Goal: Register for event/course: Sign up to attend an event or enroll in a course

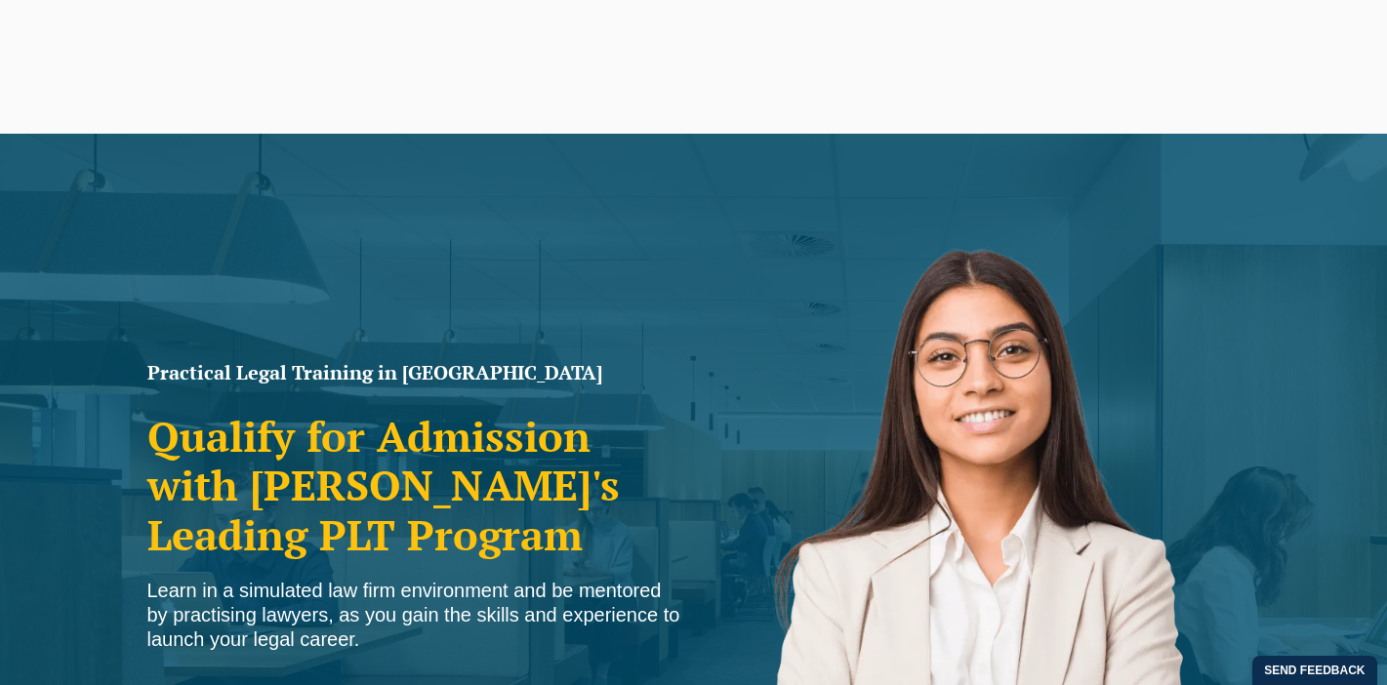
scroll to position [254, 0]
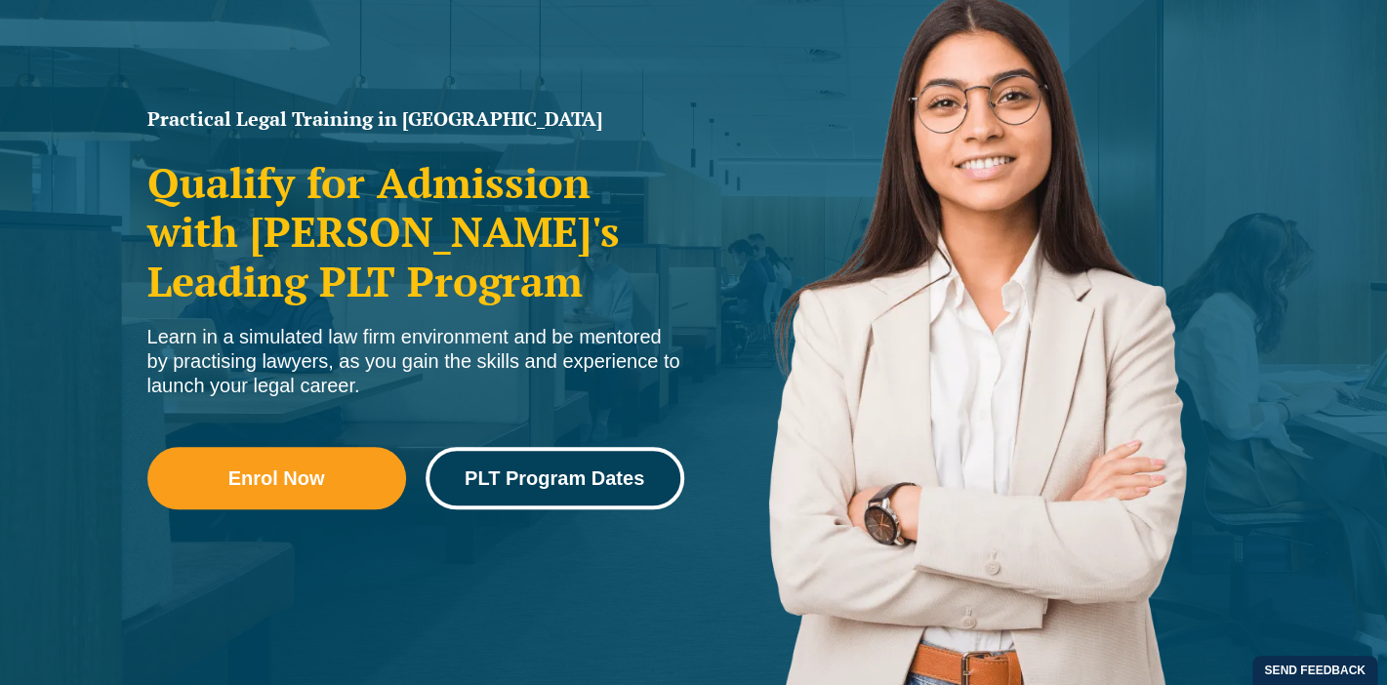
click at [513, 483] on span "PLT Program Dates" at bounding box center [555, 479] width 180 height 20
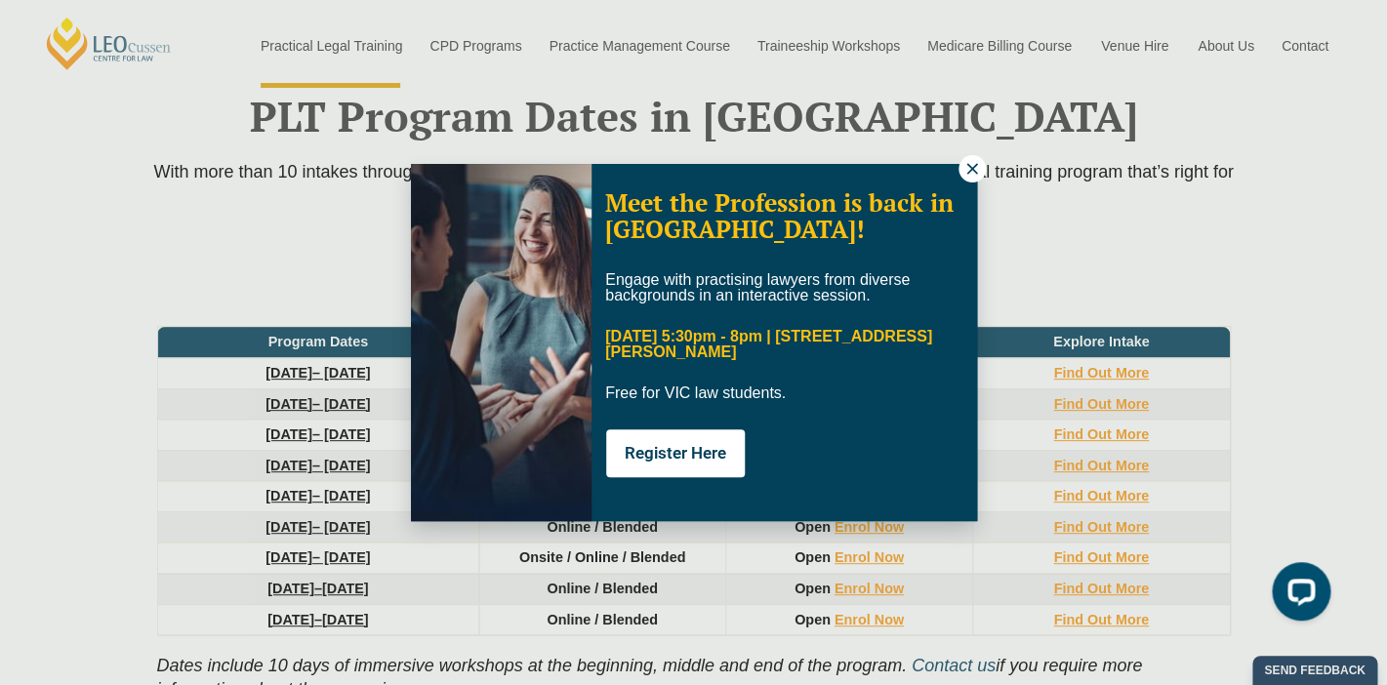
click at [964, 172] on icon at bounding box center [972, 169] width 18 height 18
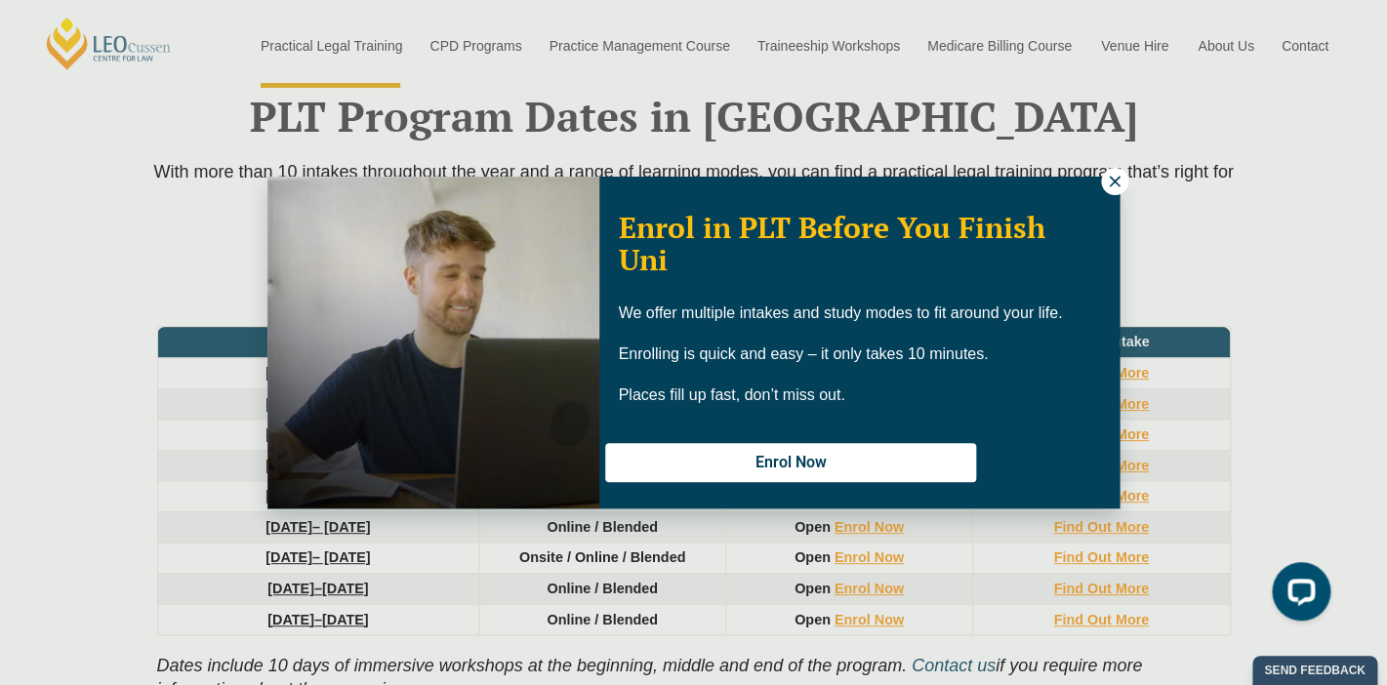
click at [1107, 188] on icon at bounding box center [1115, 182] width 18 height 18
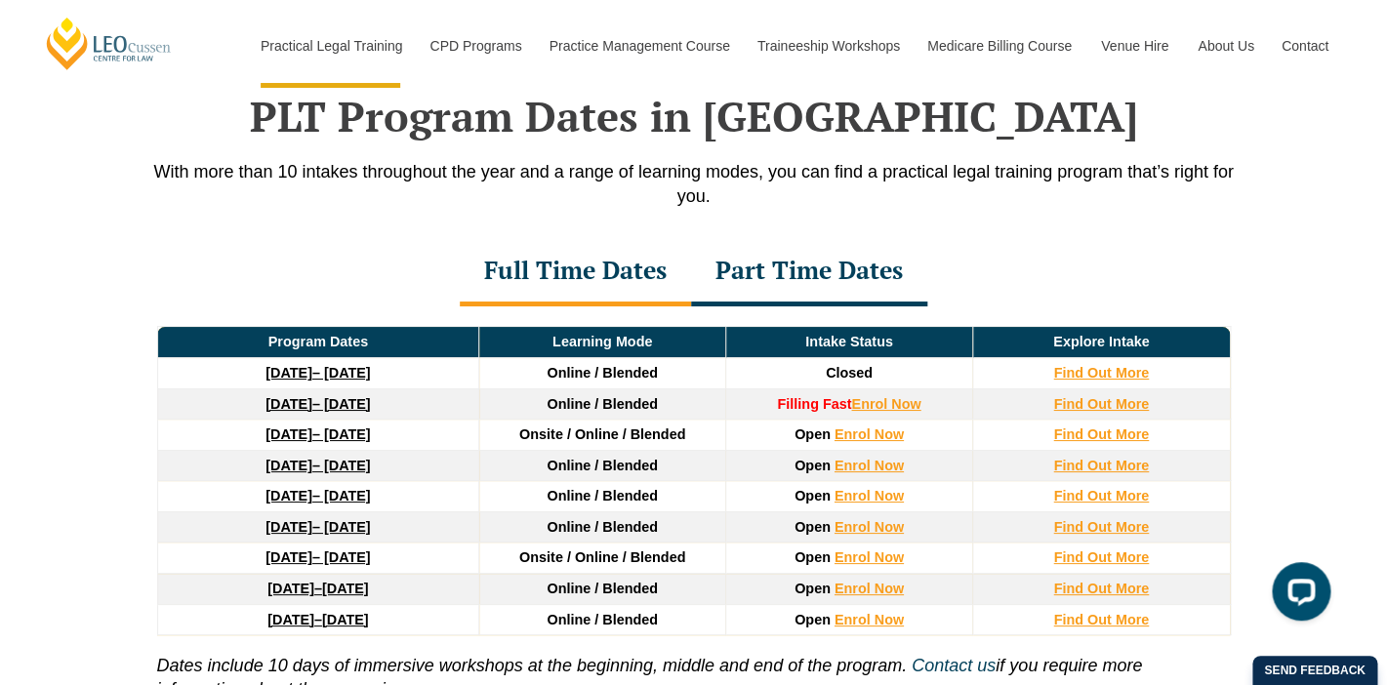
click at [370, 440] on link "27 January 2026 – 12 June 2026" at bounding box center [318, 435] width 104 height 16
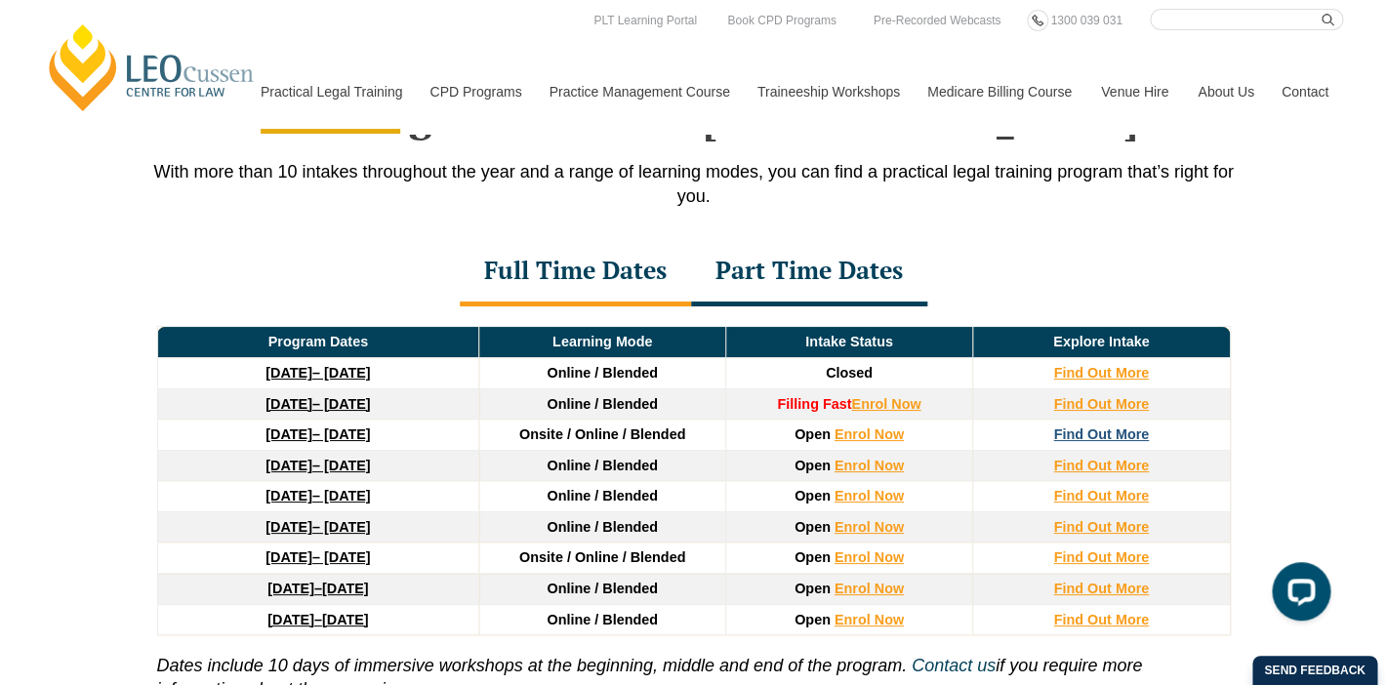
click at [1072, 442] on strong "Find Out More" at bounding box center [1101, 435] width 96 height 16
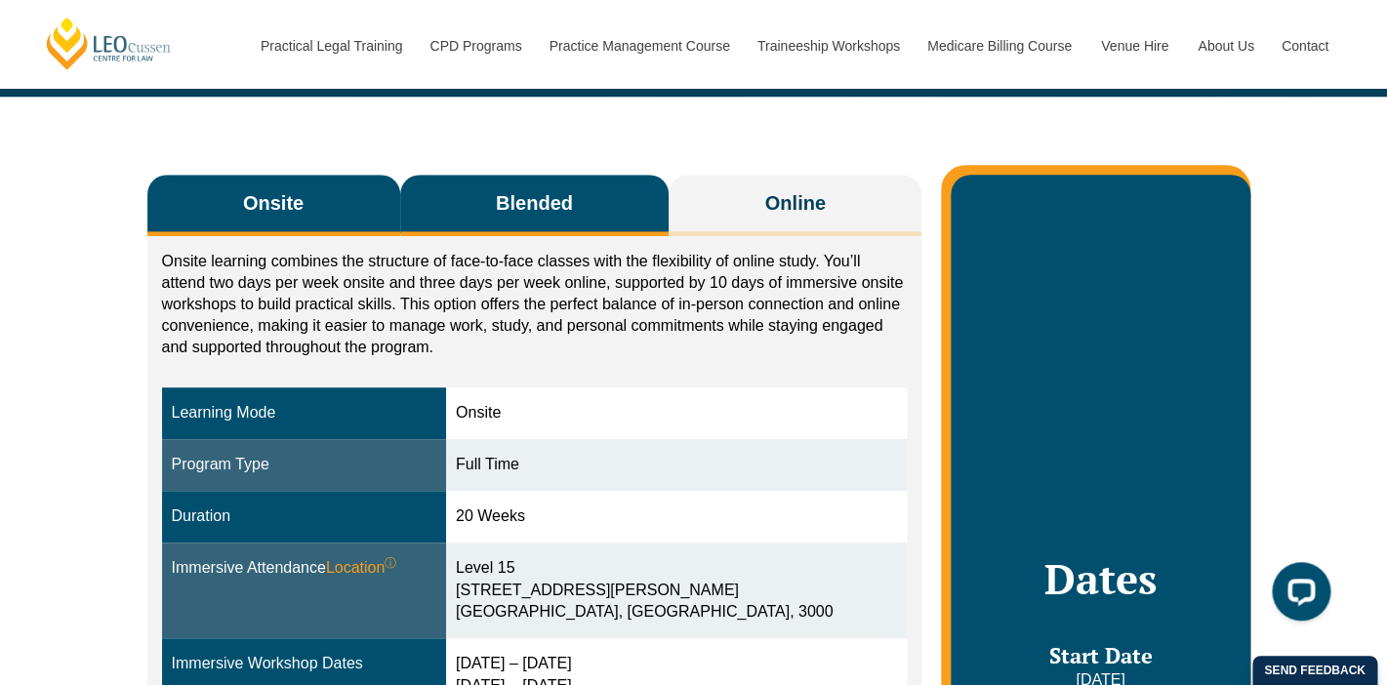
click at [554, 219] on button "Blended" at bounding box center [534, 205] width 269 height 61
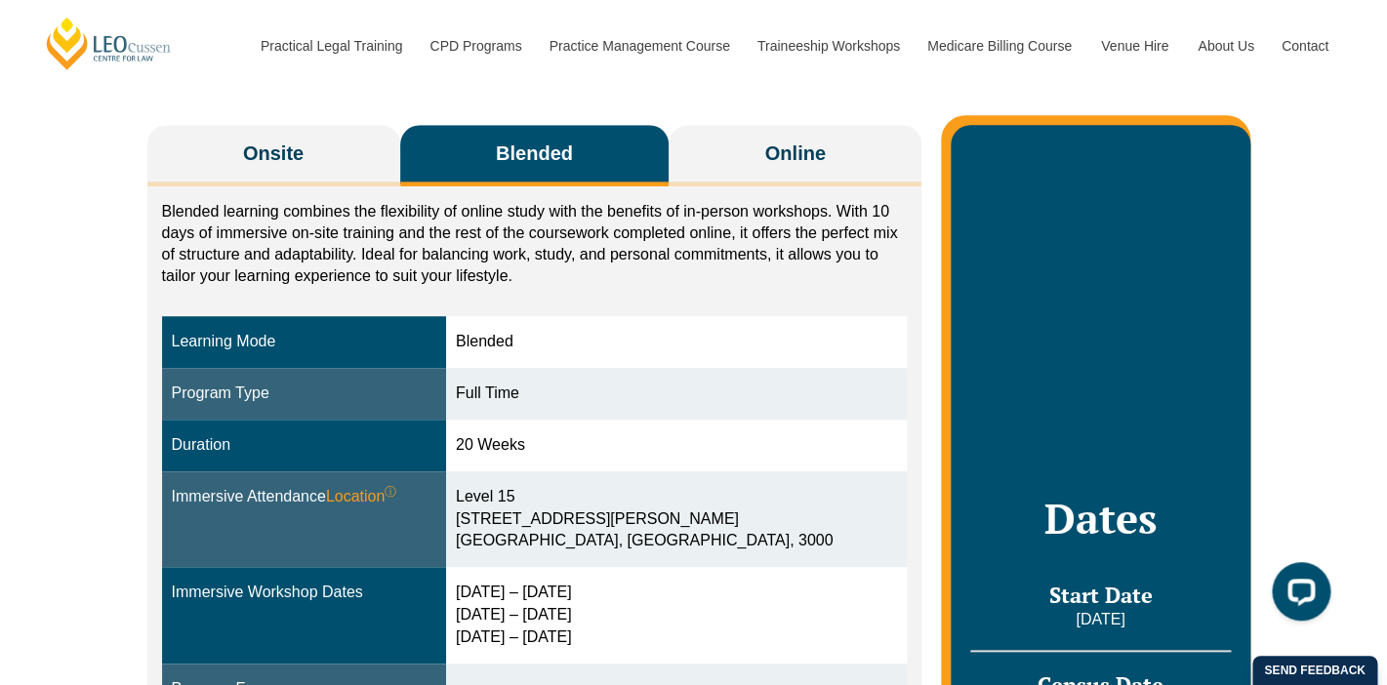
scroll to position [309, 0]
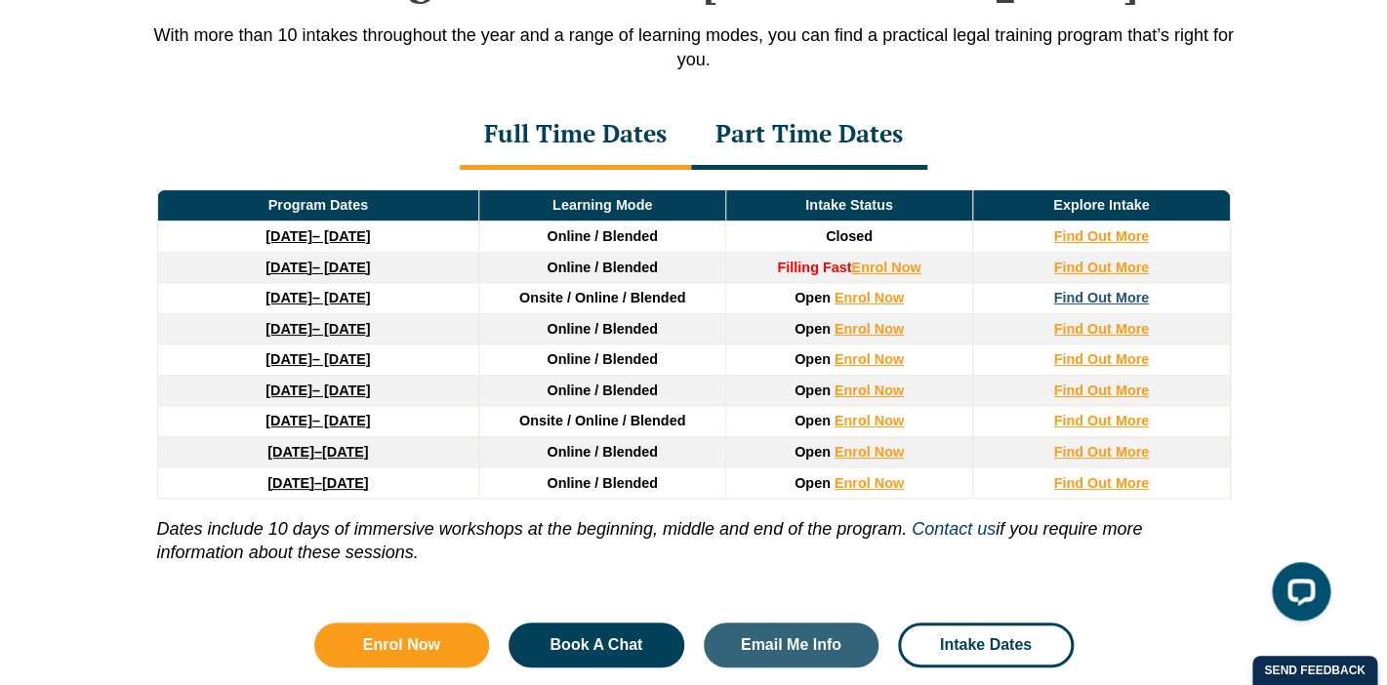
click at [1107, 304] on strong "Find Out More" at bounding box center [1101, 298] width 96 height 16
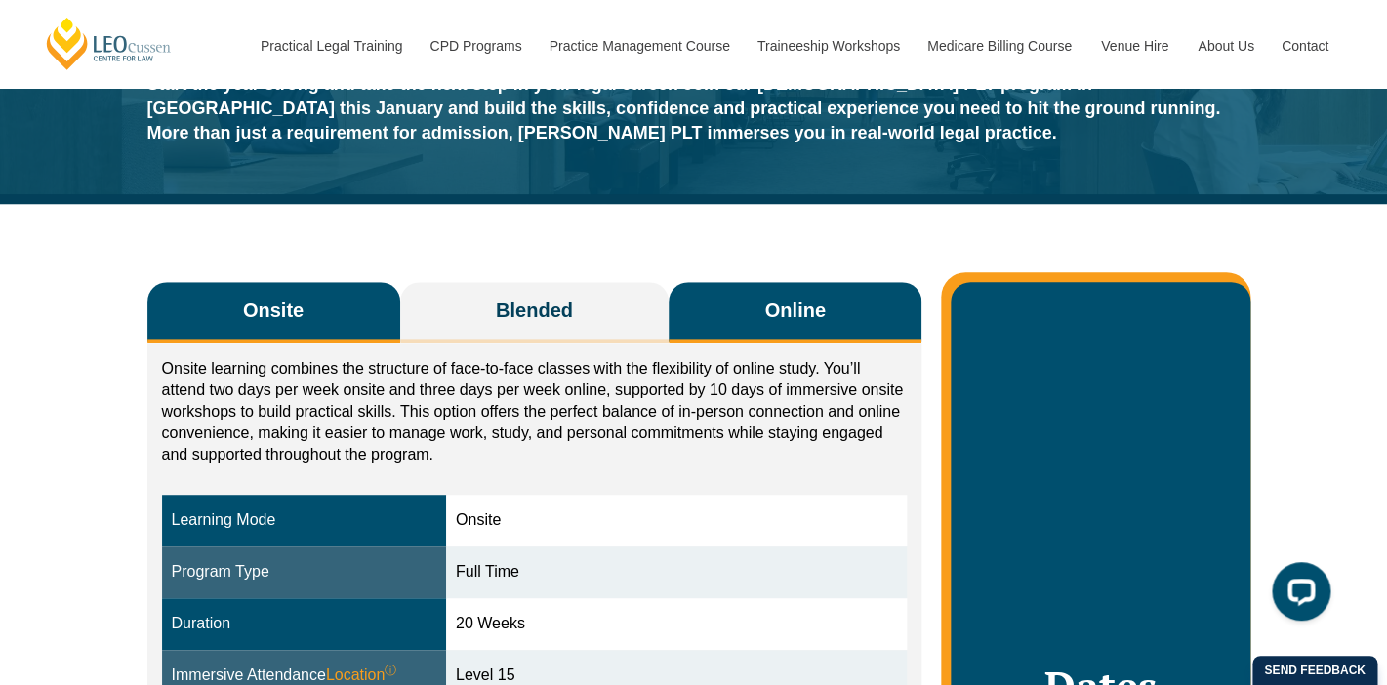
click at [772, 307] on span "Online" at bounding box center [795, 310] width 61 height 27
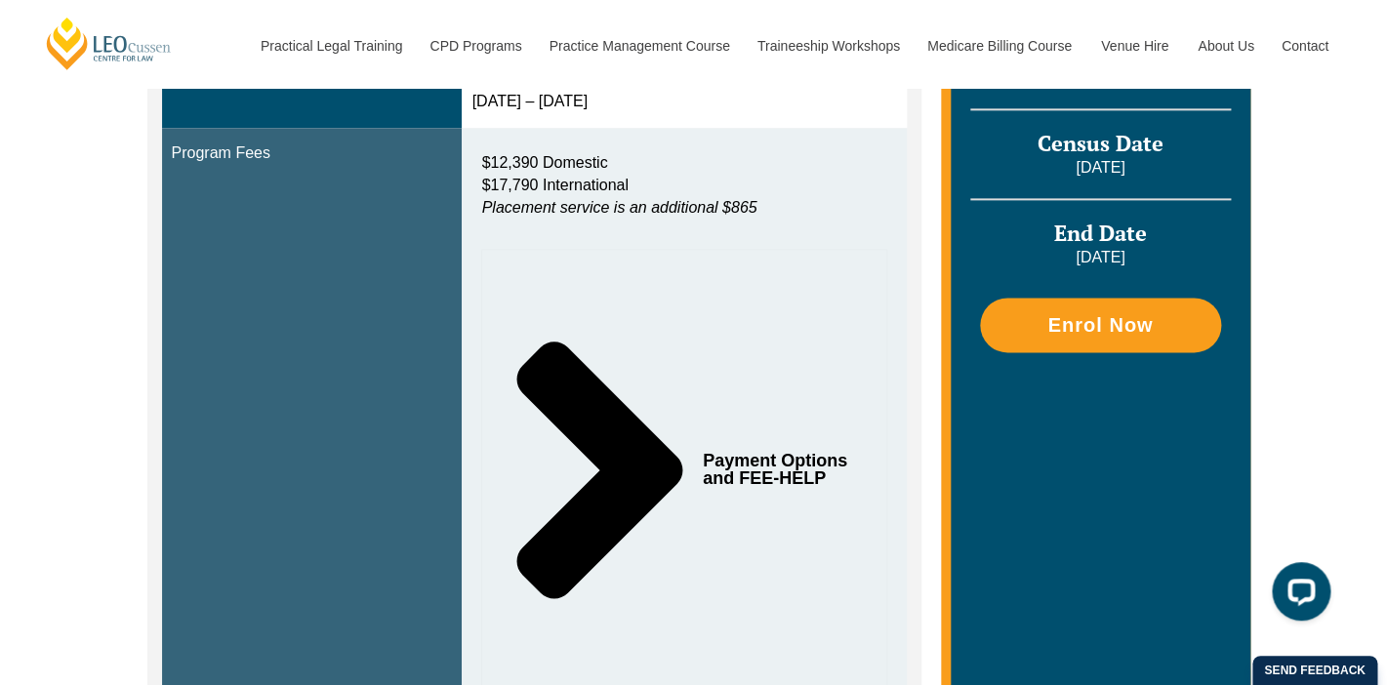
scroll to position [838, 0]
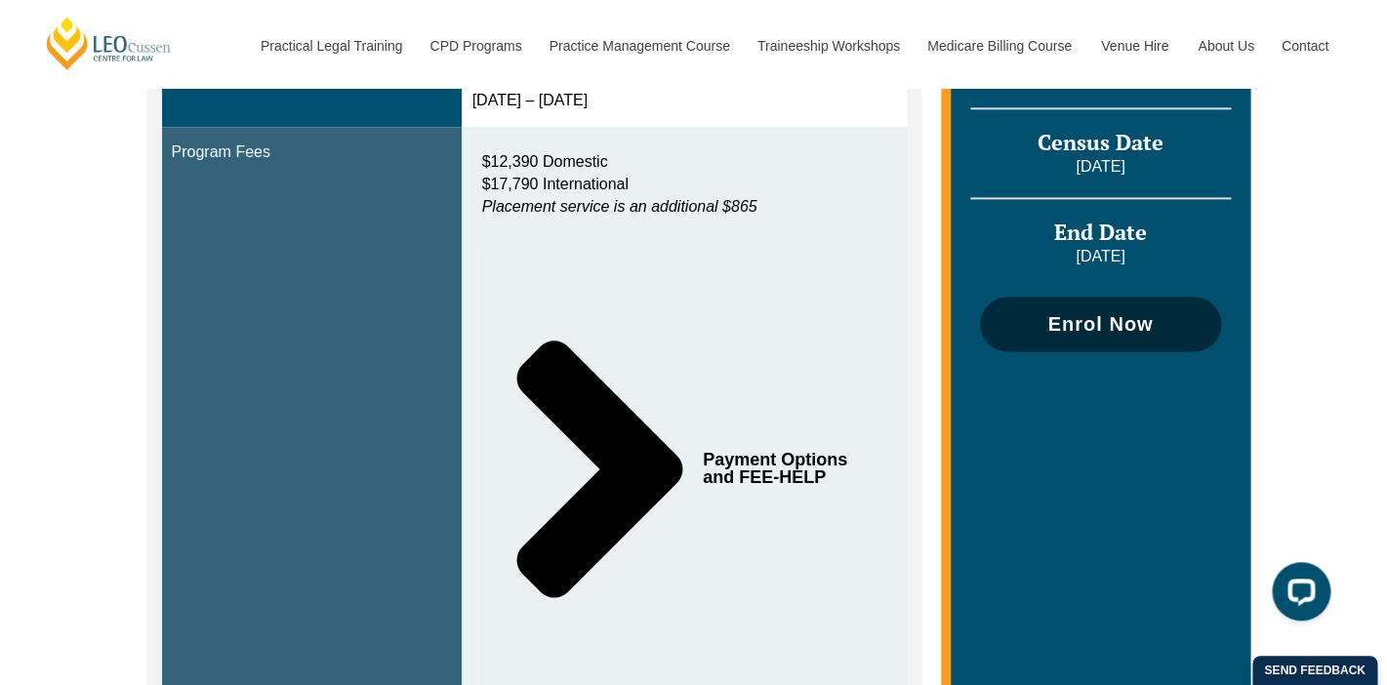
click at [1095, 319] on span "Enrol Now" at bounding box center [1099, 324] width 105 height 20
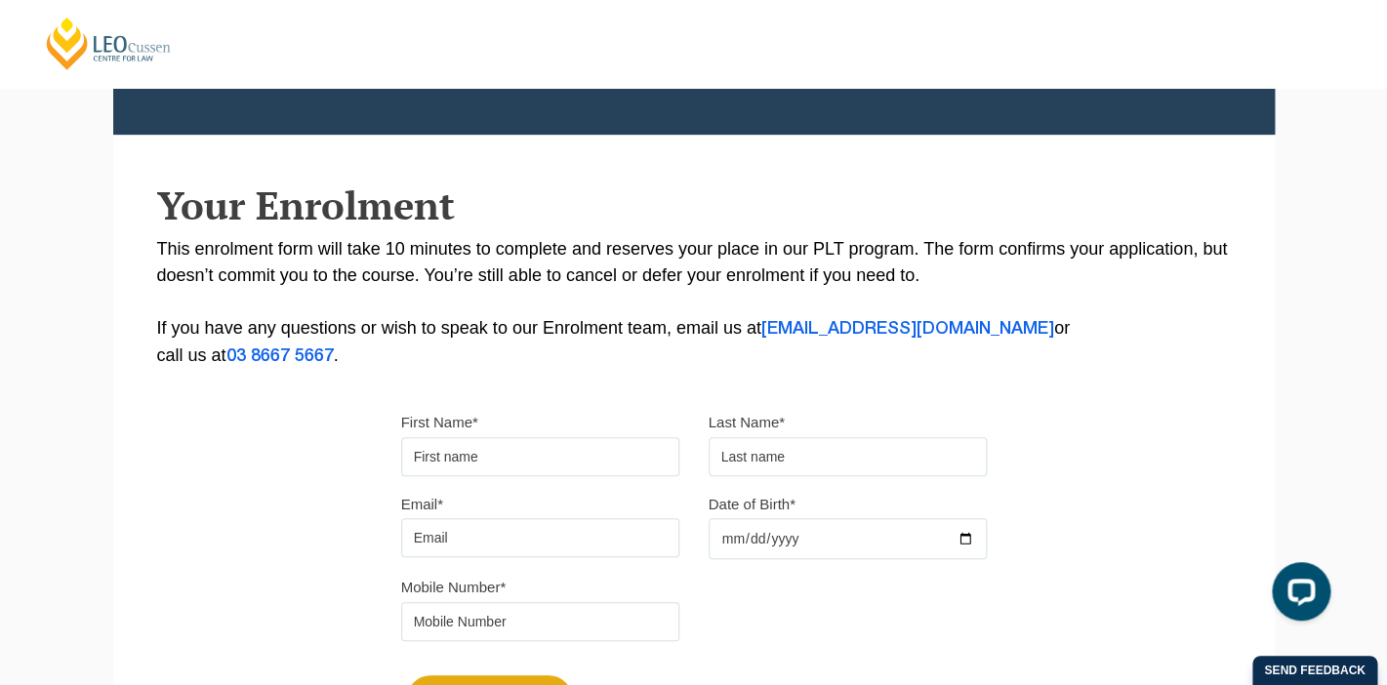
scroll to position [283, 0]
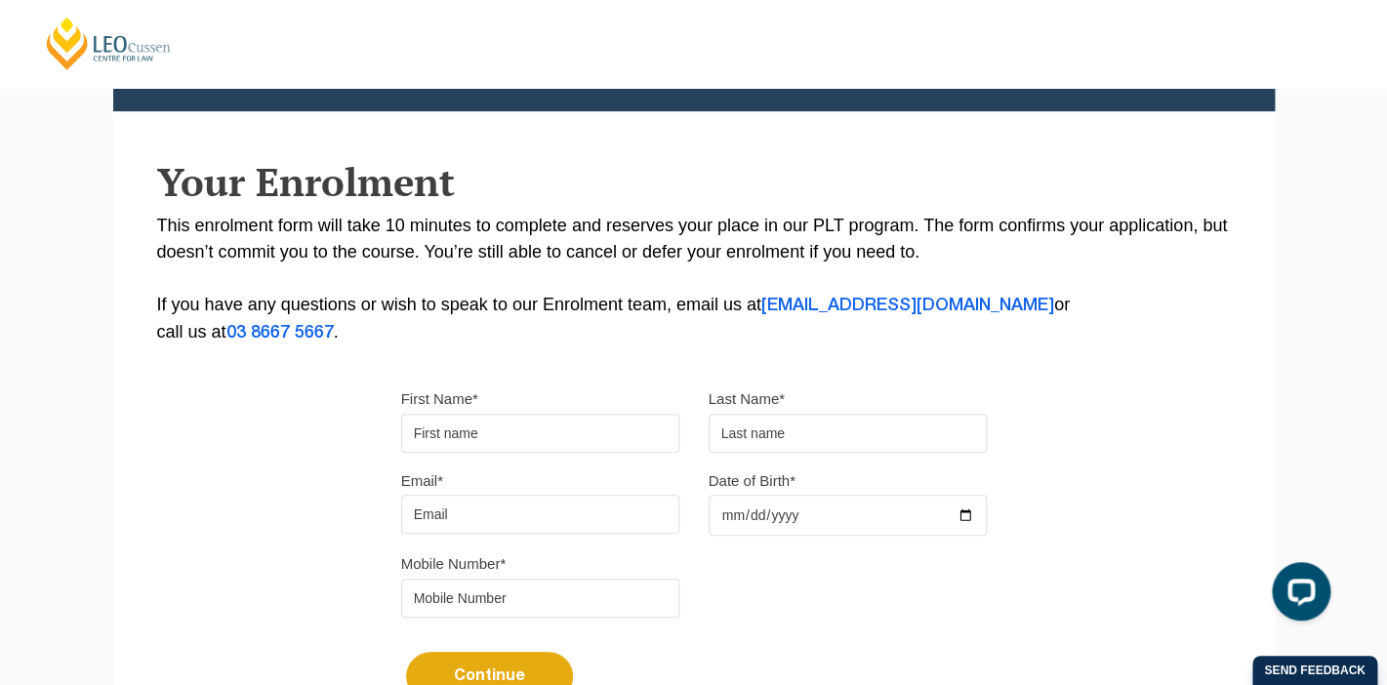
click at [507, 427] on input "First Name*" at bounding box center [540, 433] width 278 height 39
type input "Elizabeth"
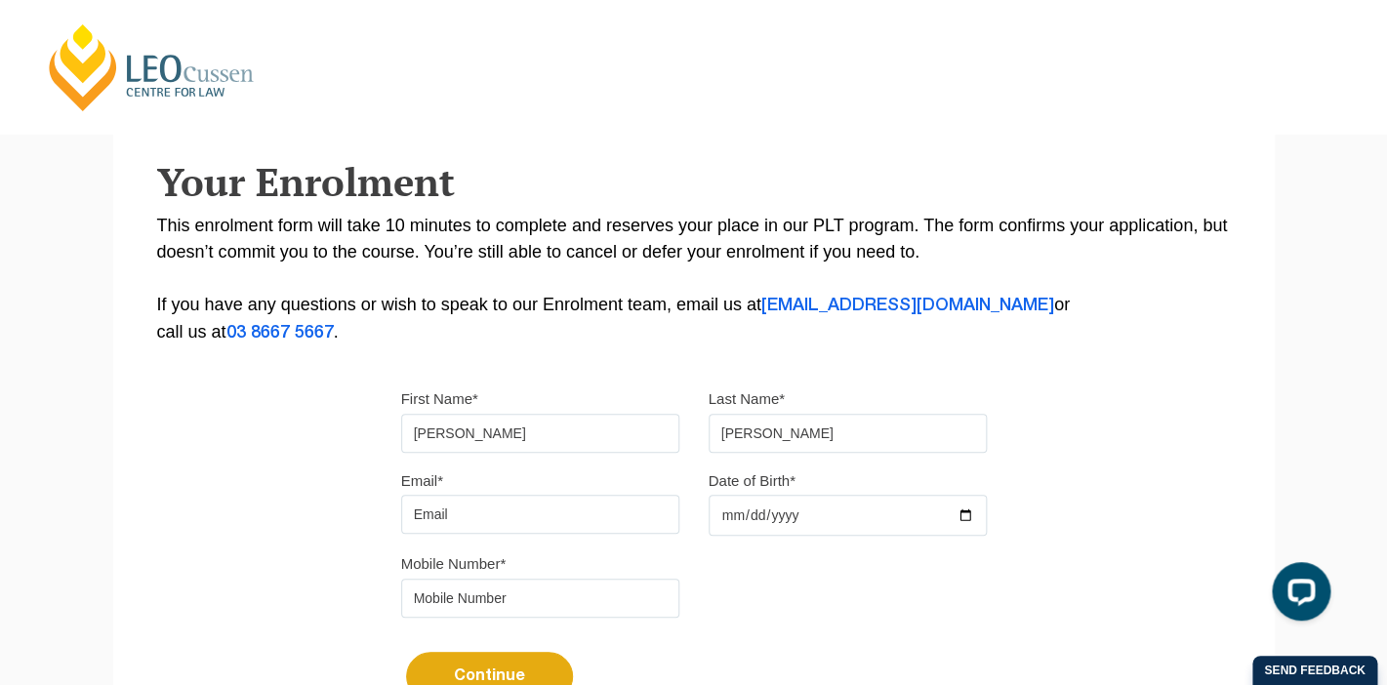
type input "Pearce"
click at [465, 518] on input "Email*" at bounding box center [540, 514] width 278 height 39
type input "elizabeth.pearce5736@gmail.com"
click at [815, 514] on input "Date of Birth*" at bounding box center [848, 515] width 278 height 41
type input "1983-05-05"
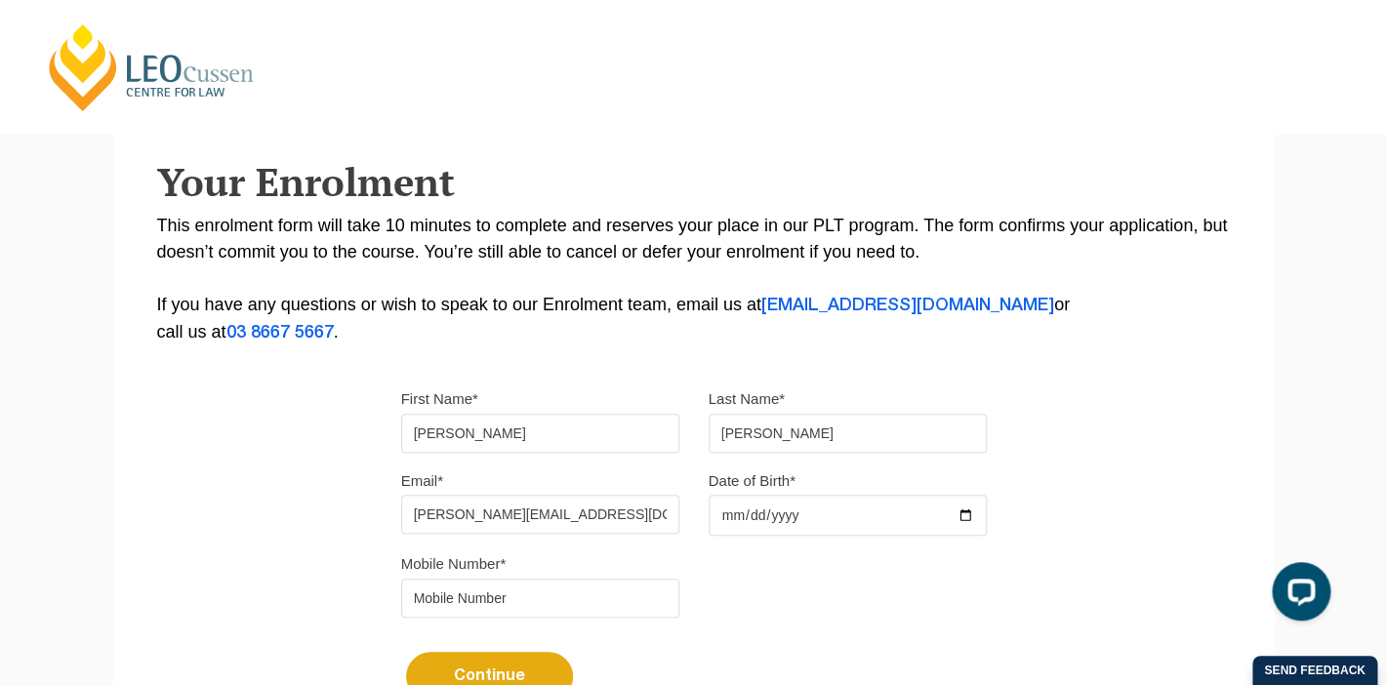
click at [431, 604] on input "tel" at bounding box center [540, 598] width 278 height 39
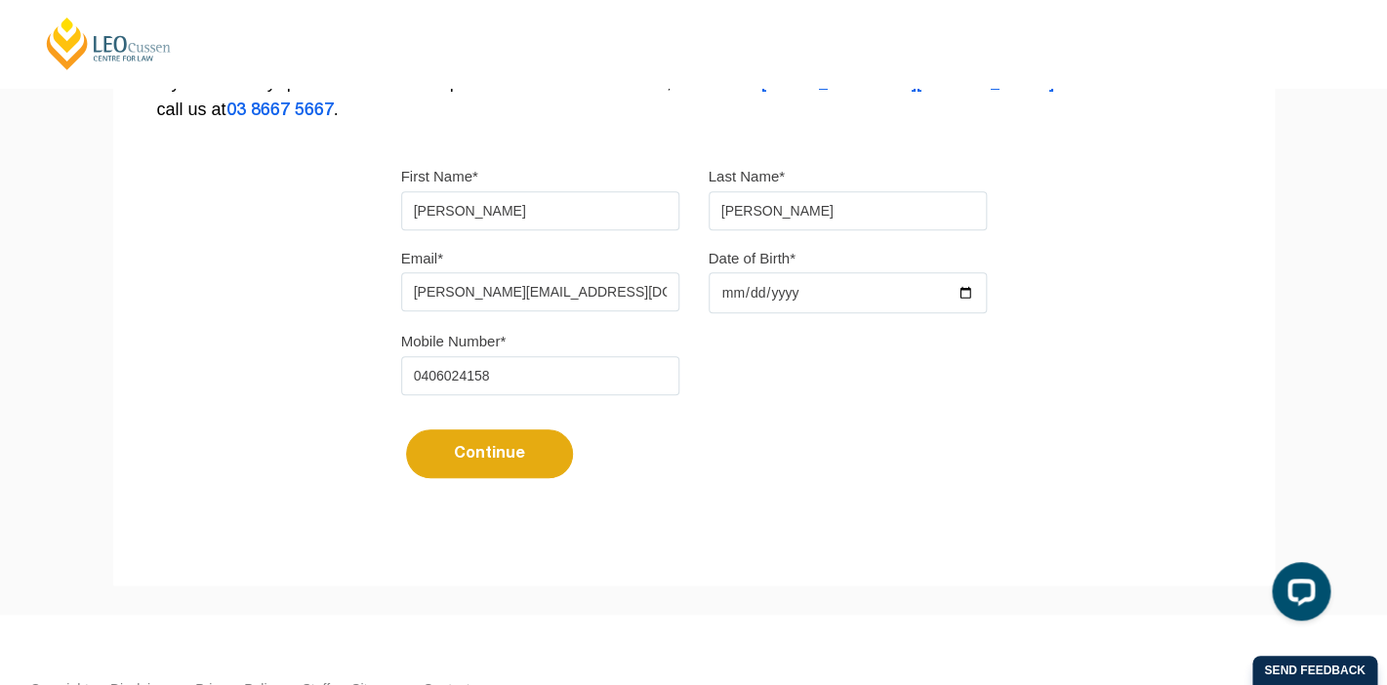
scroll to position [533, 0]
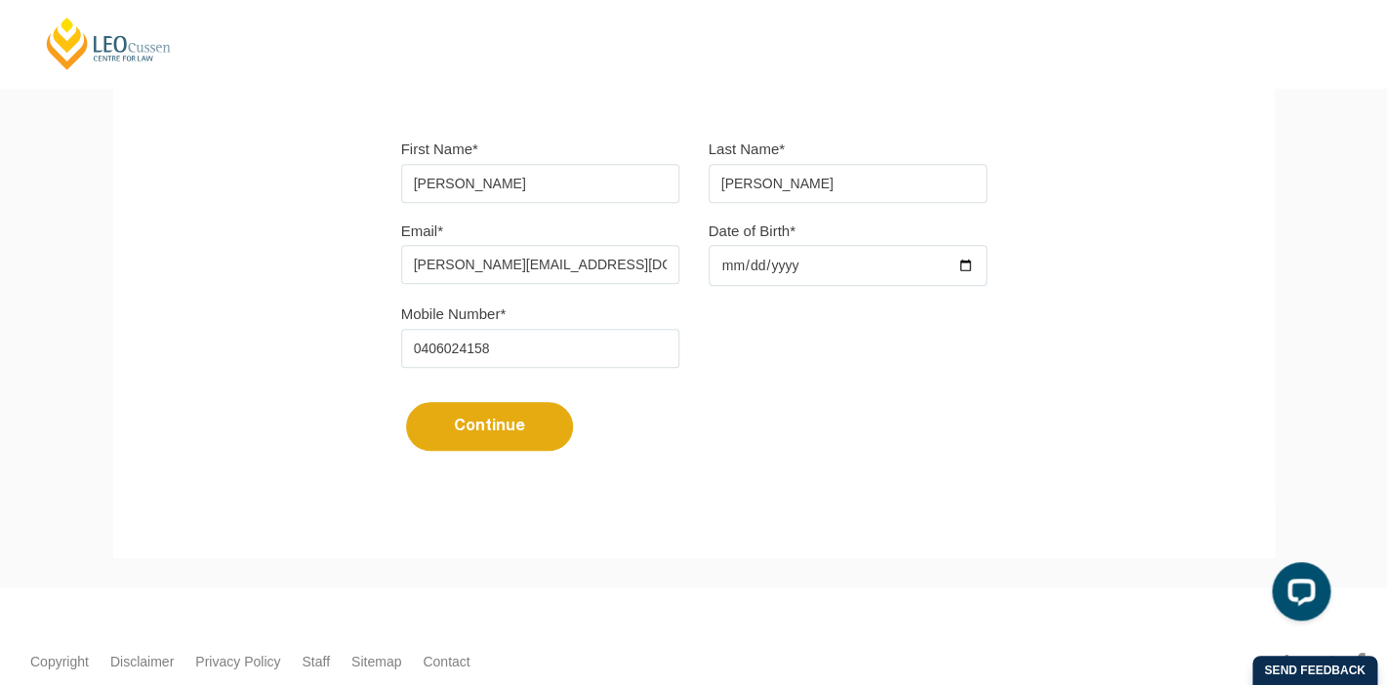
type input "0406024158"
click at [498, 420] on button "Continue" at bounding box center [489, 426] width 167 height 49
select select
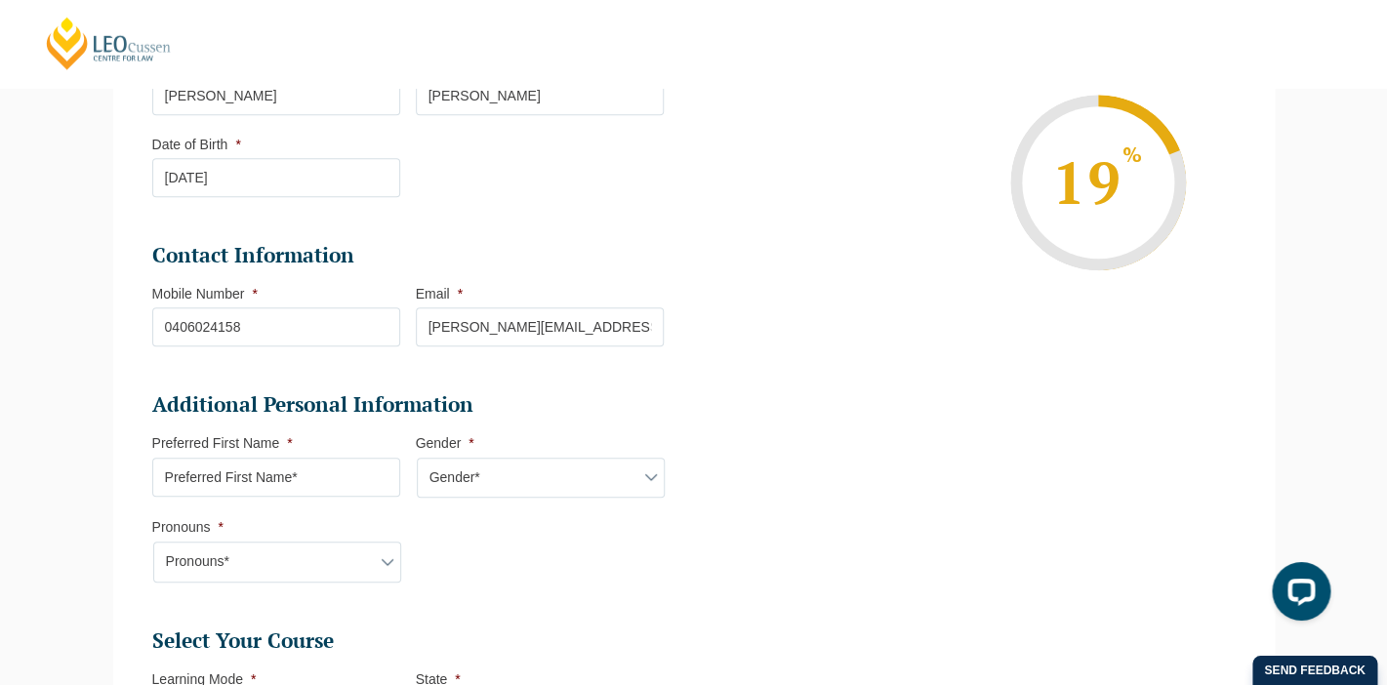
scroll to position [361, 0]
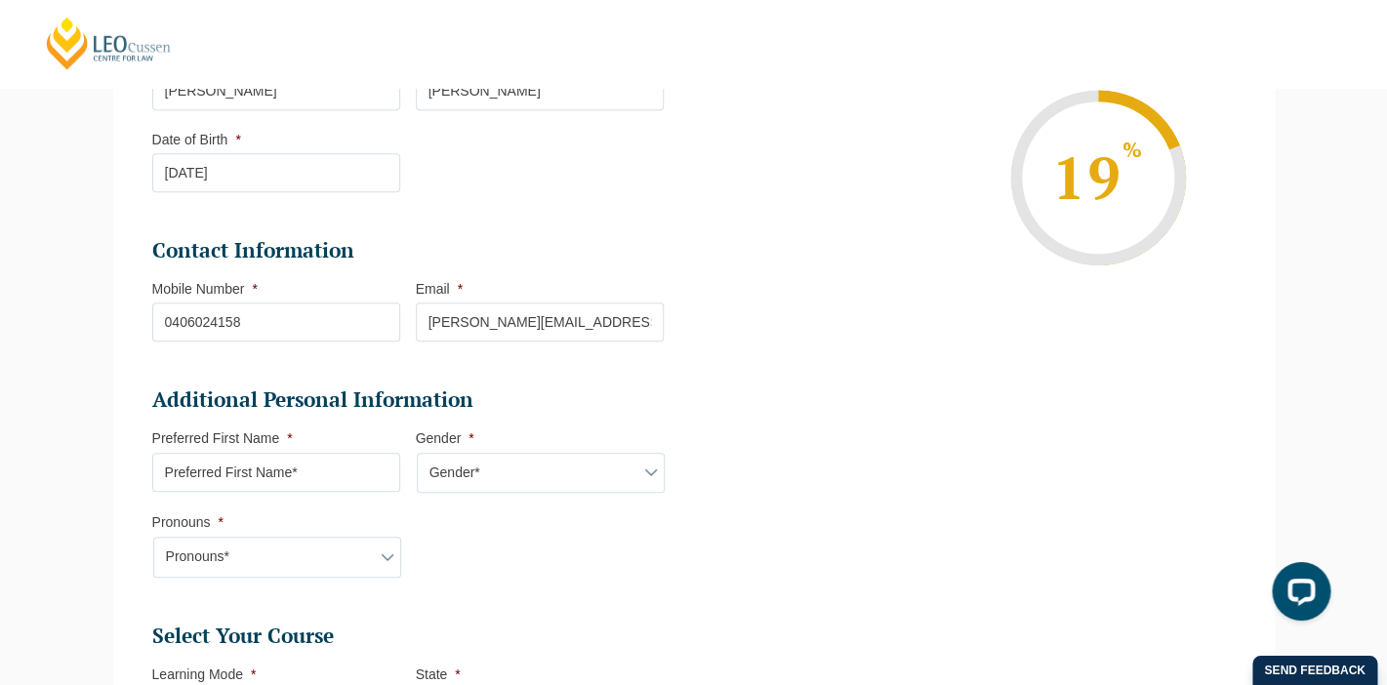
click at [282, 472] on input "Preferred First Name *" at bounding box center [276, 472] width 248 height 39
type input "Lizzy"
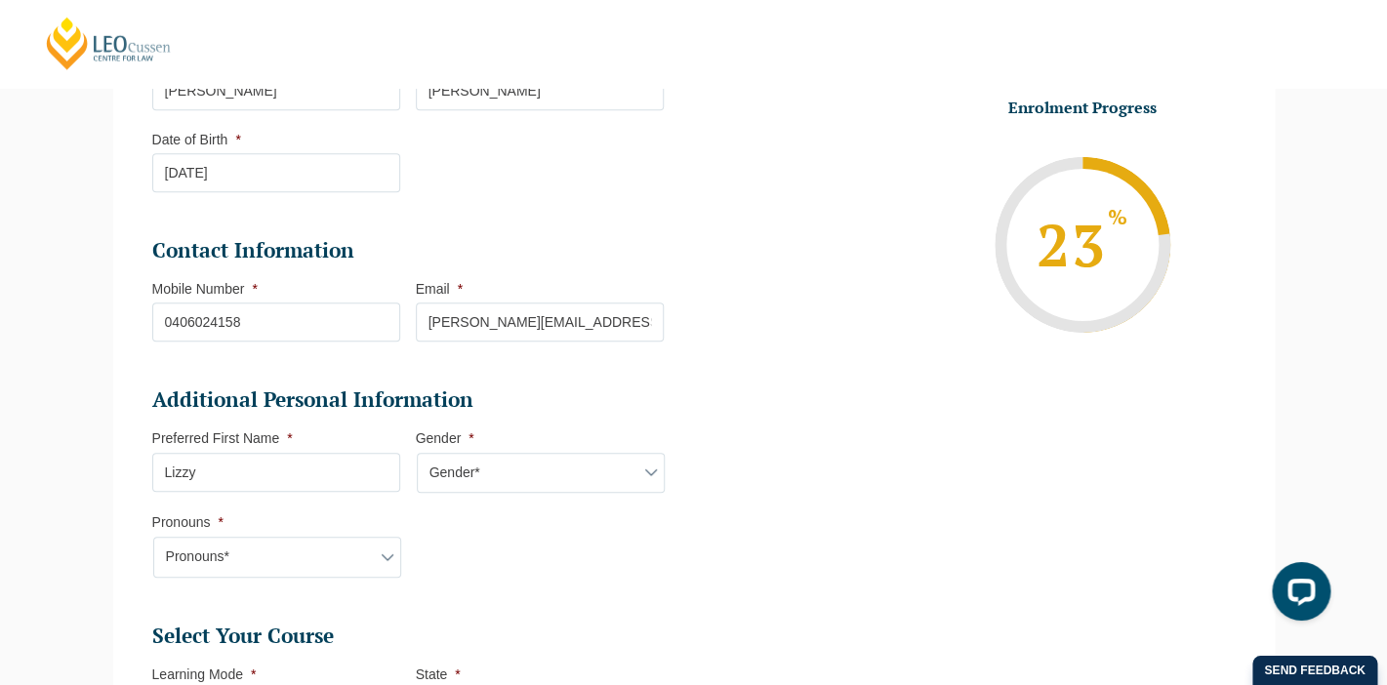
select select "Female"
click option "Female" at bounding box center [0, 0] width 0 height 0
select select "She/Her/Hers"
click option "She/Her/Hers" at bounding box center [0, 0] width 0 height 0
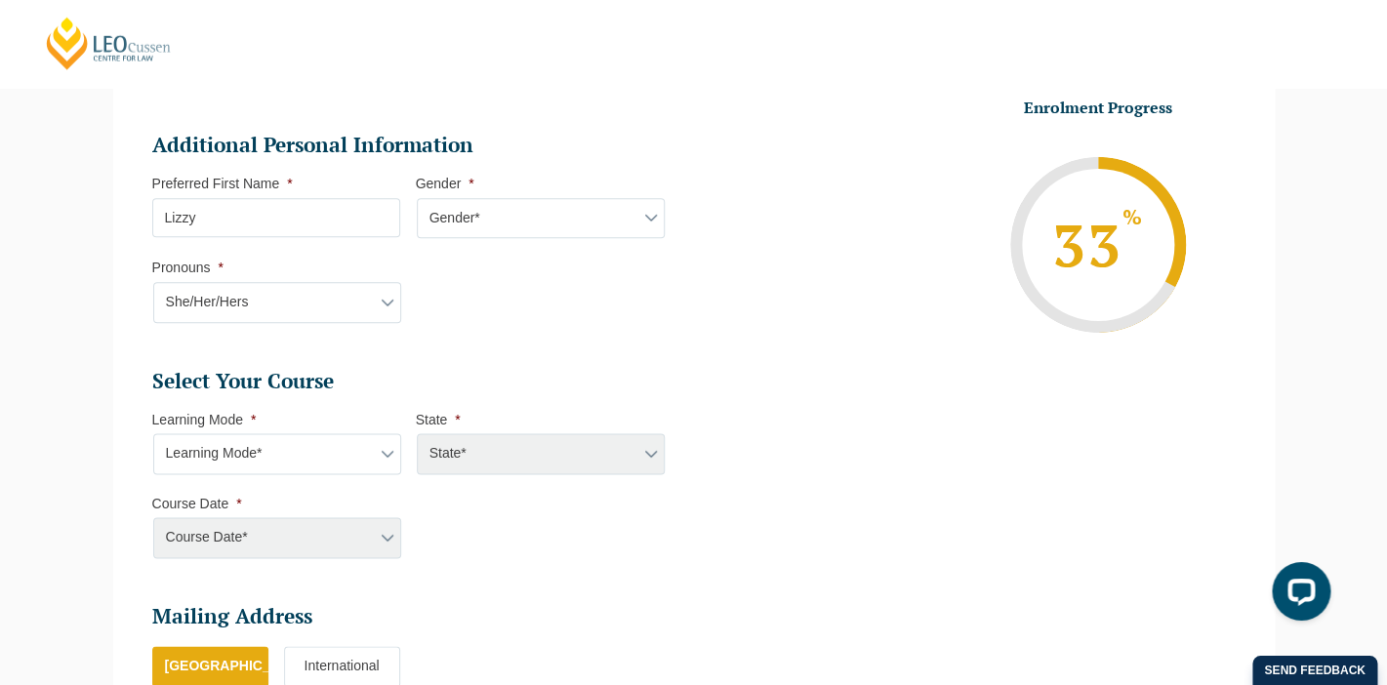
scroll to position [629, 0]
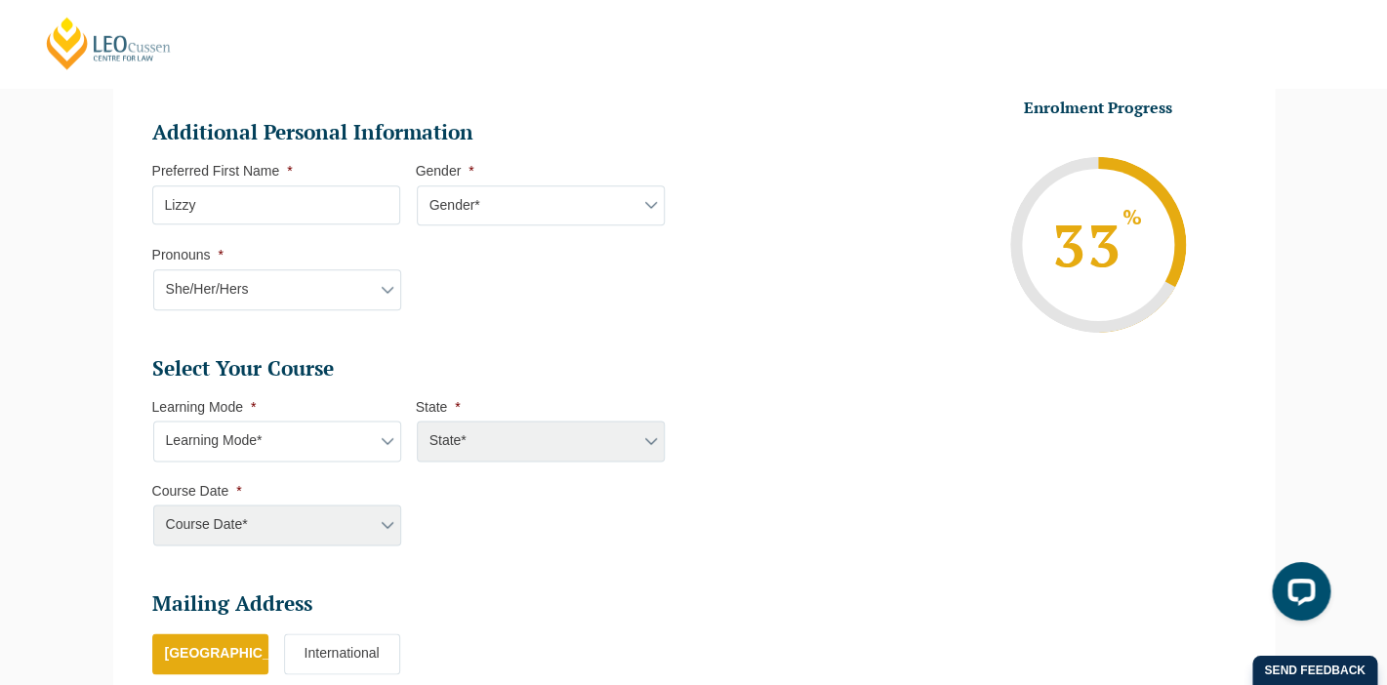
drag, startPoint x: 216, startPoint y: 205, endPoint x: 128, endPoint y: 205, distance: 87.9
click at [152, 205] on input "Lizzy" at bounding box center [276, 204] width 248 height 39
type input "Elizabeth"
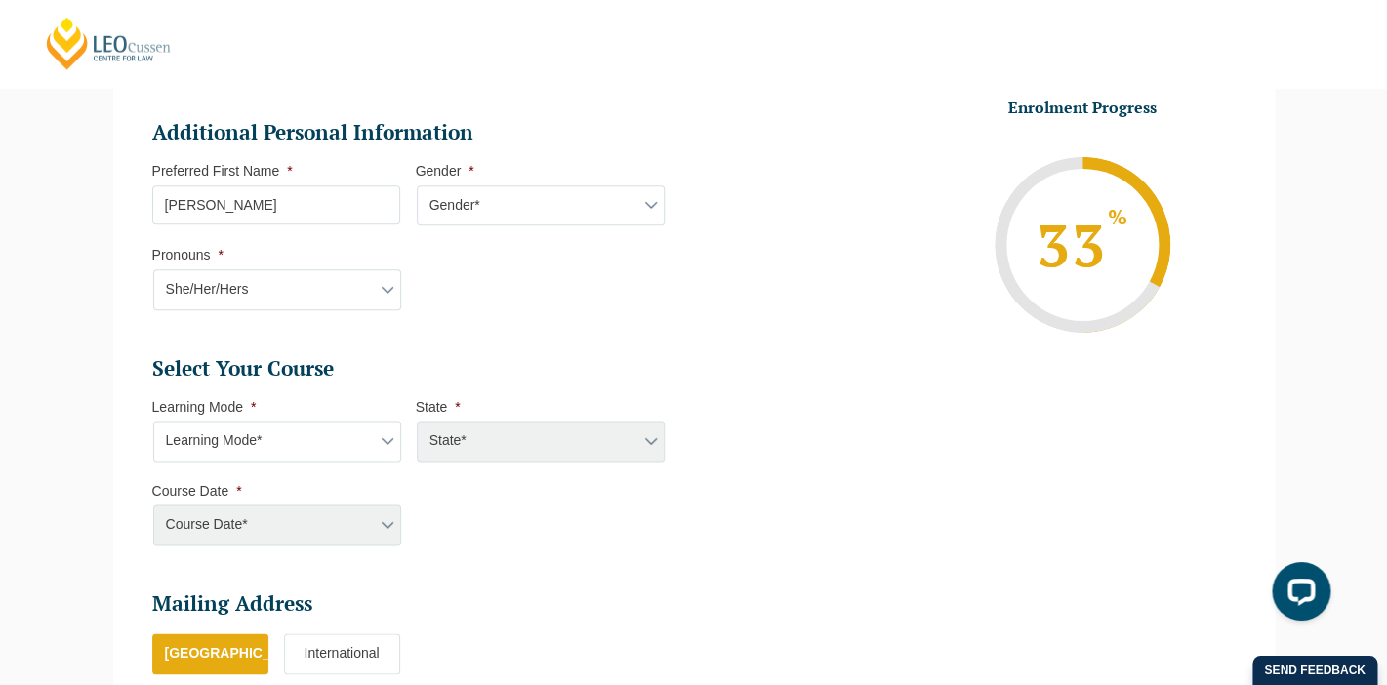
select select "Online Full Time Learning"
click option "Online Full Time Learning" at bounding box center [0, 0] width 0 height 0
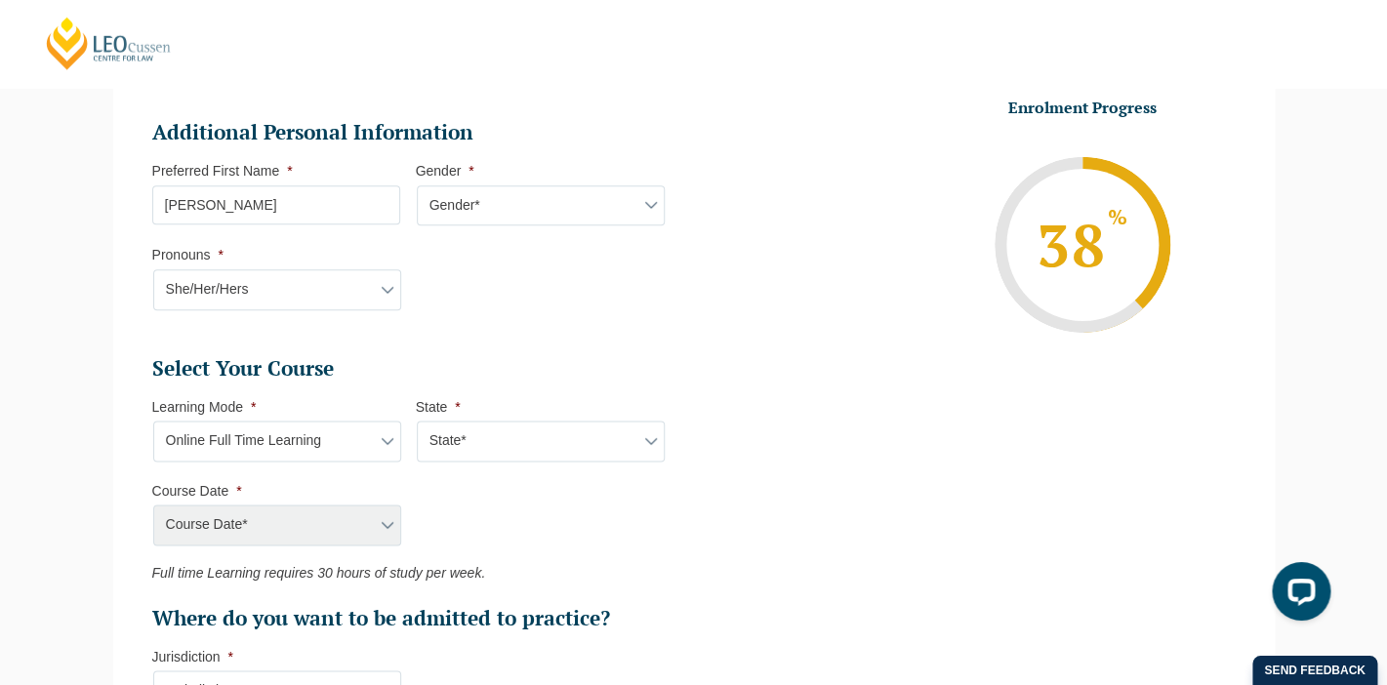
select select "National (ACT/NSW, VIC, QLD, SA, WA)"
click option "National (ACT/NSW, VIC, QLD, SA, WA)" at bounding box center [0, 0] width 0 height 0
click option "State*" at bounding box center [0, 0] width 0 height 0
select select "National (ACT/NSW, VIC, QLD, SA, WA)"
click option "National (ACT/NSW, VIC, QLD, SA, WA)" at bounding box center [0, 0] width 0 height 0
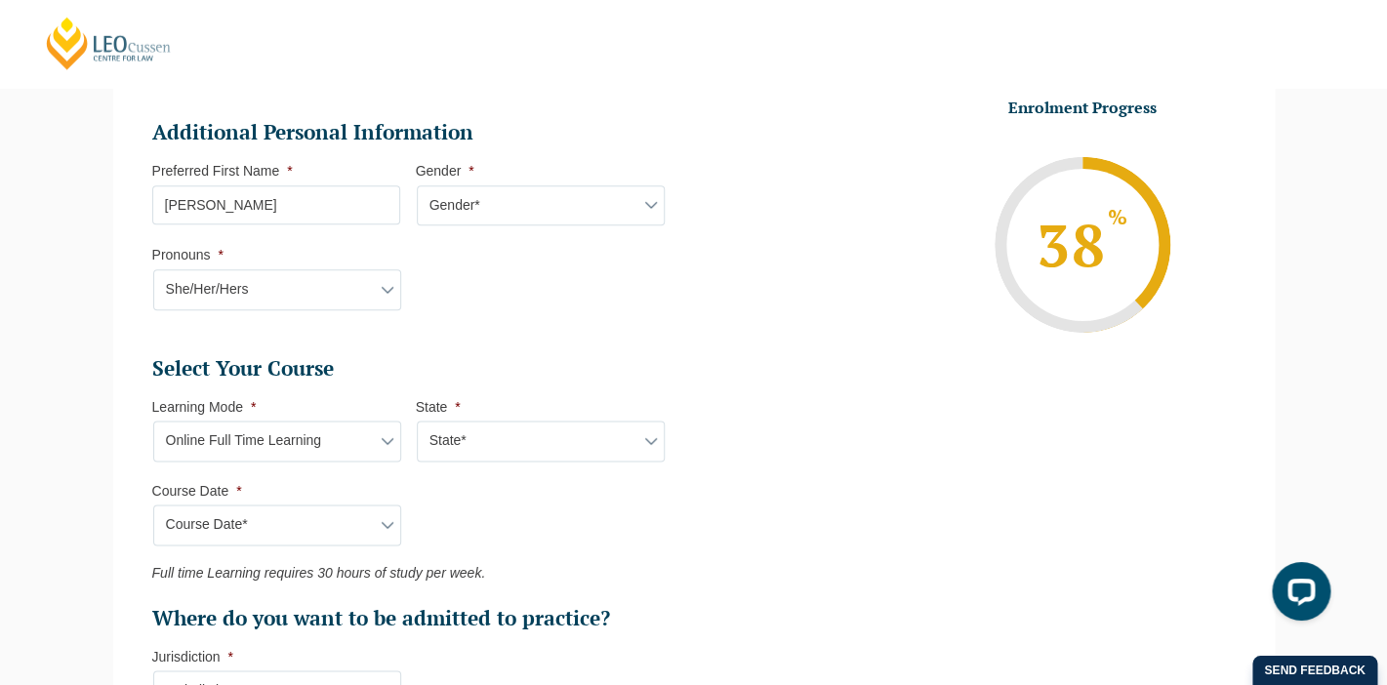
click at [153, 505] on select "Course Date* December 2025 (08-Dec-2025 to 16-May-2026) January 2026 (27-Jan-20…" at bounding box center [277, 525] width 248 height 41
select select "January 2026 (27-Jan-2026 to 12-Jun-2026)"
click option "January 2026 (27-Jan-2026 to 12-Jun-2026)" at bounding box center [0, 0] width 0 height 0
type input "Intake 01 January 2026 FT"
type input "Practical Legal Training (NAT)"
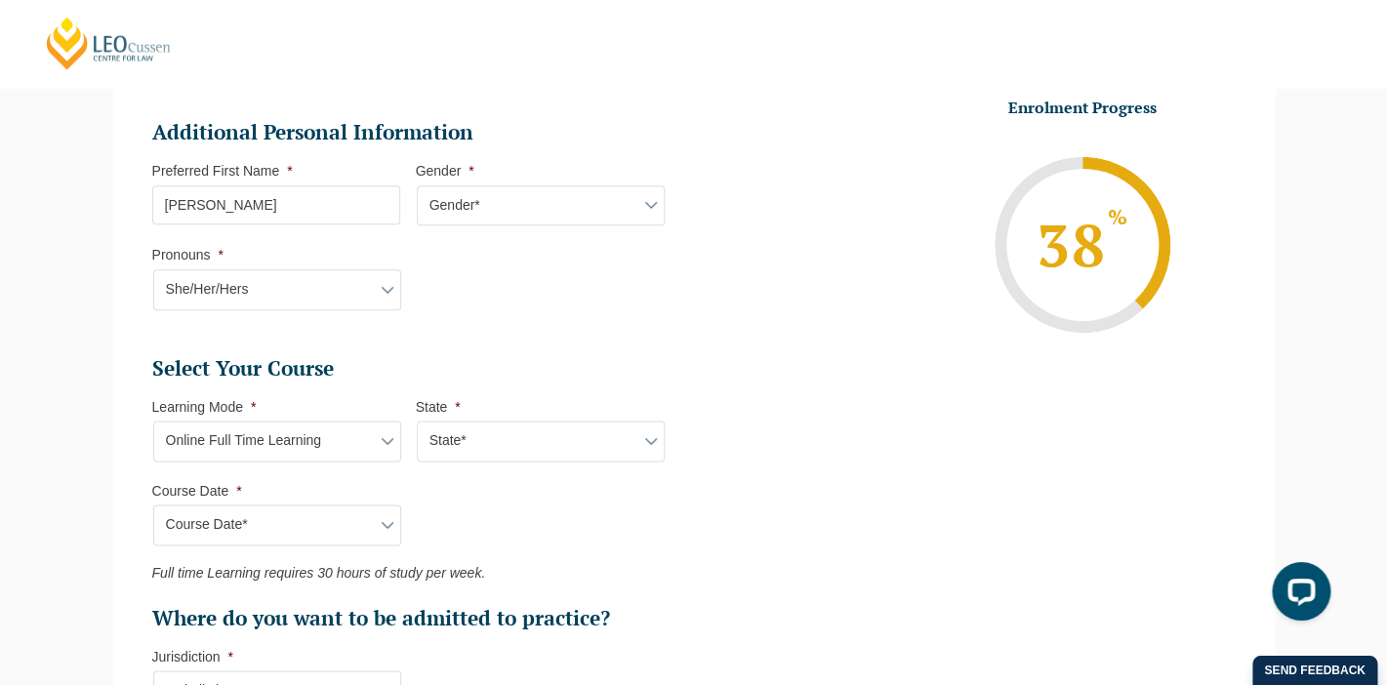
select select "NAT PLT (JAN) 2026 Full Time Online"
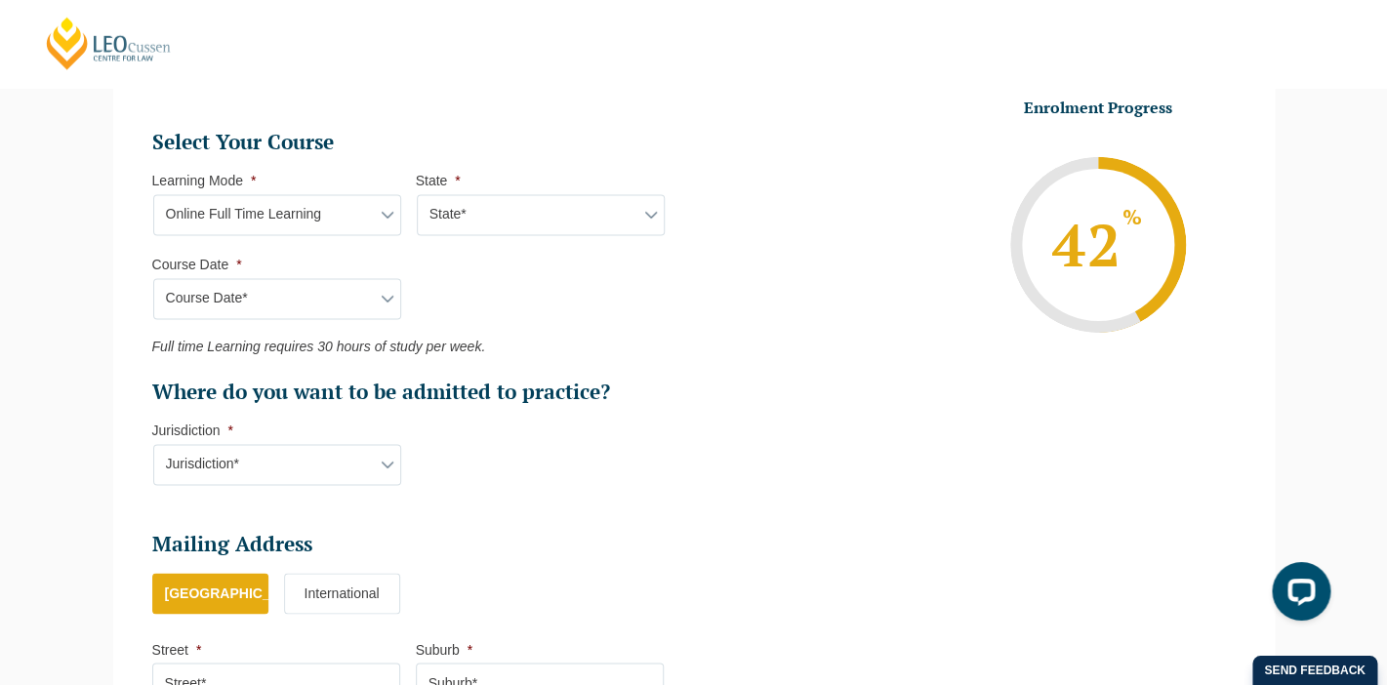
scroll to position [865, 0]
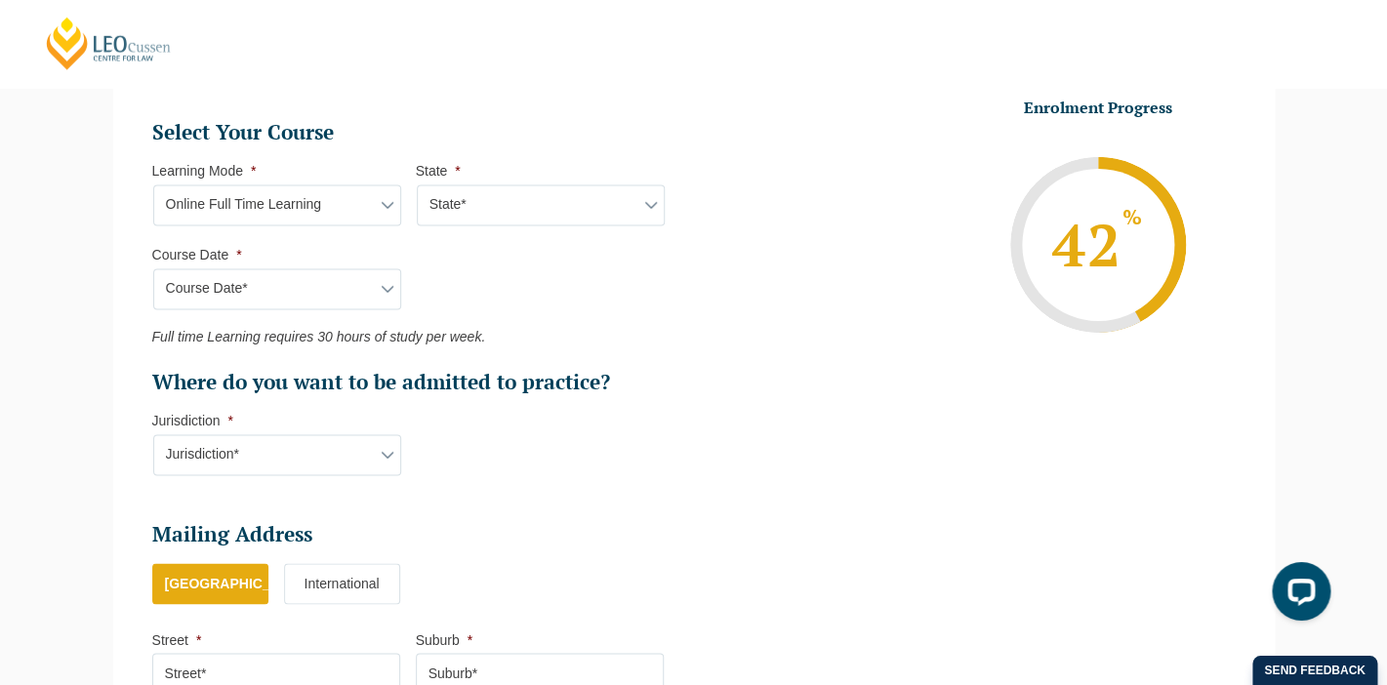
select select "VIC"
click option "VIC" at bounding box center [0, 0] width 0 height 0
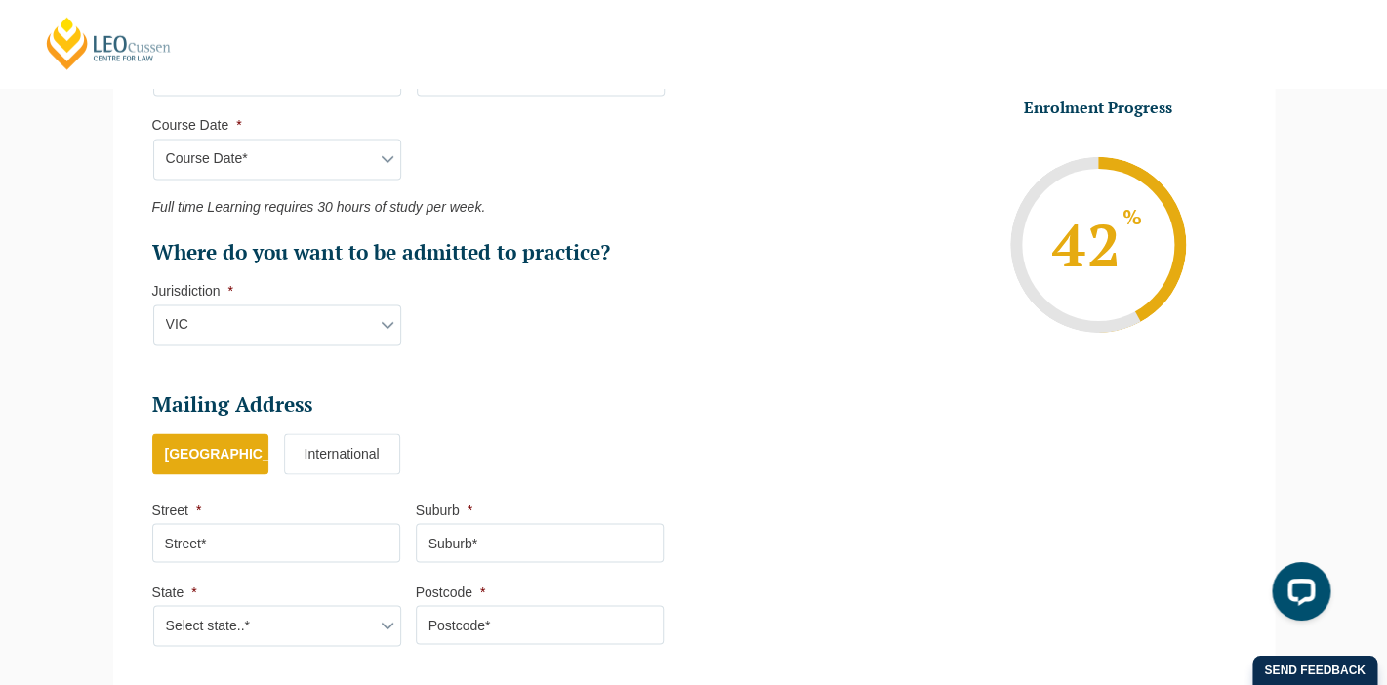
scroll to position [1041, 0]
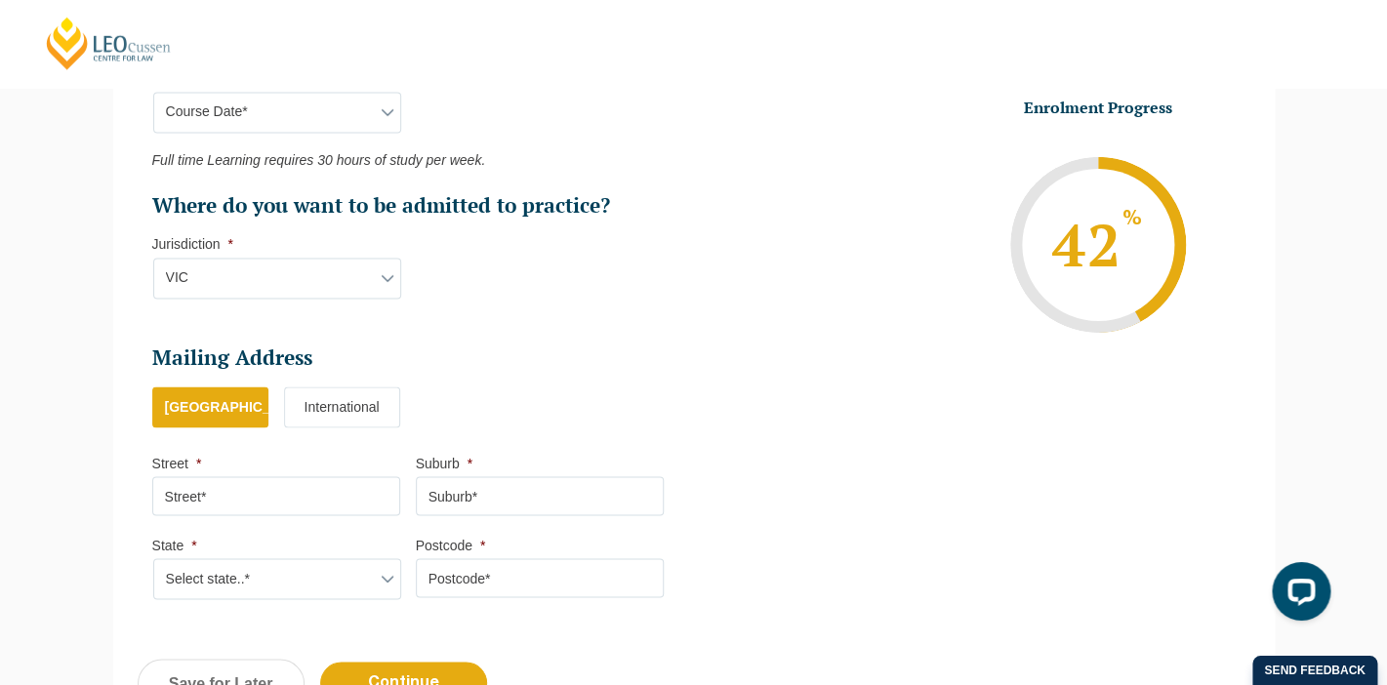
click at [230, 494] on input "Street *" at bounding box center [276, 496] width 248 height 39
type input "4 Byron street"
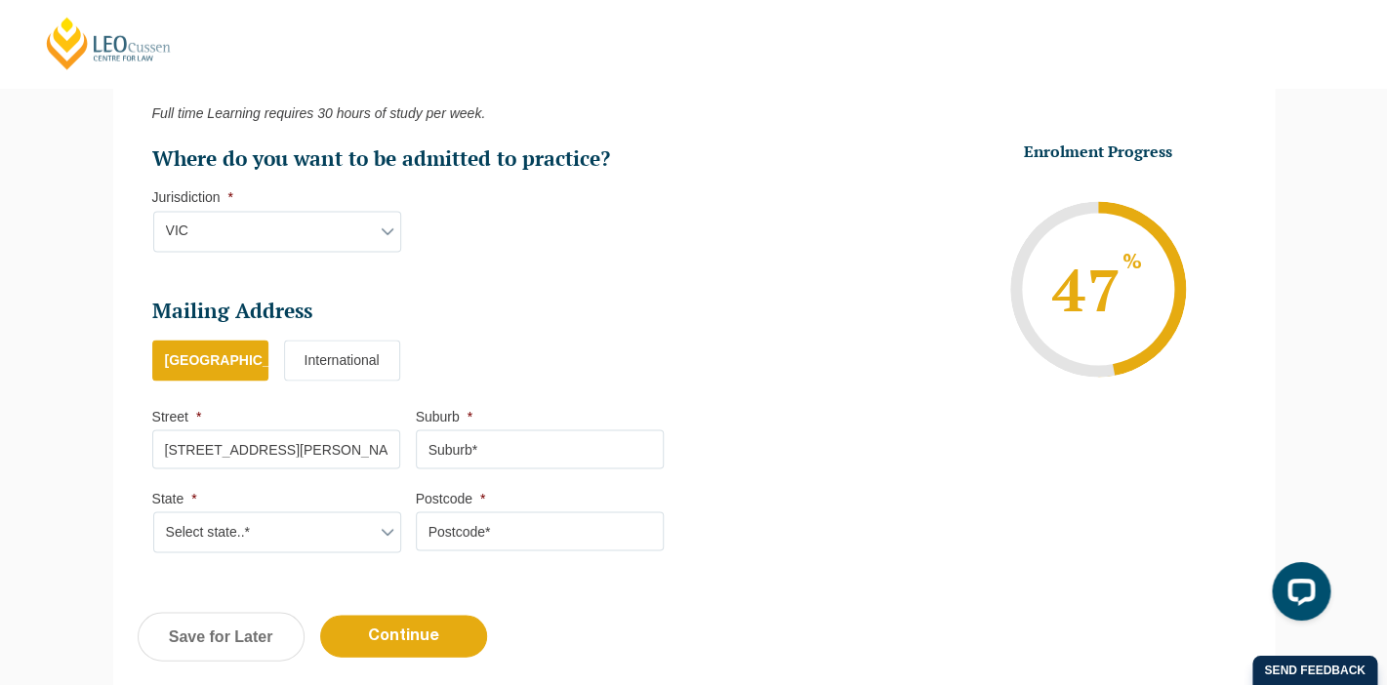
scroll to position [1120, 0]
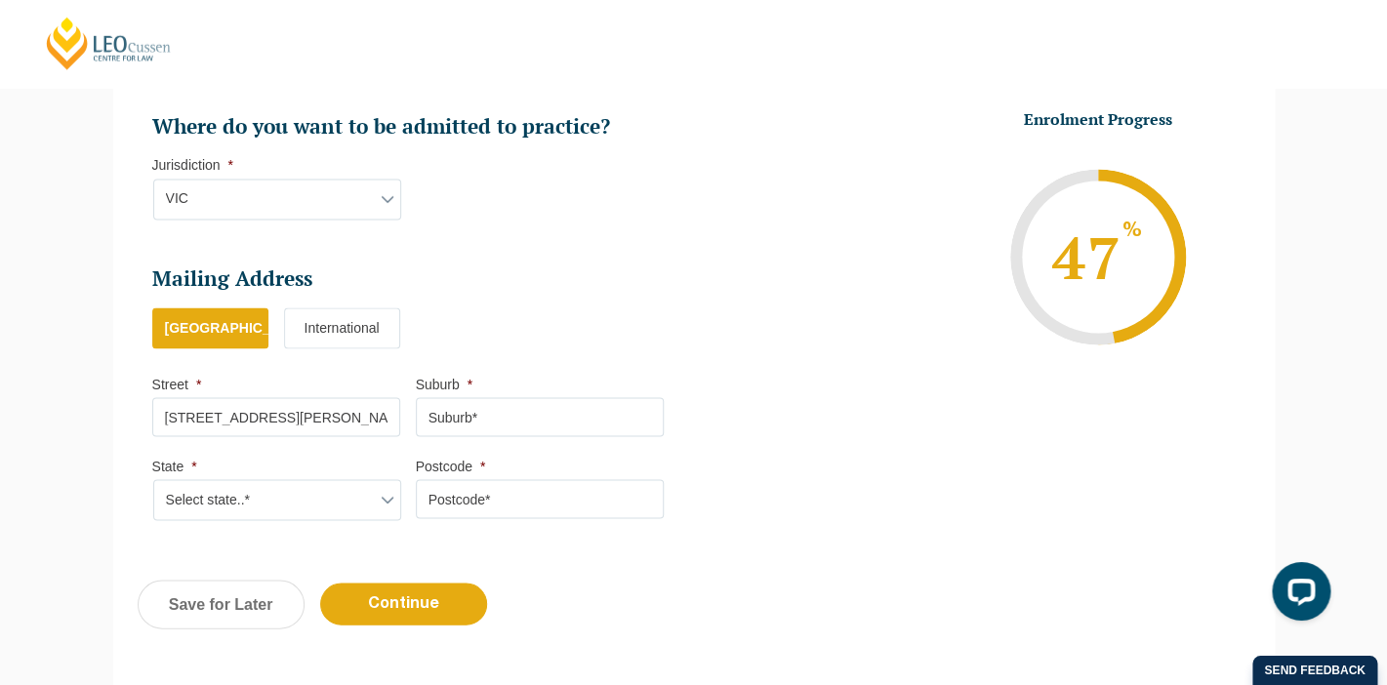
click at [475, 422] on input "Suburb *" at bounding box center [540, 417] width 248 height 39
type input "Cremorne"
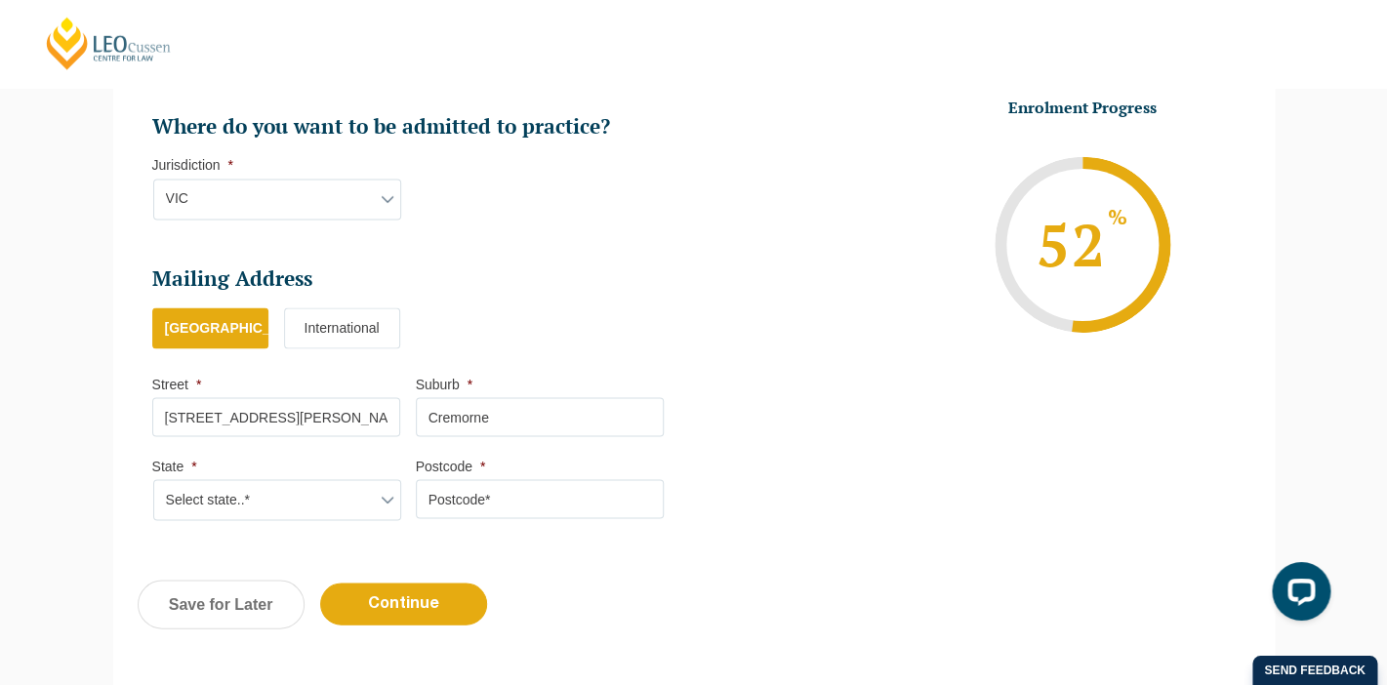
click at [153, 480] on select "Select state..* VIC WA QLD SA NSW NT ACT TAS" at bounding box center [277, 500] width 248 height 41
select select "VIC"
click option "VIC" at bounding box center [0, 0] width 0 height 0
click at [476, 502] on input "Postcode *" at bounding box center [540, 499] width 248 height 39
type input "3121"
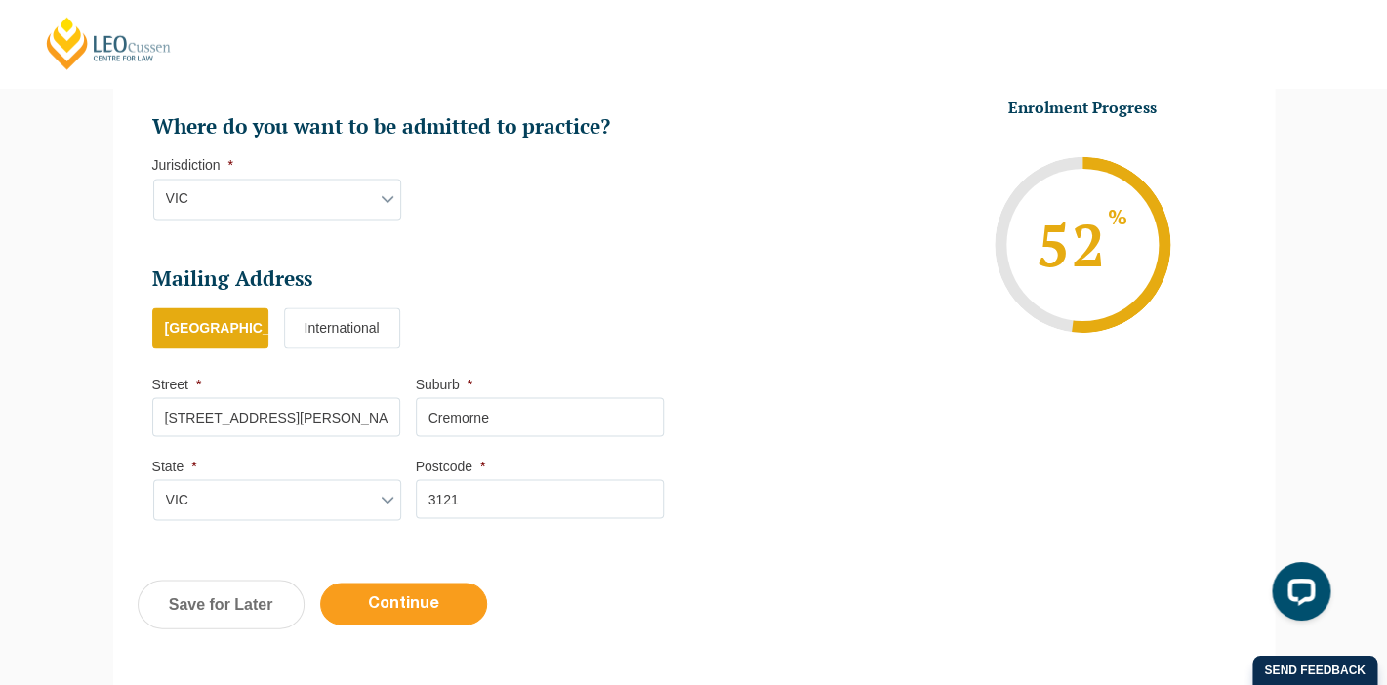
click at [453, 621] on input "Continue" at bounding box center [403, 605] width 167 height 42
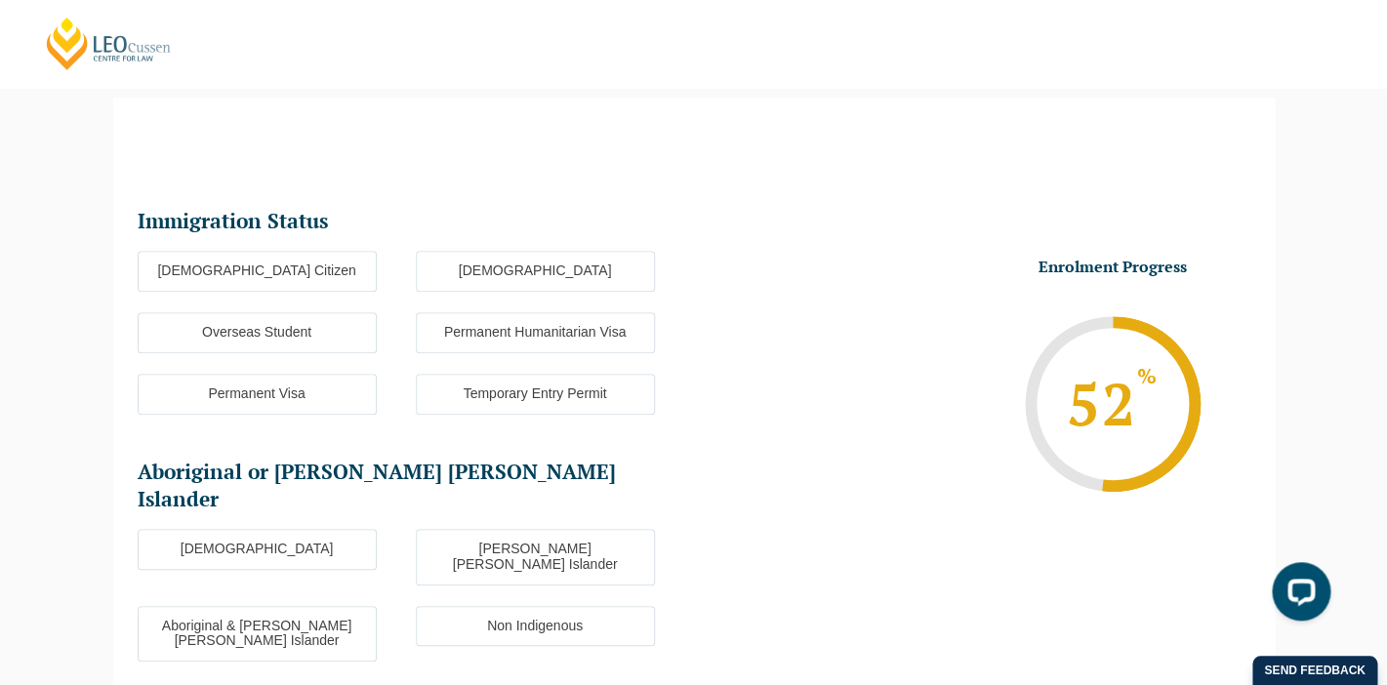
scroll to position [169, 0]
click at [284, 276] on label "Australian Citizen" at bounding box center [257, 271] width 239 height 41
click at [0, 0] on input "Australian Citizen" at bounding box center [0, 0] width 0 height 0
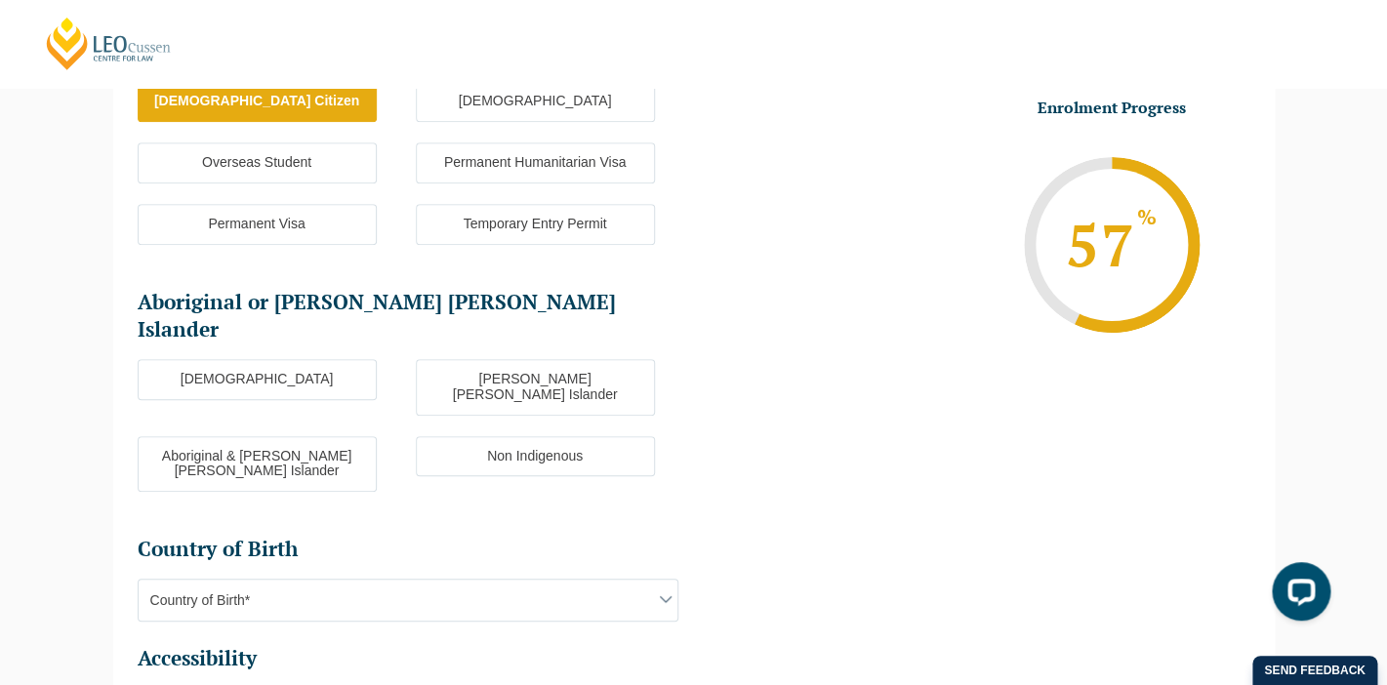
scroll to position [340, 0]
click at [469, 435] on label "Non Indigenous" at bounding box center [535, 455] width 239 height 41
click at [0, 0] on input "Non Indigenous" at bounding box center [0, 0] width 0 height 0
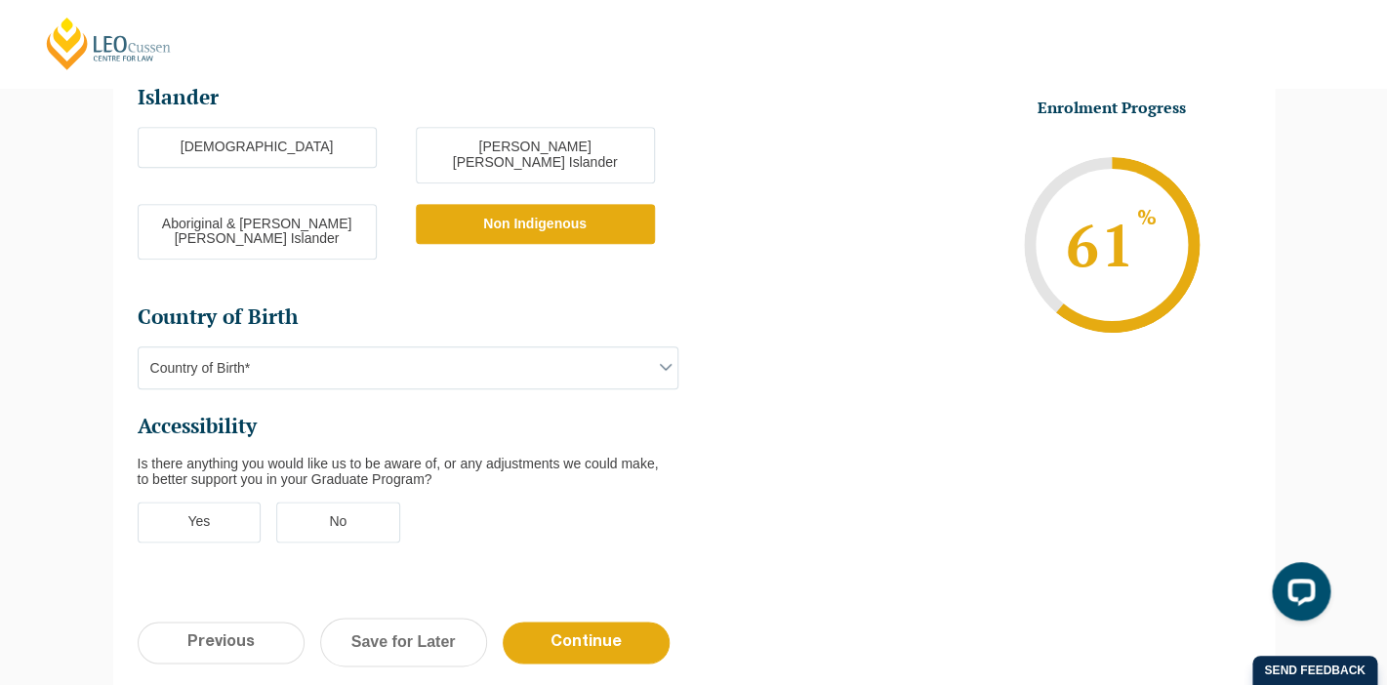
scroll to position [573, 0]
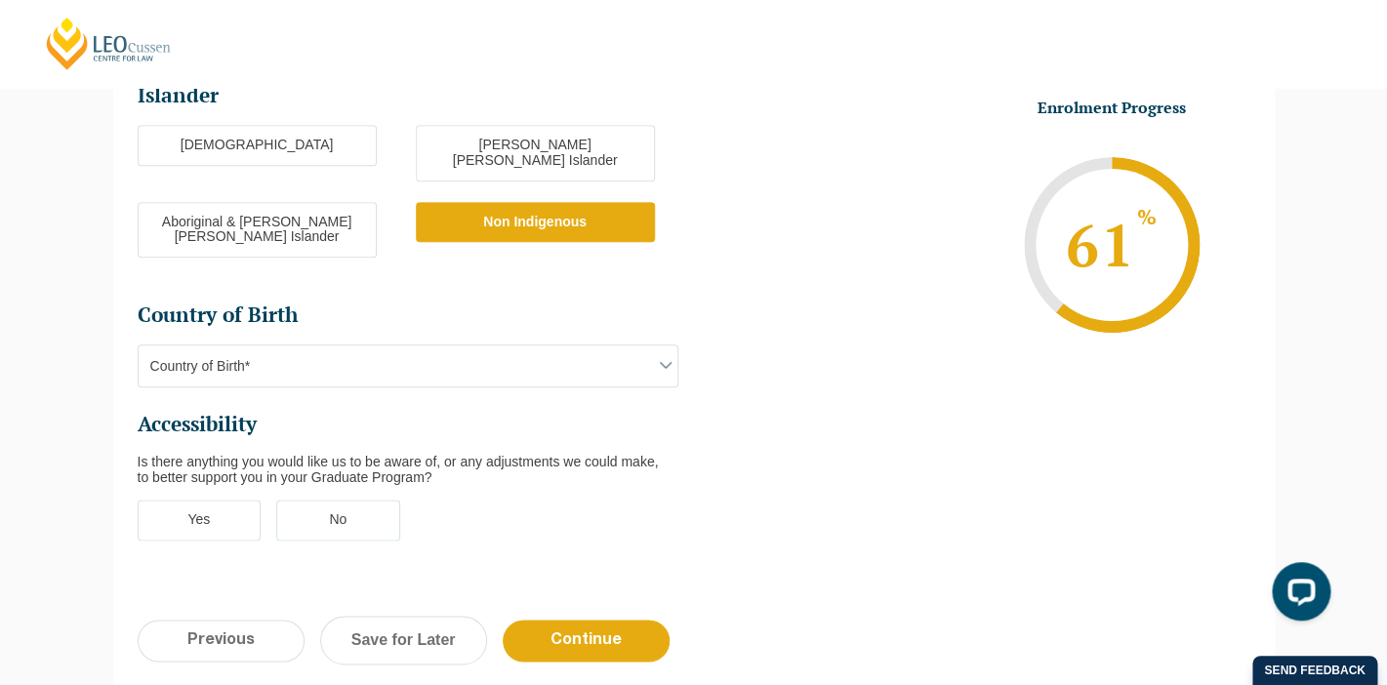
click at [409, 346] on span "Country of Birth*" at bounding box center [408, 366] width 539 height 41
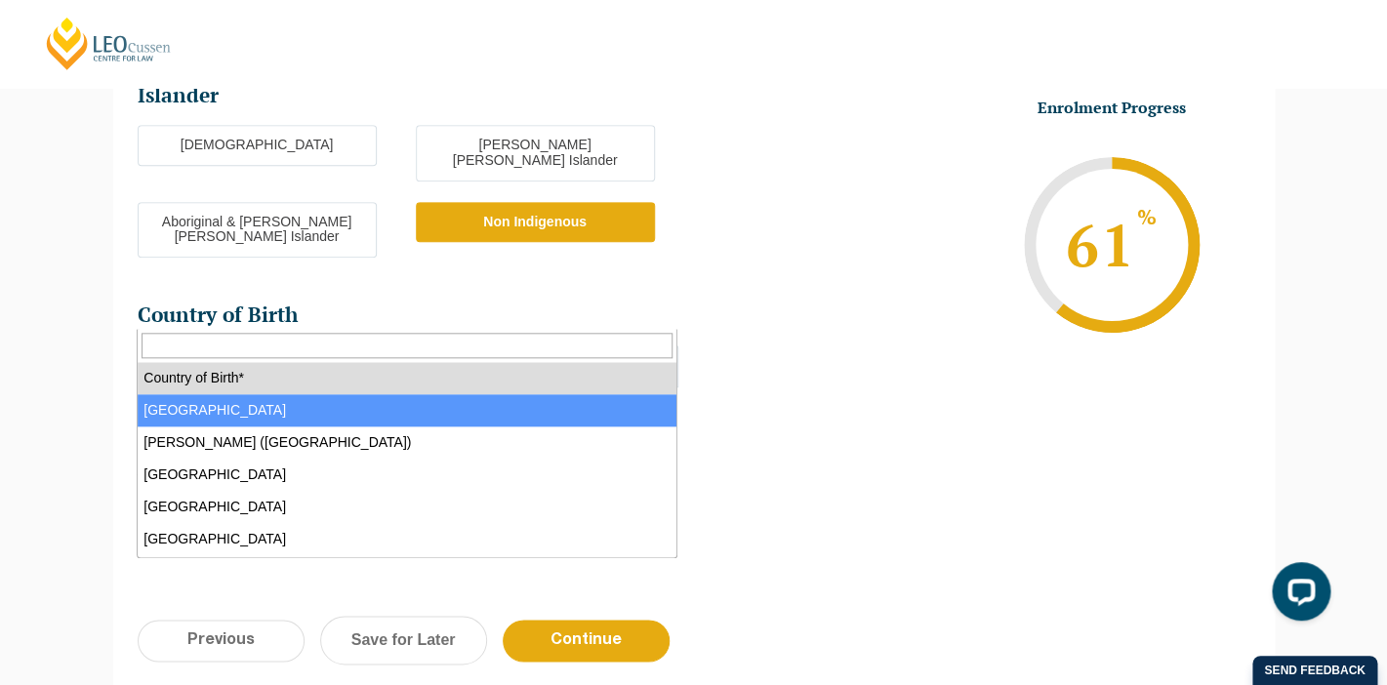
select select "Australia 1101"
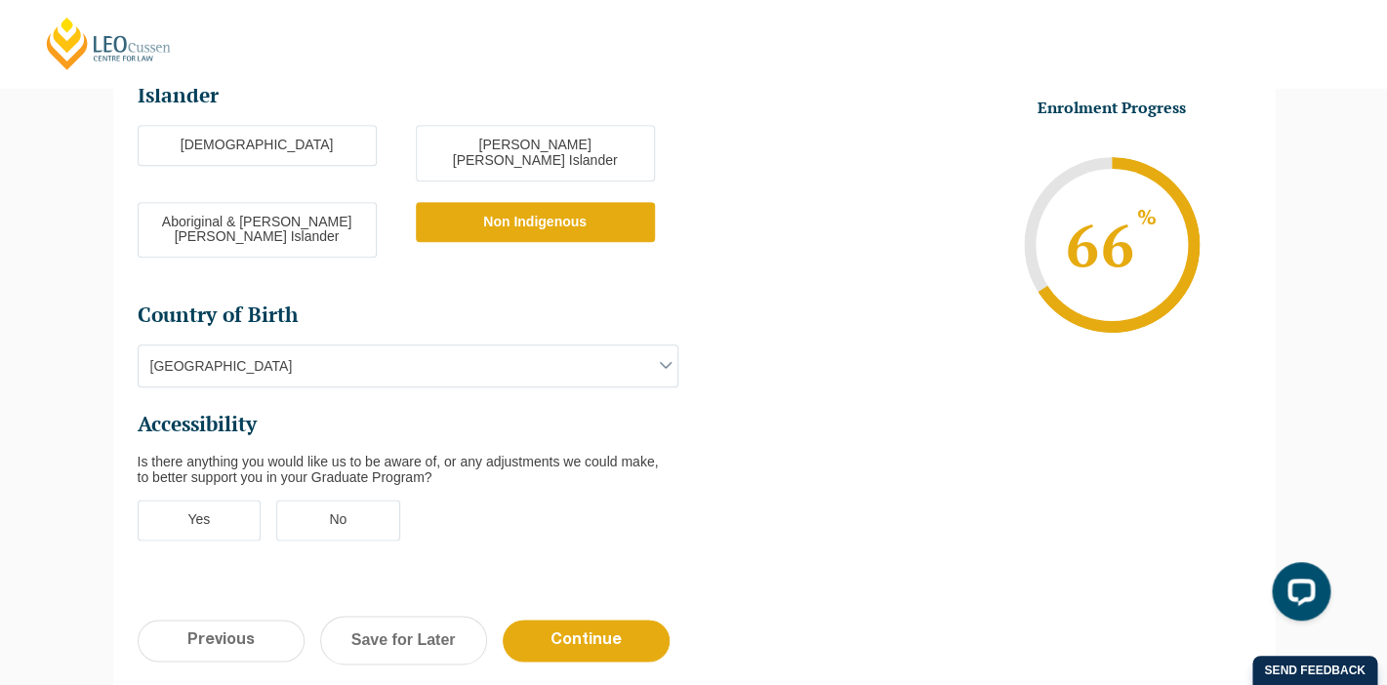
click at [376, 500] on label "No" at bounding box center [338, 520] width 124 height 41
click at [0, 0] on input "No" at bounding box center [0, 0] width 0 height 0
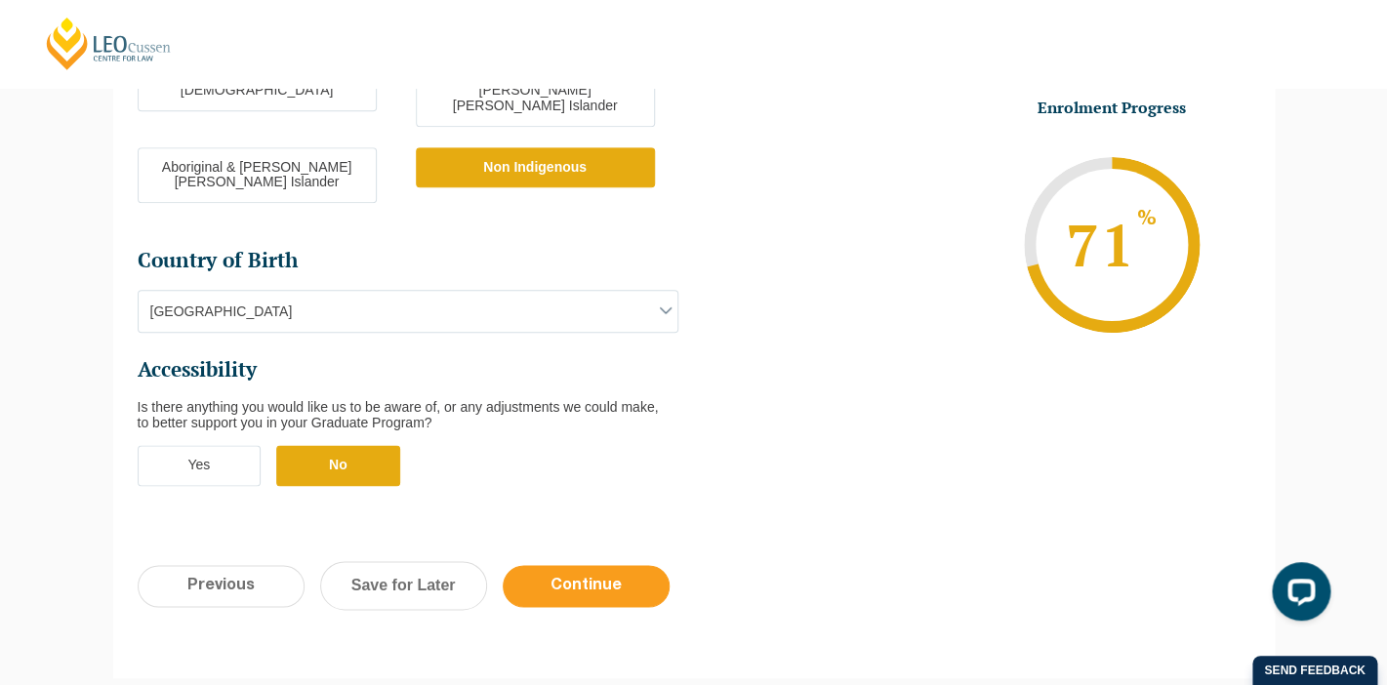
click at [585, 565] on input "Continue" at bounding box center [586, 586] width 167 height 42
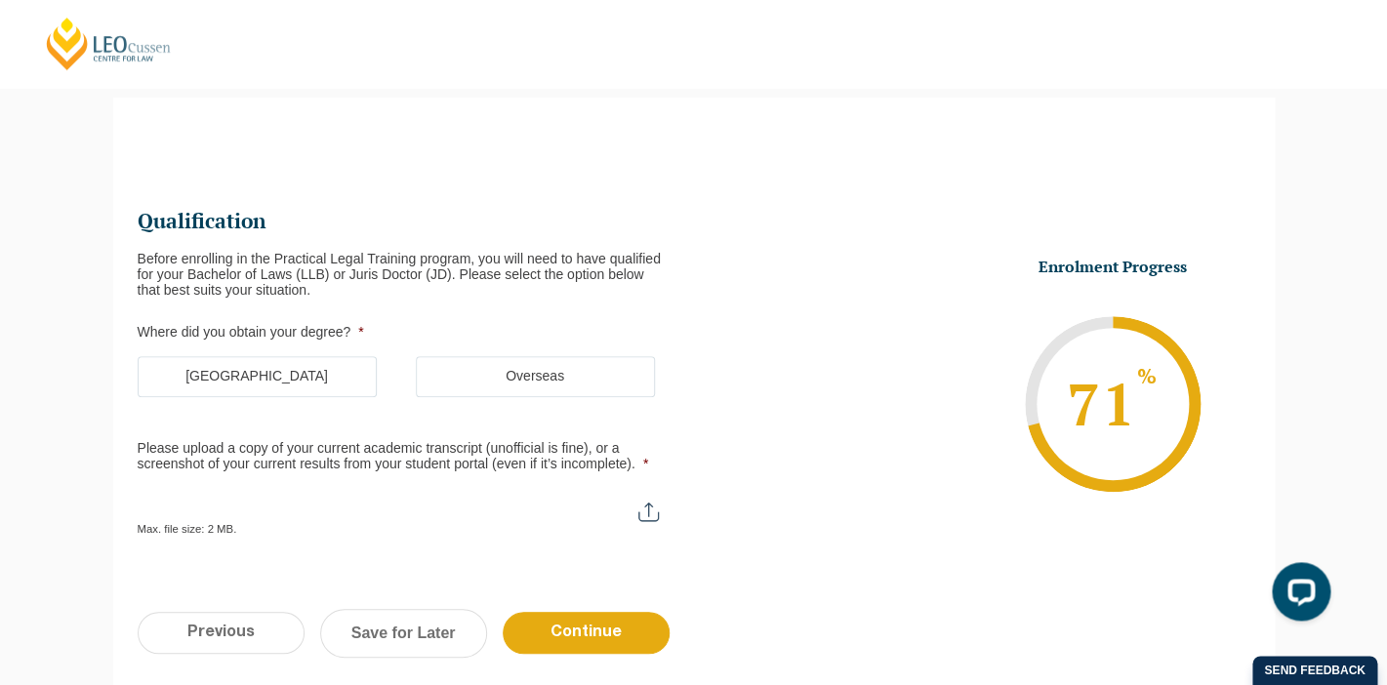
scroll to position [169, 0]
click at [302, 378] on label "Australia" at bounding box center [257, 376] width 239 height 41
click at [0, 0] on input "Australia" at bounding box center [0, 0] width 0 height 0
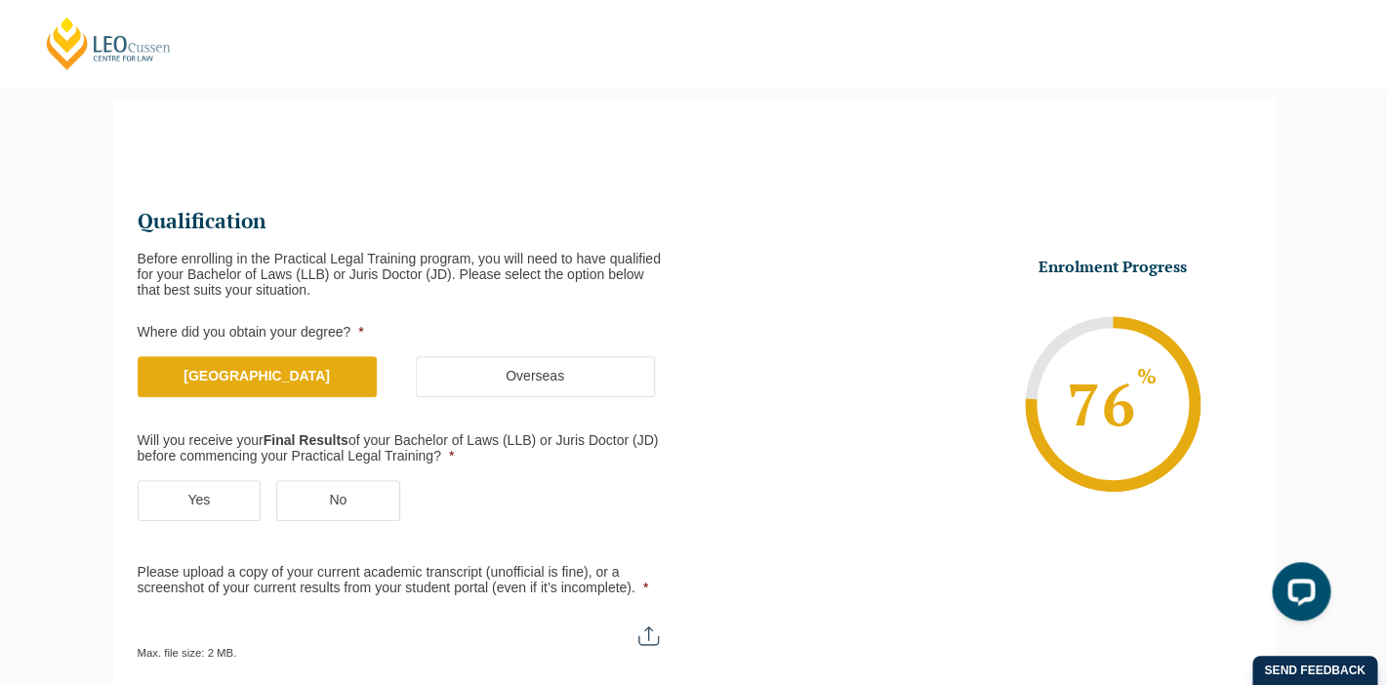
click at [226, 482] on label "Yes" at bounding box center [200, 500] width 124 height 41
click at [0, 0] on input "Yes" at bounding box center [0, 0] width 0 height 0
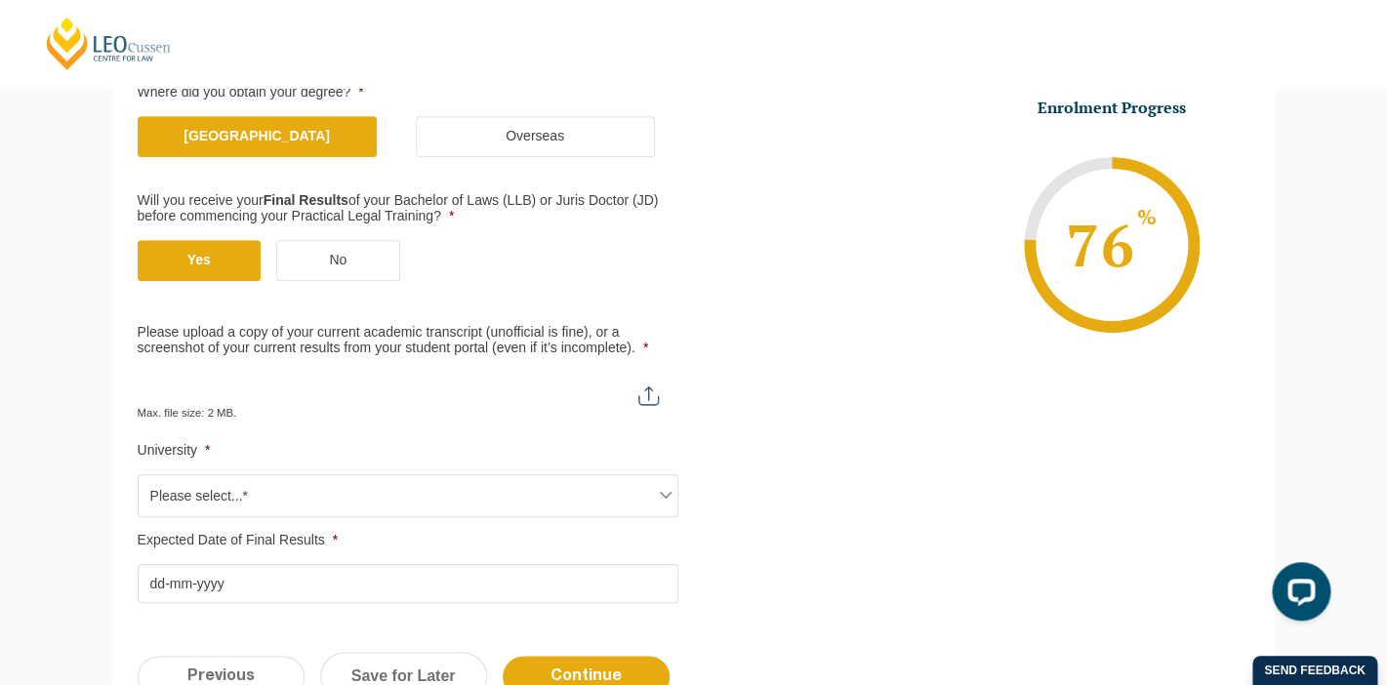
scroll to position [411, 0]
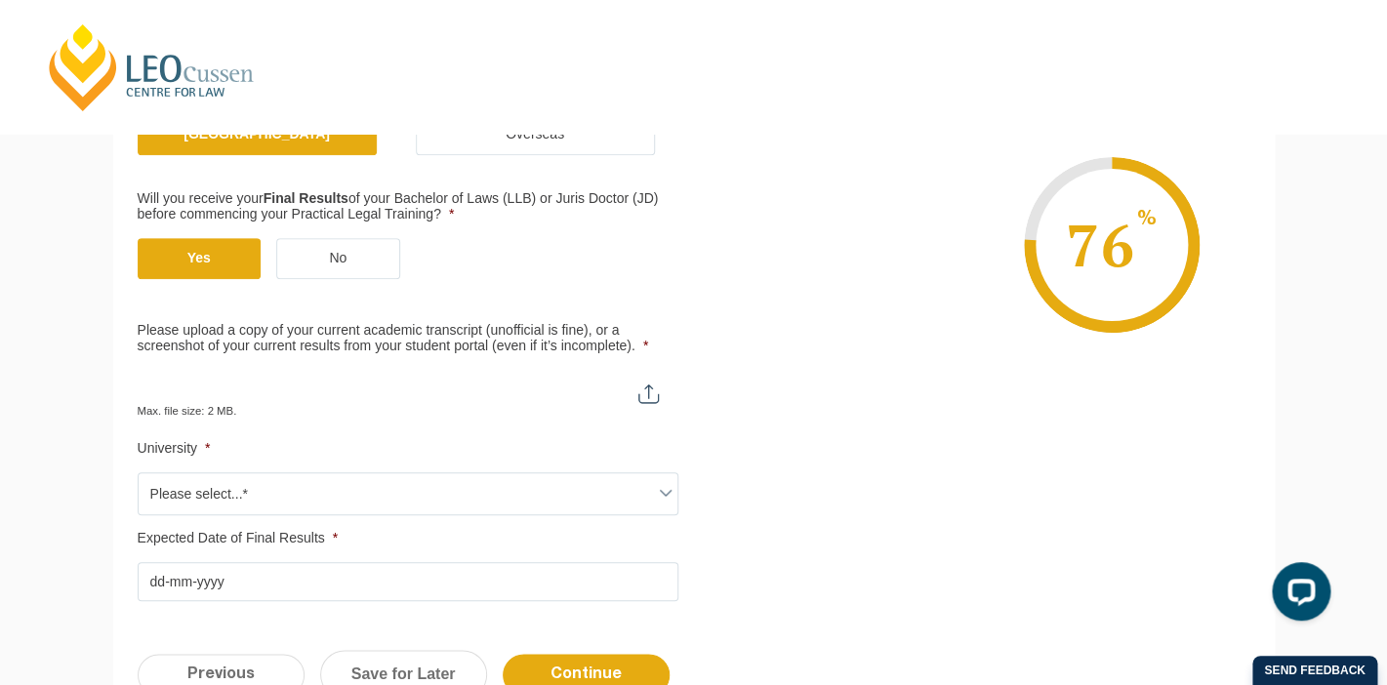
click at [648, 393] on input "Please upload a copy of your current academic transcript (unofficial is fine), …" at bounding box center [408, 386] width 541 height 33
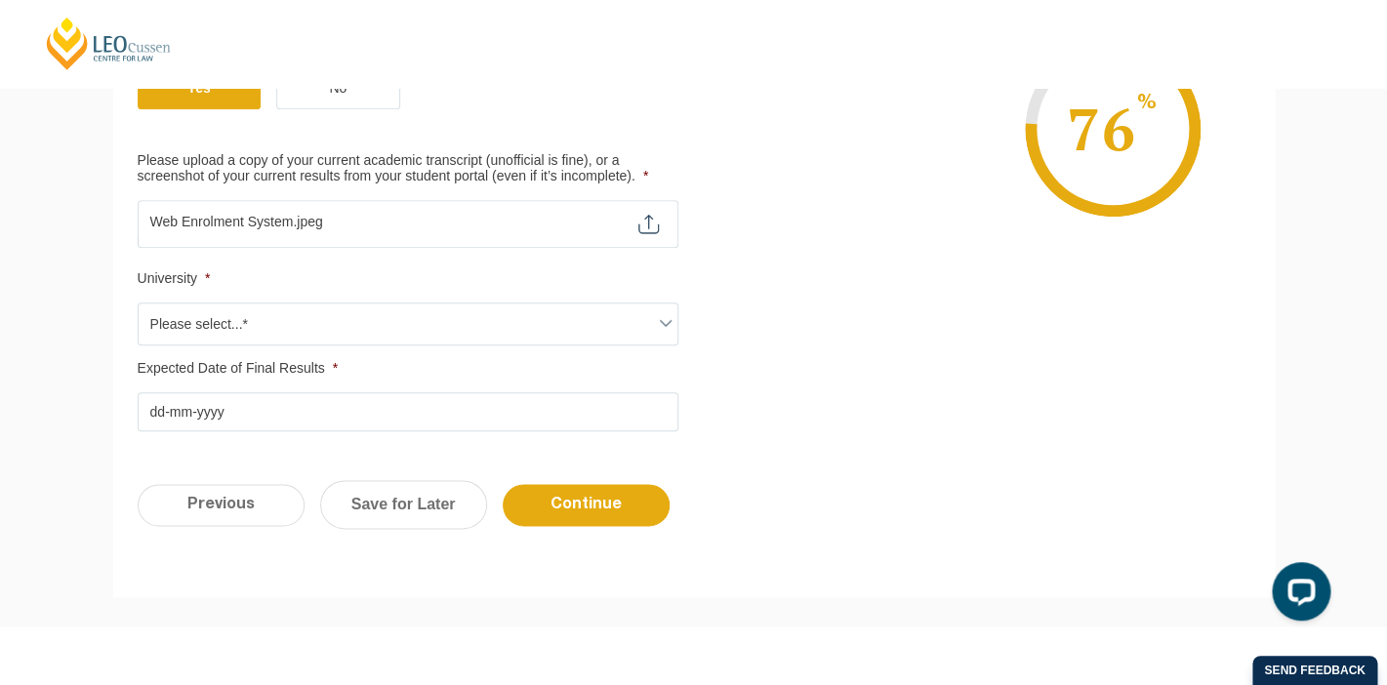
scroll to position [570, 0]
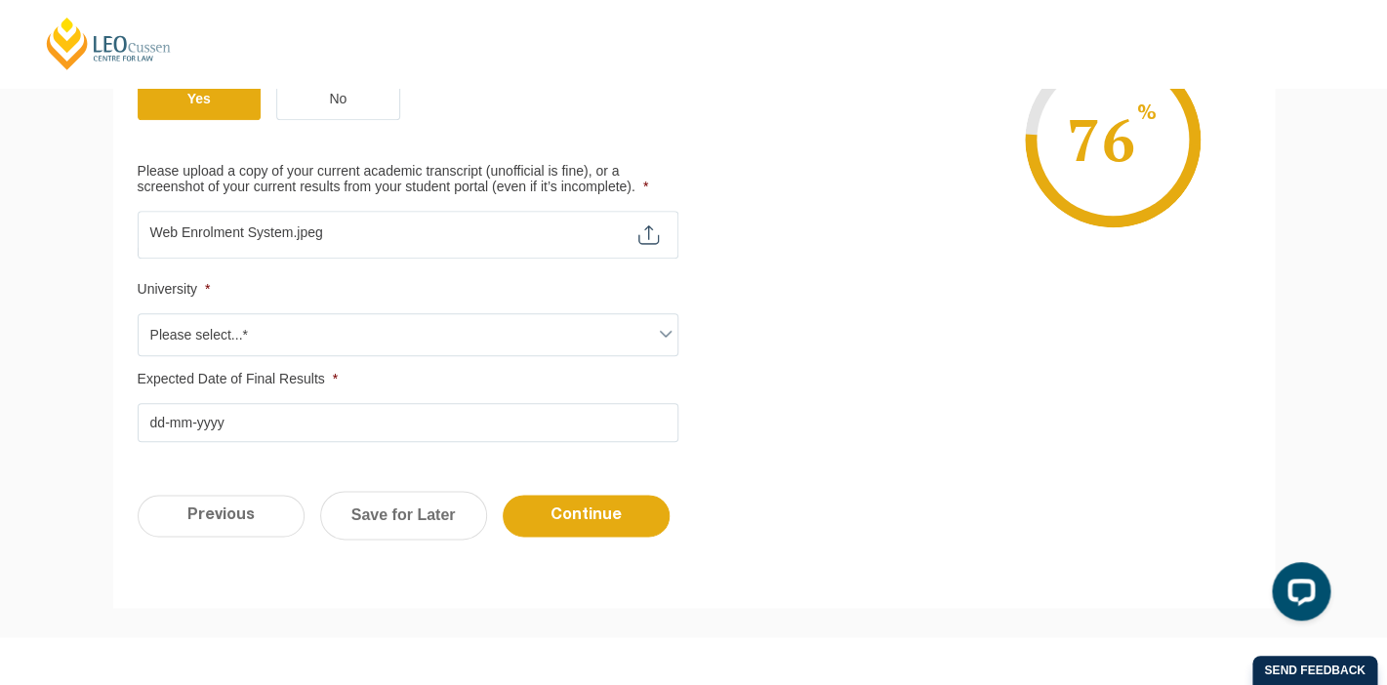
click at [653, 227] on input "Please upload a copy of your current academic transcript (unofficial is fine), …" at bounding box center [408, 227] width 541 height 33
type input "C:\fakepath\Web Enrolment System.jpeg"
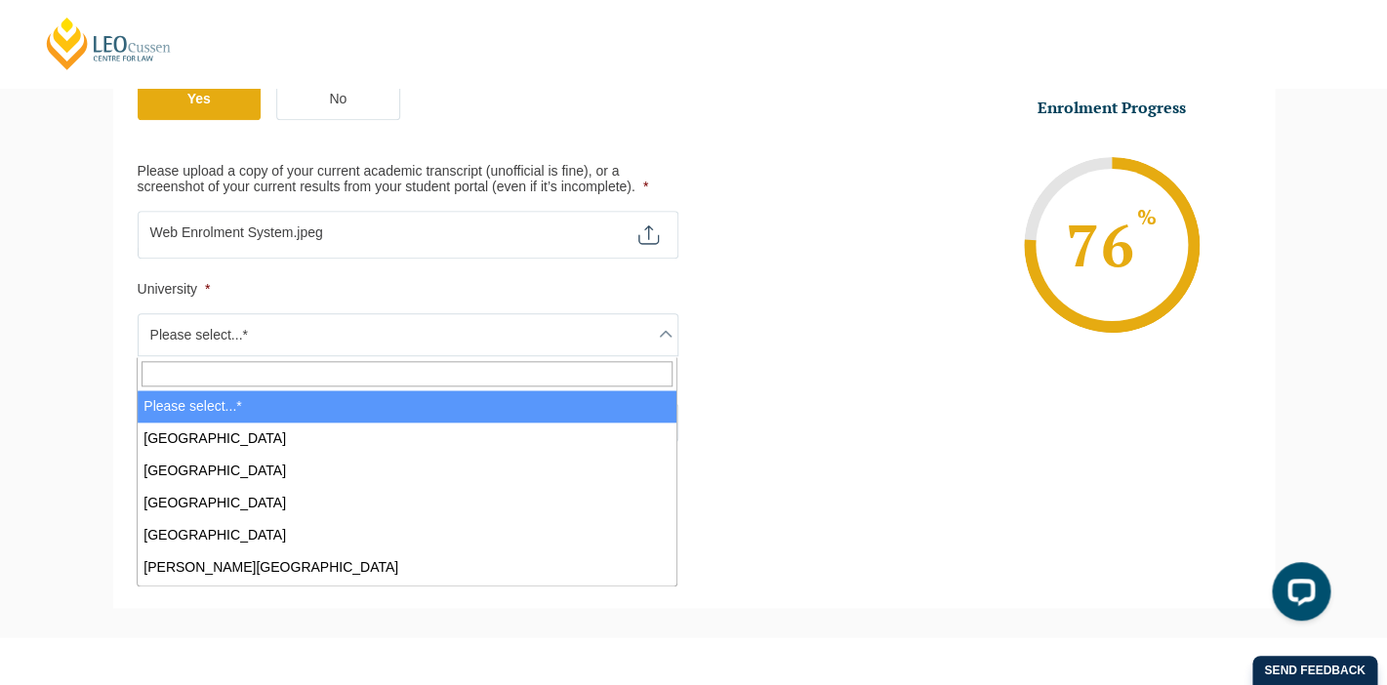
click at [472, 336] on span "Please select...*" at bounding box center [408, 334] width 539 height 41
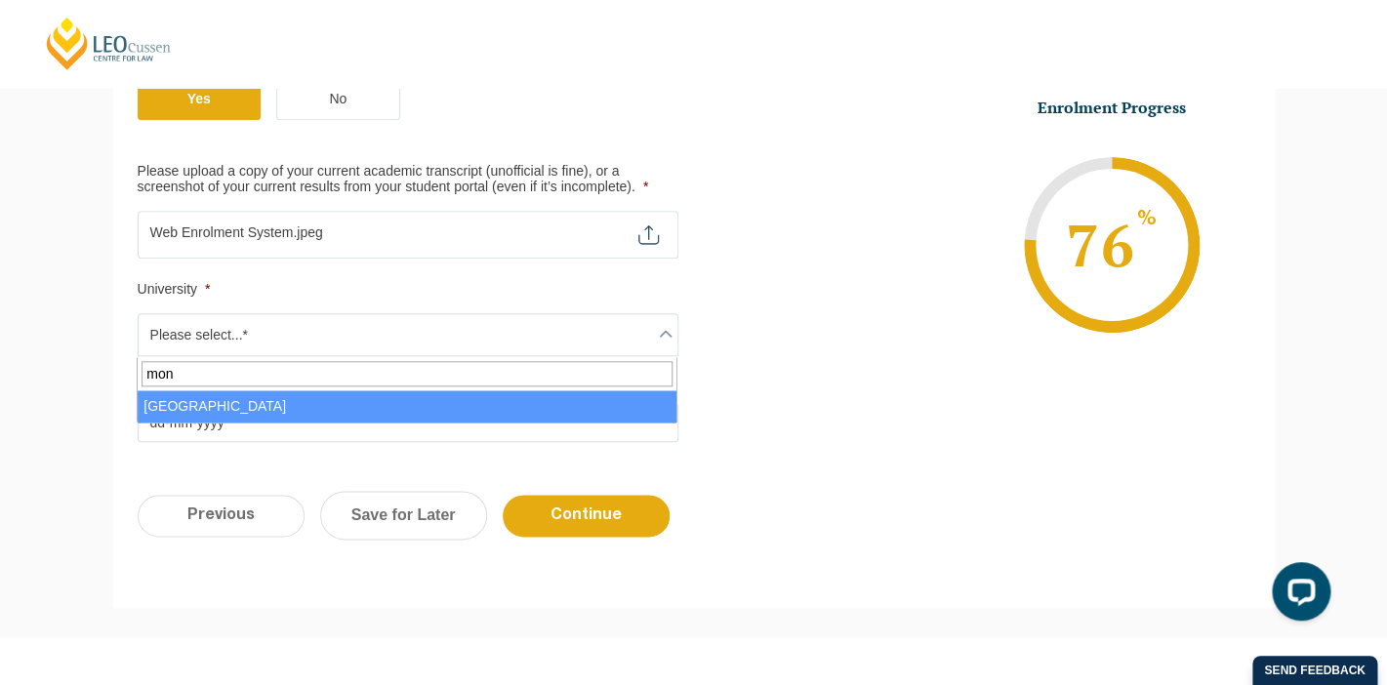
type input "mon"
select select "Monash University"
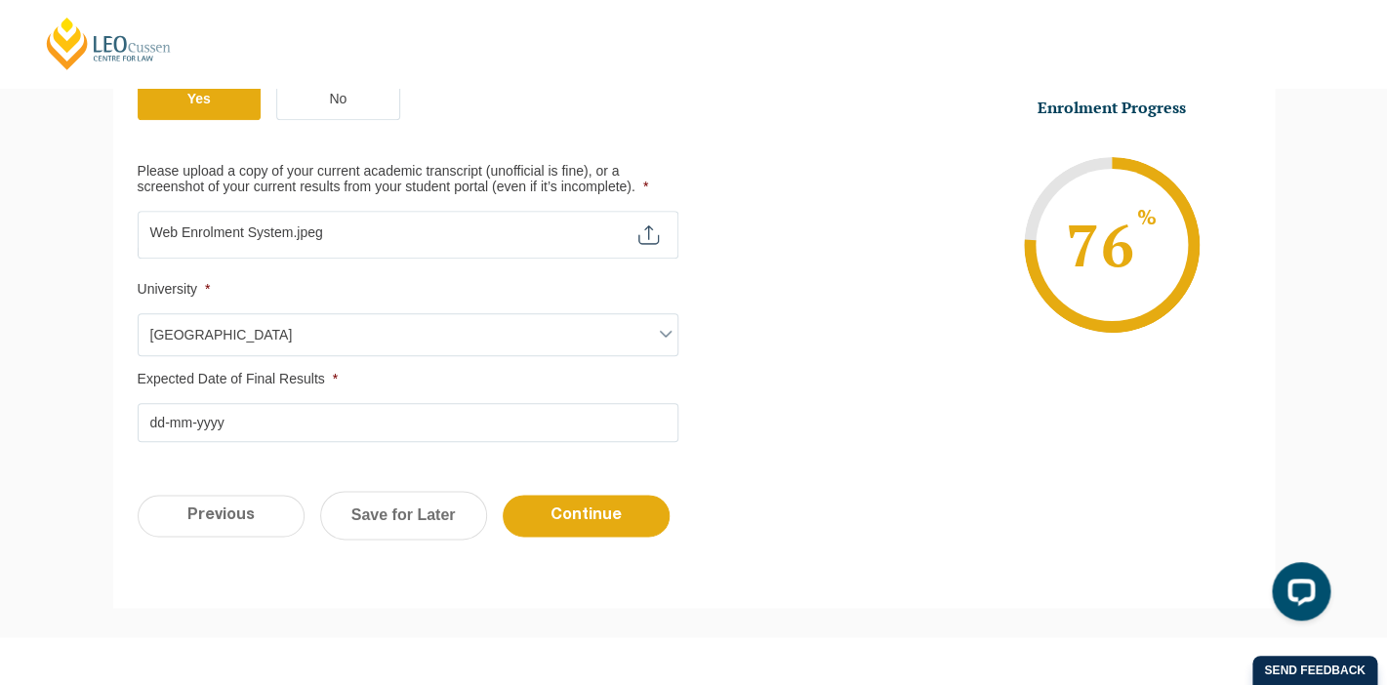
click at [258, 430] on input "Expected Date of Final Results *" at bounding box center [408, 422] width 541 height 39
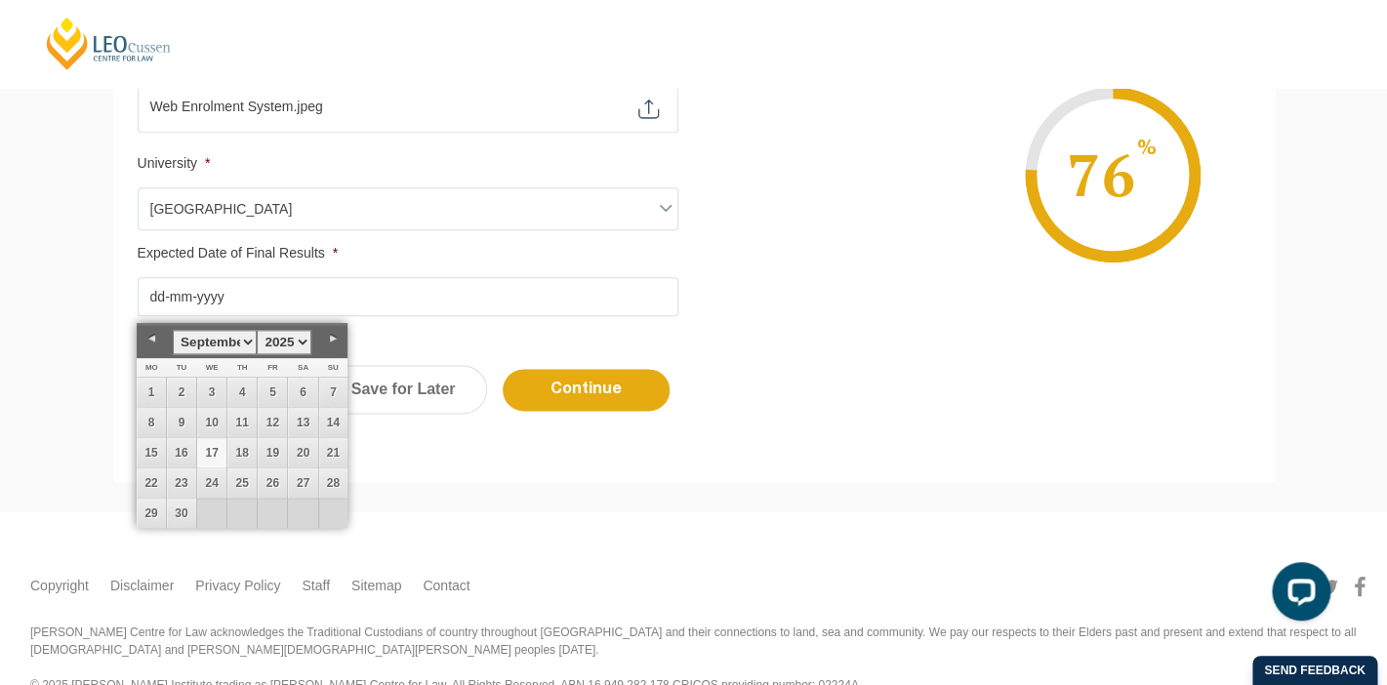
scroll to position [697, 0]
click at [184, 511] on link "30" at bounding box center [181, 512] width 29 height 29
type input "30-12-2025"
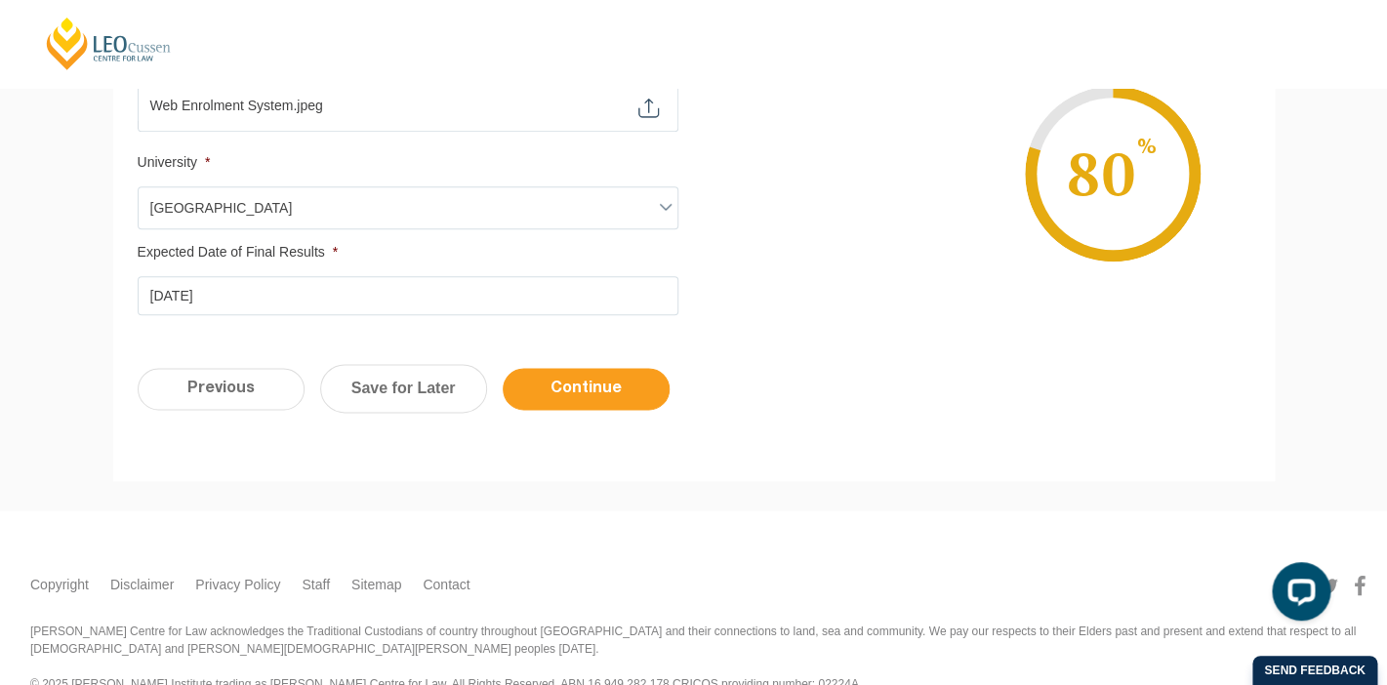
click at [558, 401] on input "Continue" at bounding box center [586, 389] width 167 height 42
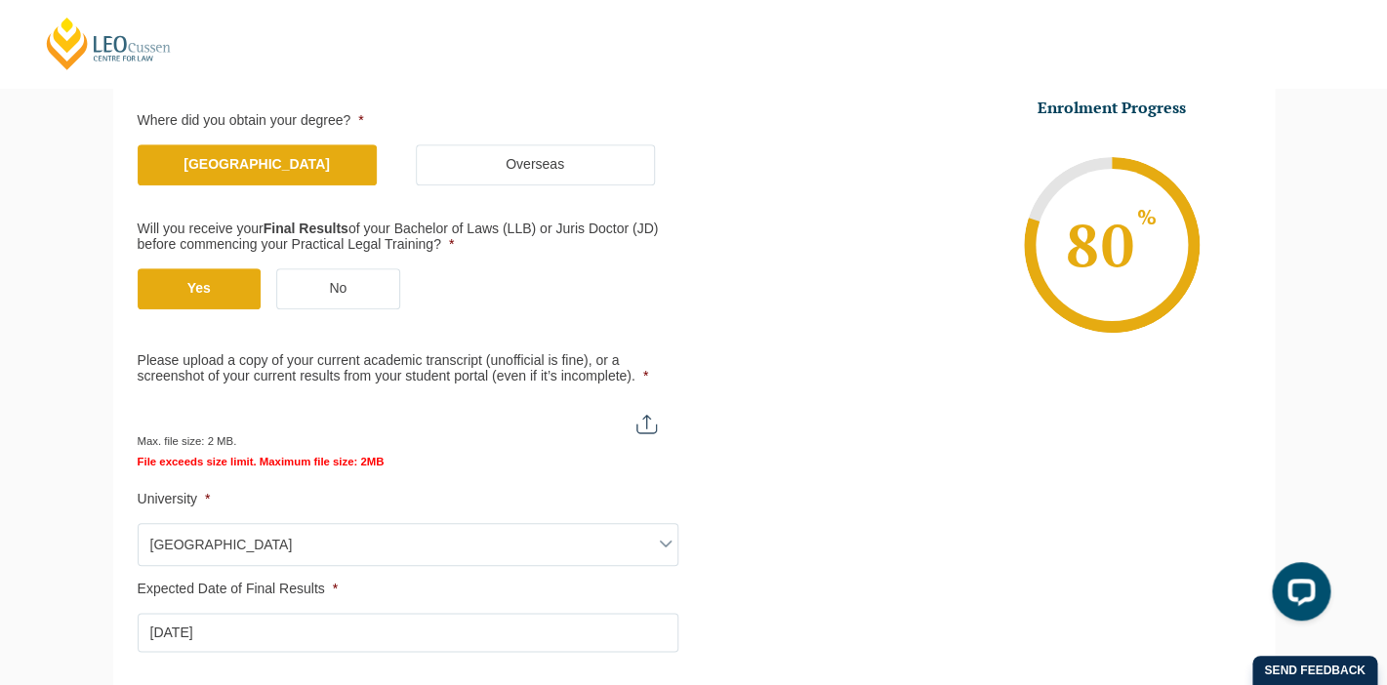
scroll to position [471, 0]
click at [649, 425] on input "Please upload a copy of your current academic transcript (unofficial is fine), …" at bounding box center [407, 415] width 539 height 33
type input "C:\fakepath\Web Enrolment System.jpeg"
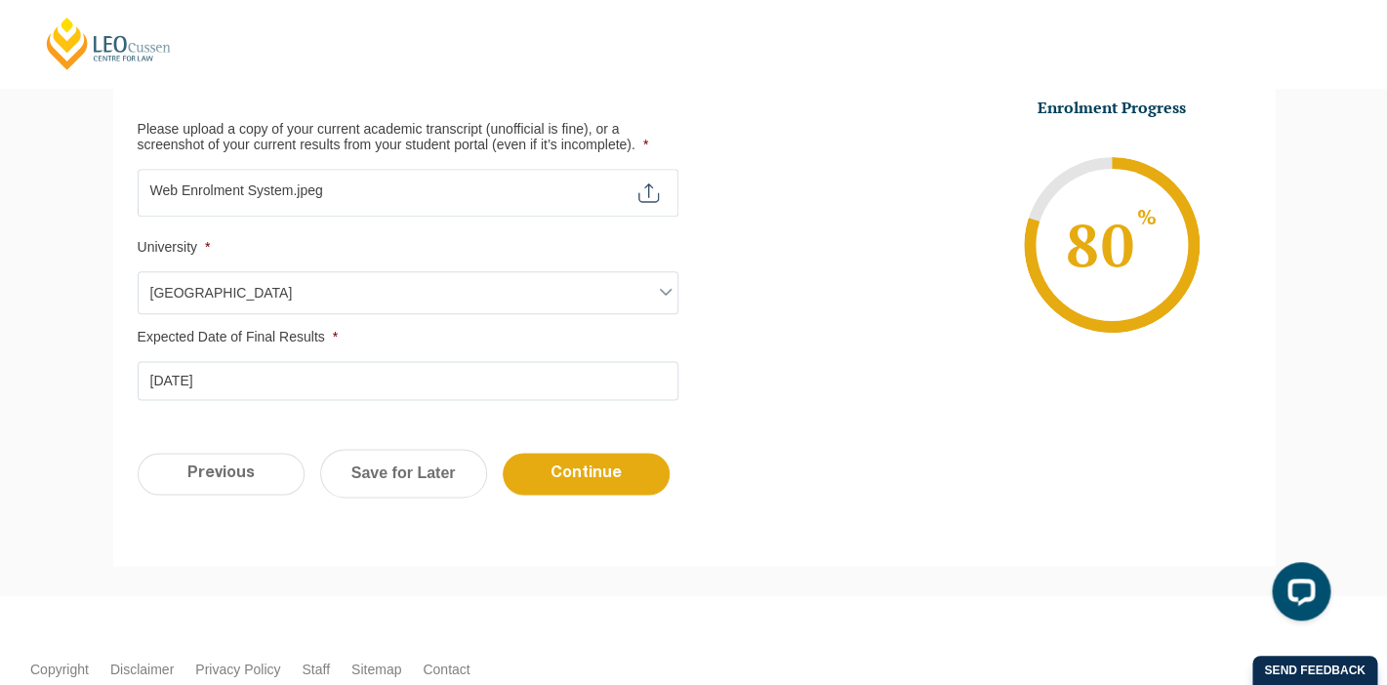
scroll to position [707, 0]
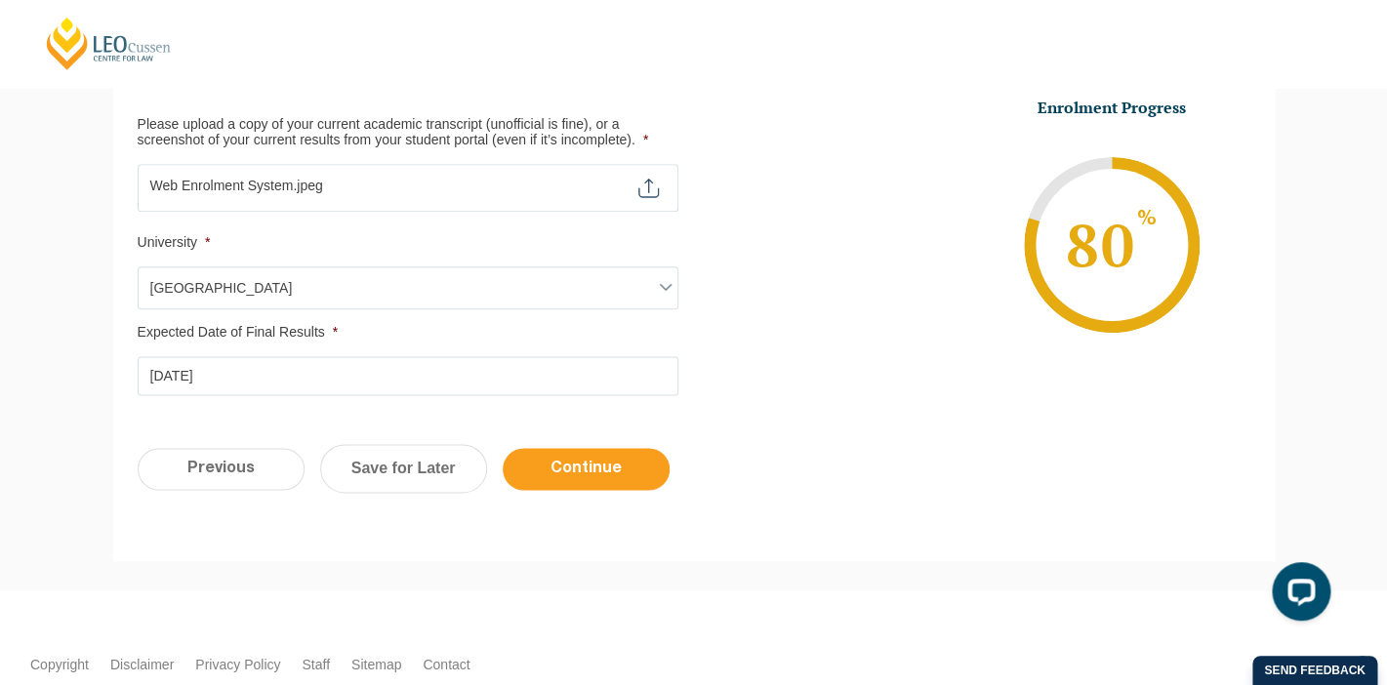
click at [581, 474] on input "Continue" at bounding box center [586, 469] width 167 height 42
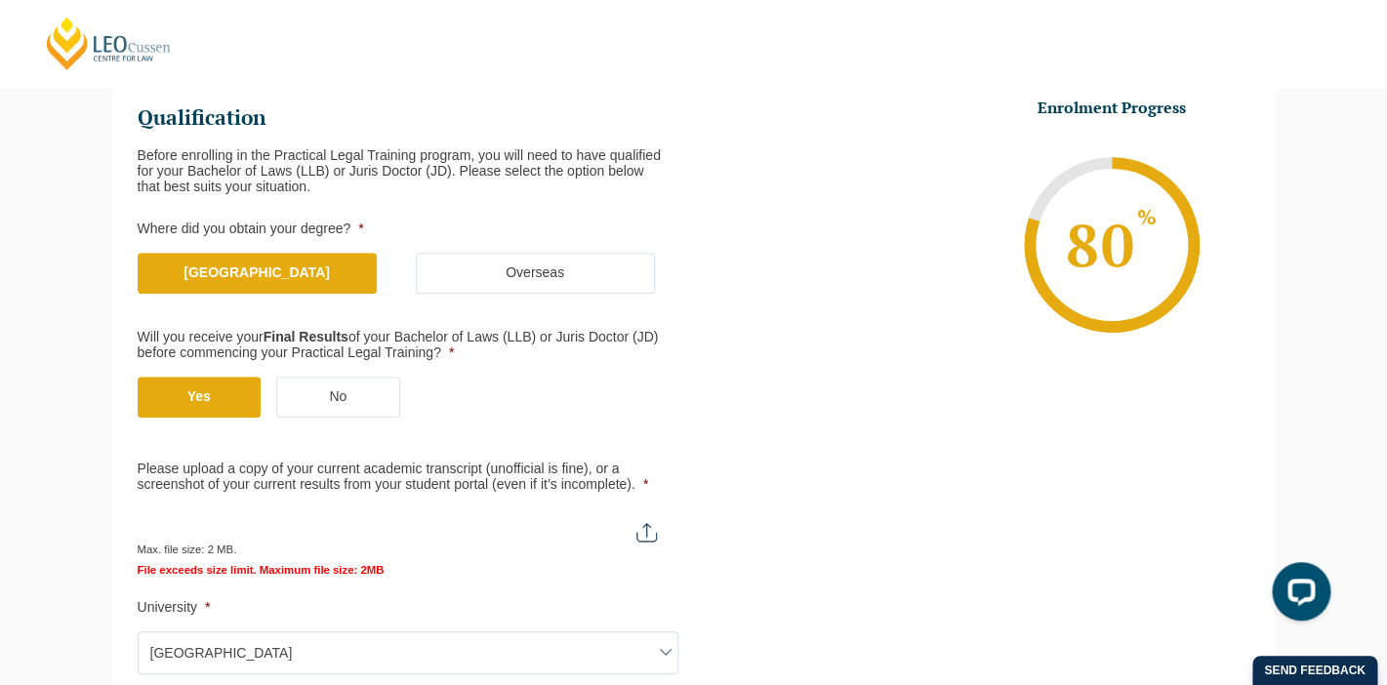
scroll to position [482, 0]
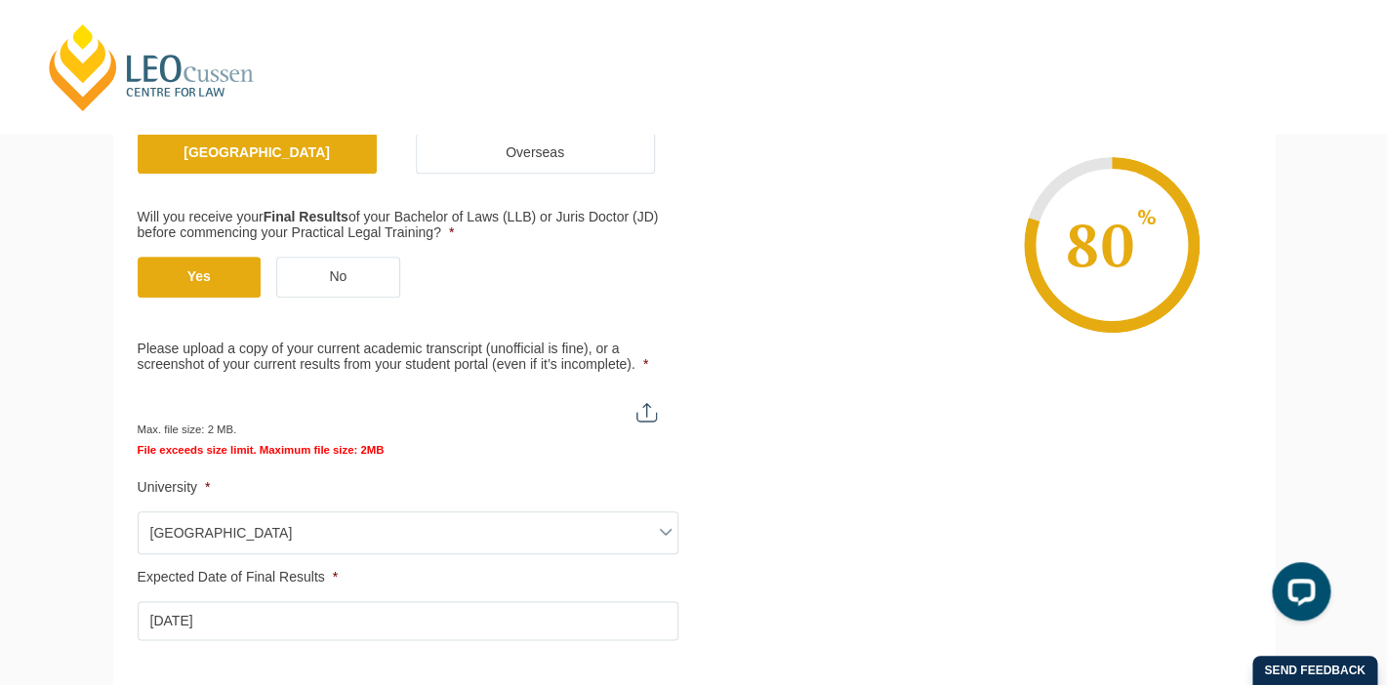
click at [655, 413] on input "Please upload a copy of your current academic transcript (unofficial is fine), …" at bounding box center [407, 405] width 539 height 33
type input "C:\fakepath\Web Enrolment System 2.jpeg"
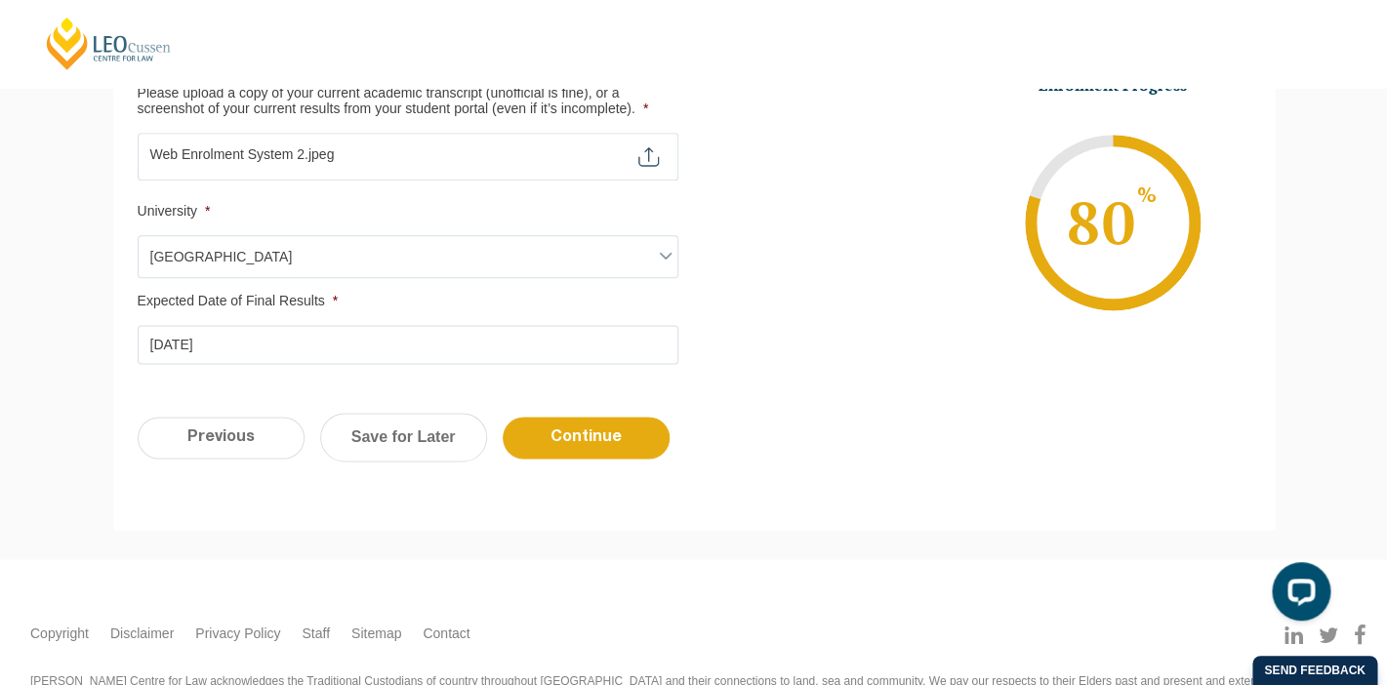
scroll to position [776, 0]
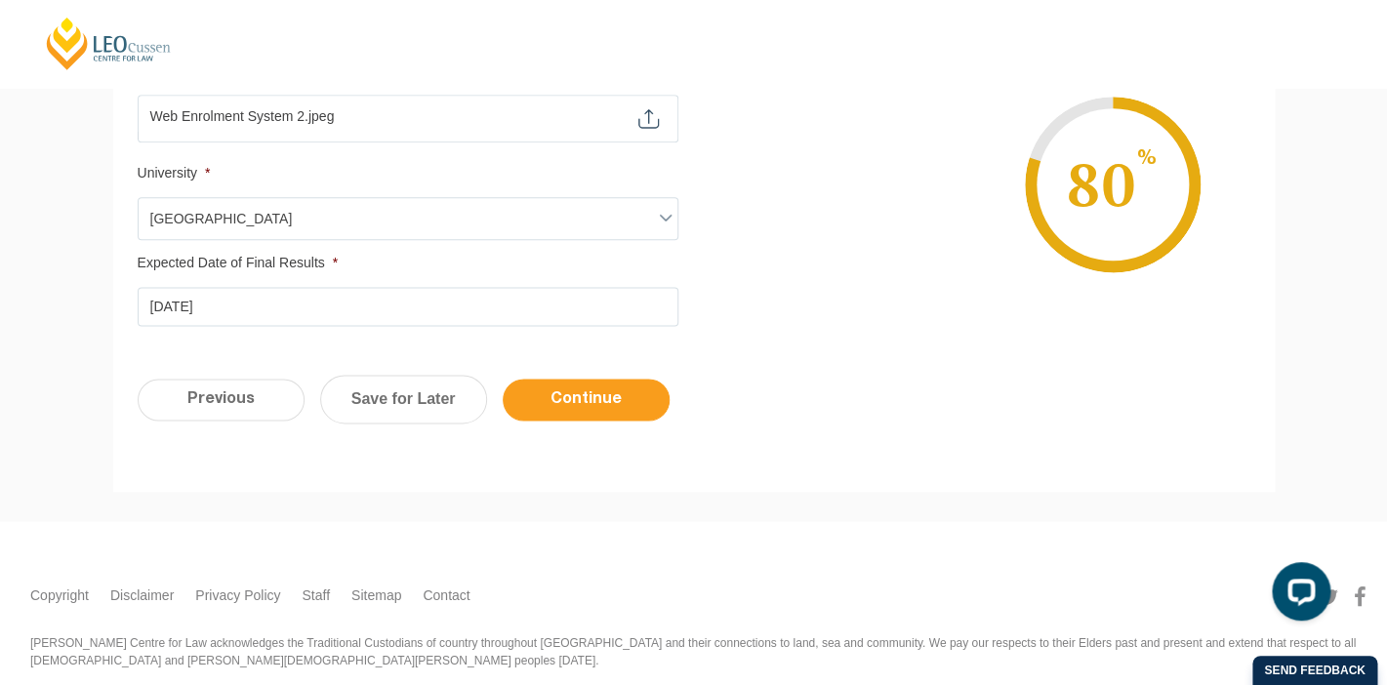
click at [566, 401] on input "Continue" at bounding box center [586, 400] width 167 height 42
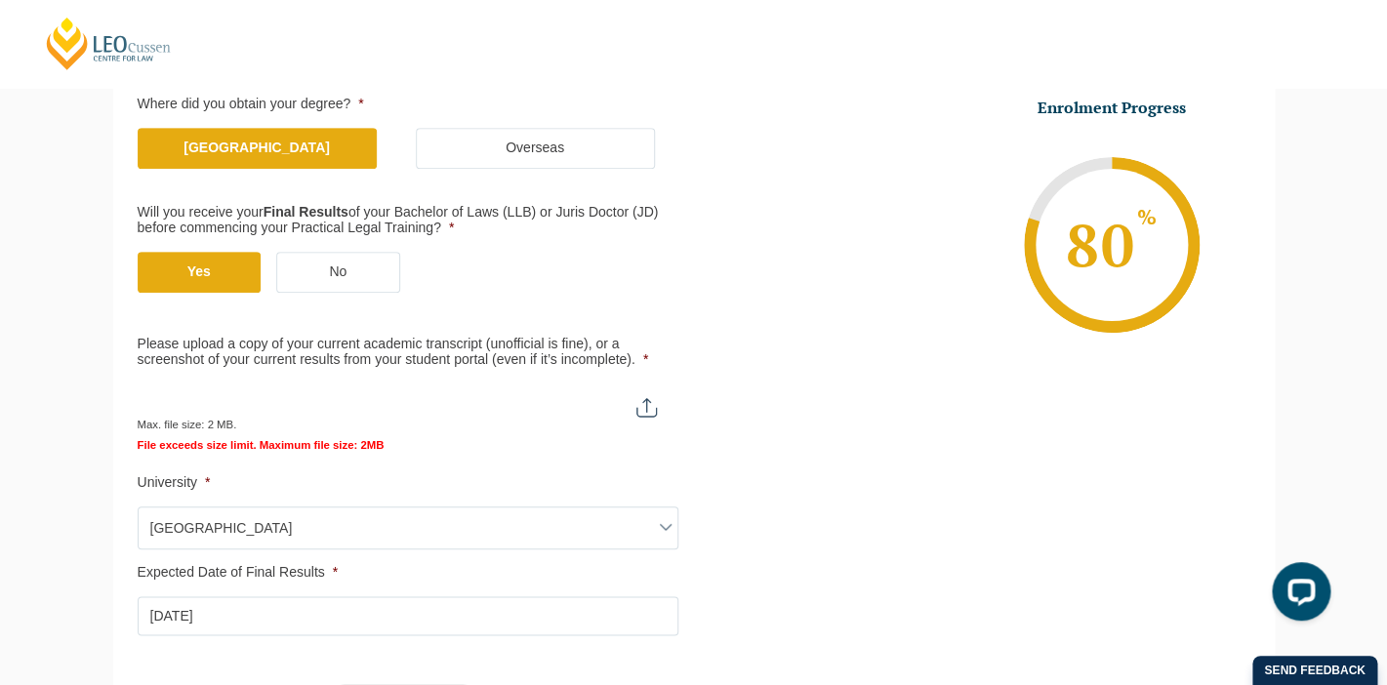
scroll to position [524, 0]
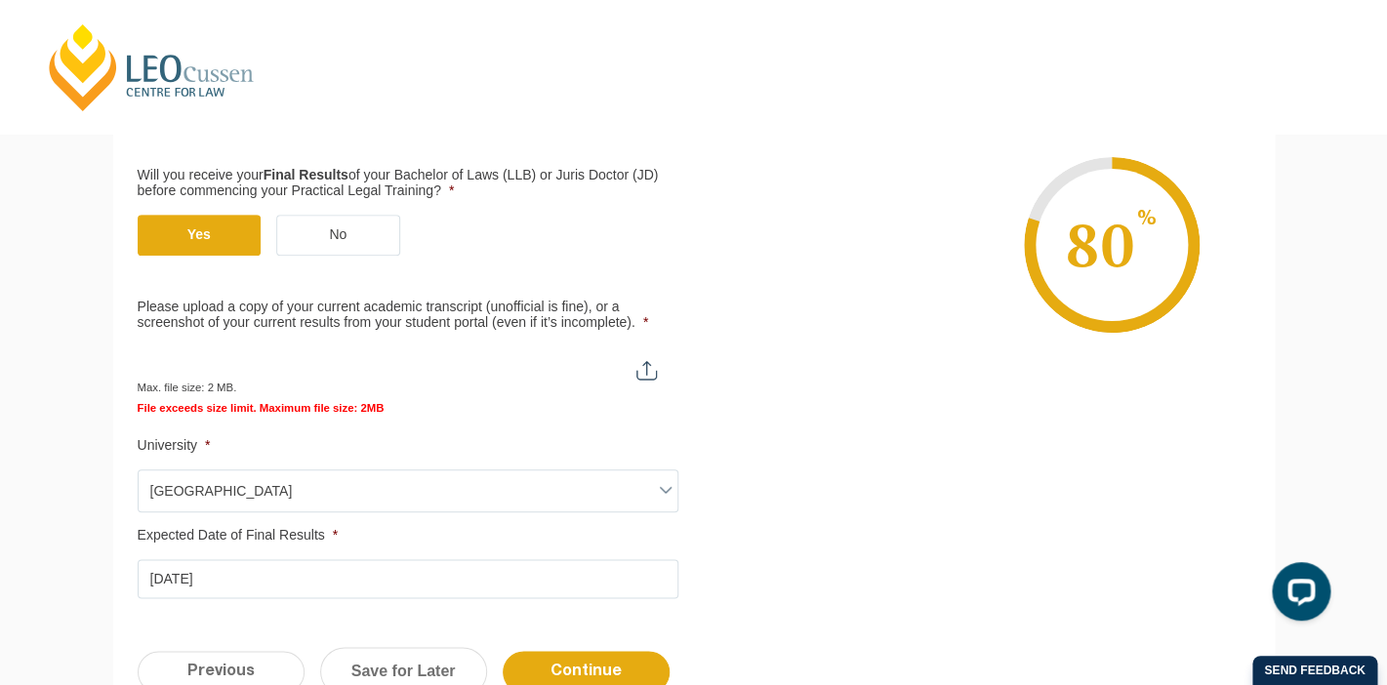
click at [653, 379] on input "Please upload a copy of your current academic transcript (unofficial is fine), …" at bounding box center [407, 363] width 539 height 33
type input "C:\fakepath\IMG_2878.jpg"
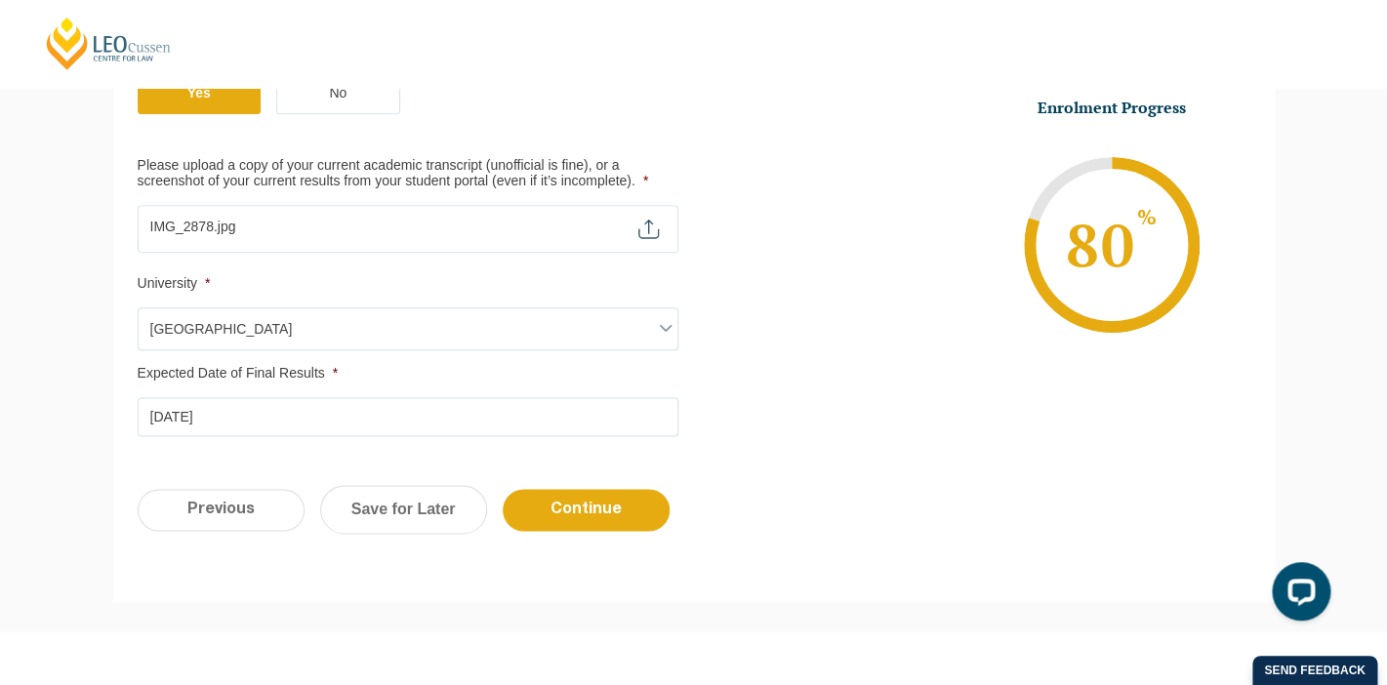
scroll to position [700, 0]
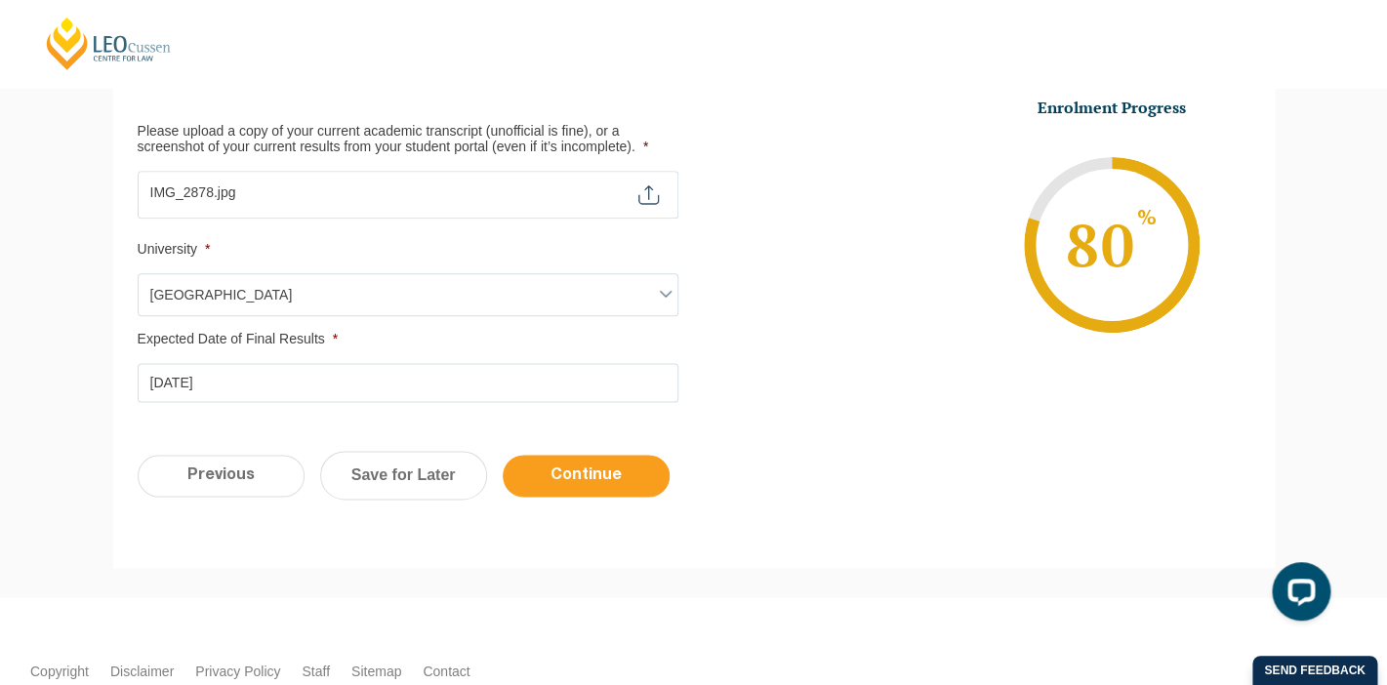
click at [607, 488] on input "Continue" at bounding box center [586, 476] width 167 height 42
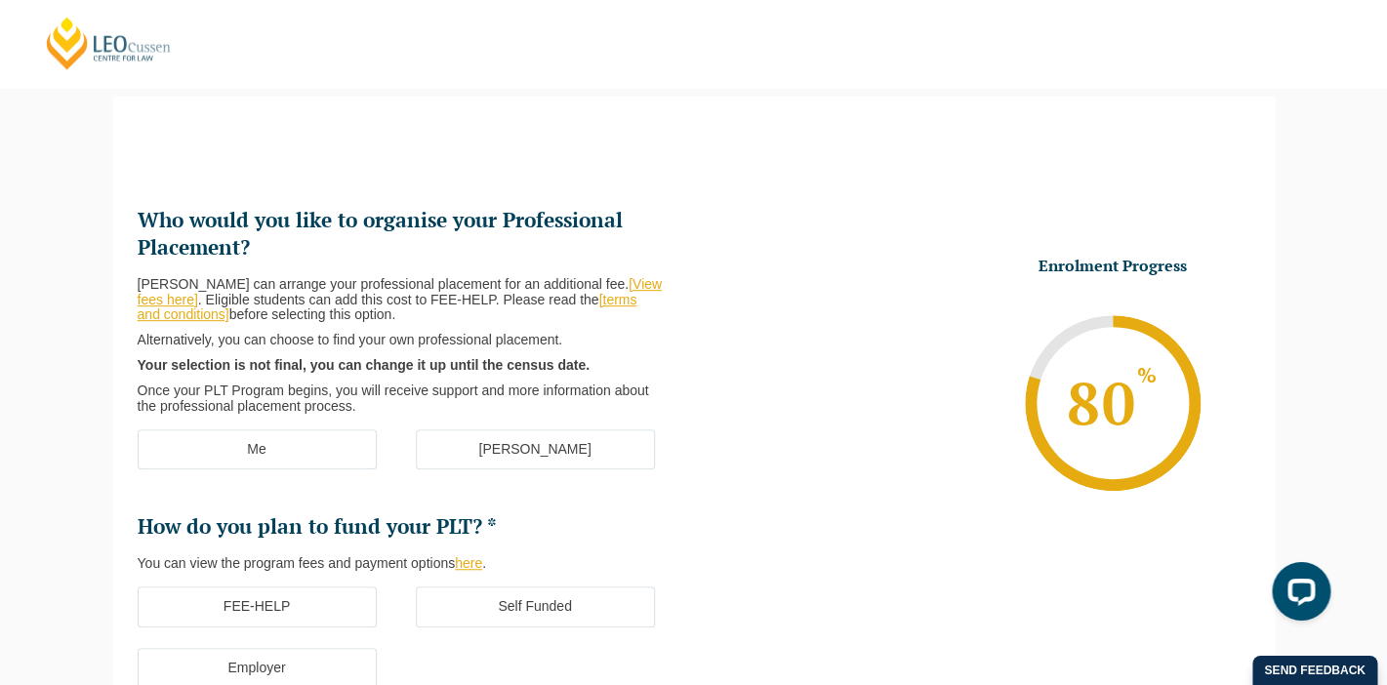
scroll to position [169, 0]
click at [317, 447] on label "Me" at bounding box center [257, 450] width 239 height 41
click at [0, 0] on input "Me" at bounding box center [0, 0] width 0 height 0
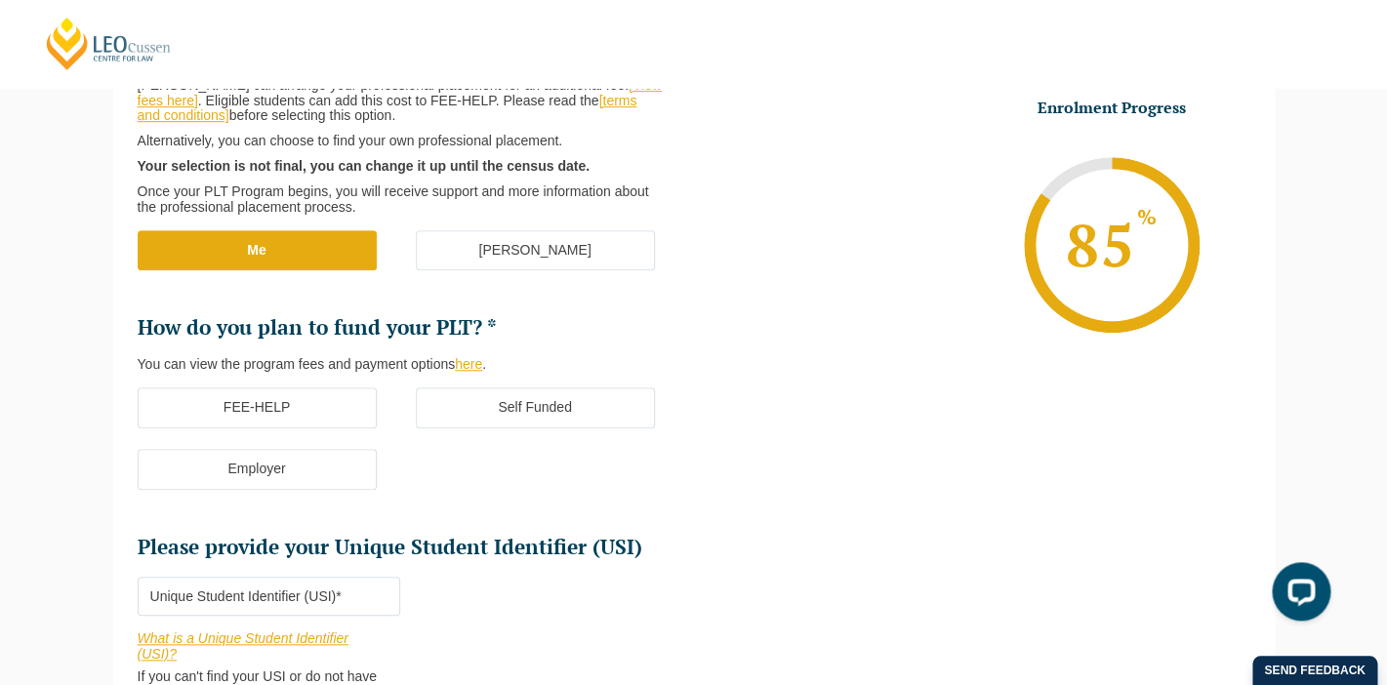
scroll to position [379, 0]
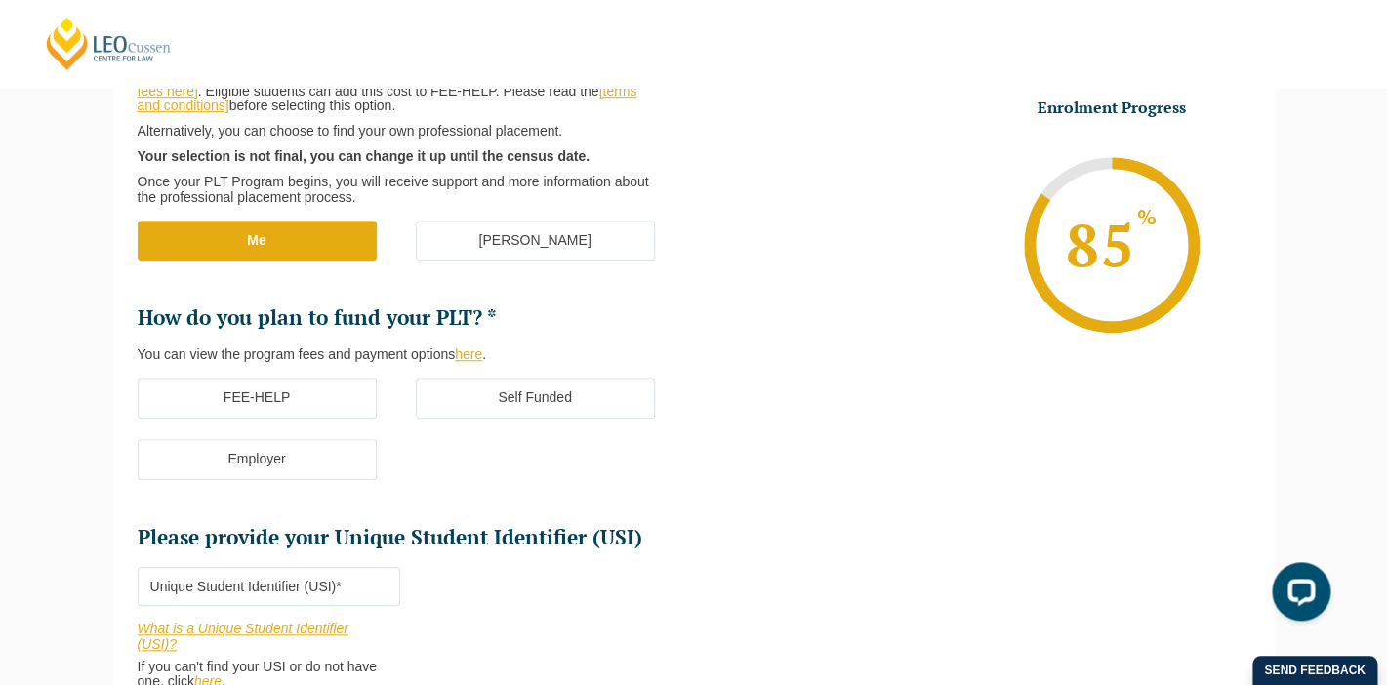
click at [311, 457] on label "Employer" at bounding box center [257, 459] width 239 height 41
click at [0, 0] on input "Employer" at bounding box center [0, 0] width 0 height 0
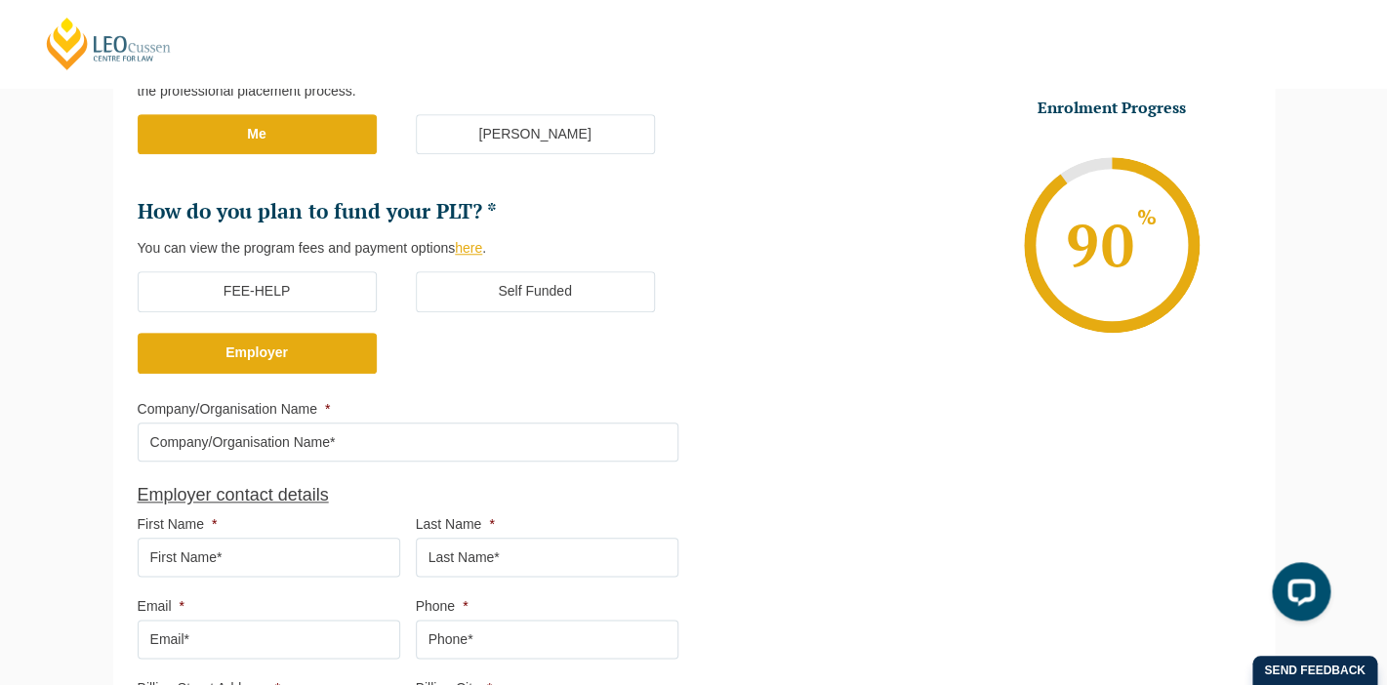
scroll to position [501, 0]
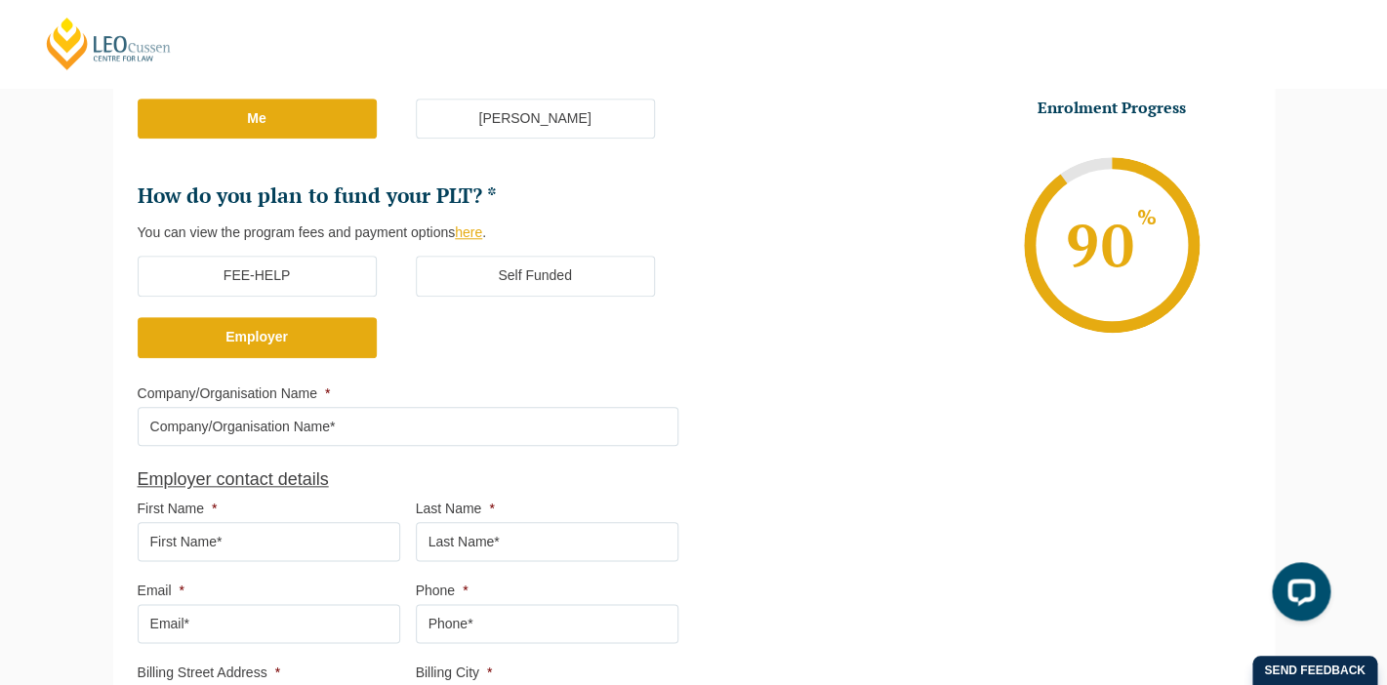
click at [465, 429] on input "Company/Organisation Name *" at bounding box center [408, 426] width 541 height 39
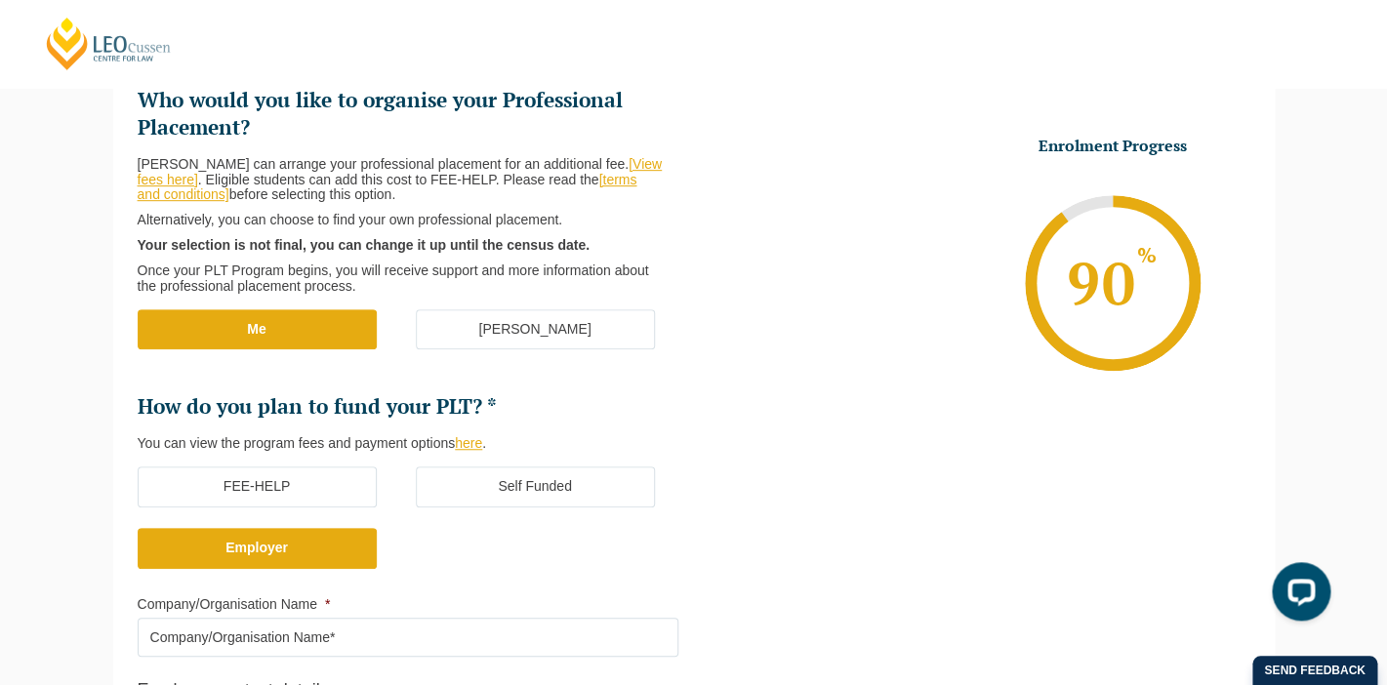
scroll to position [308, 0]
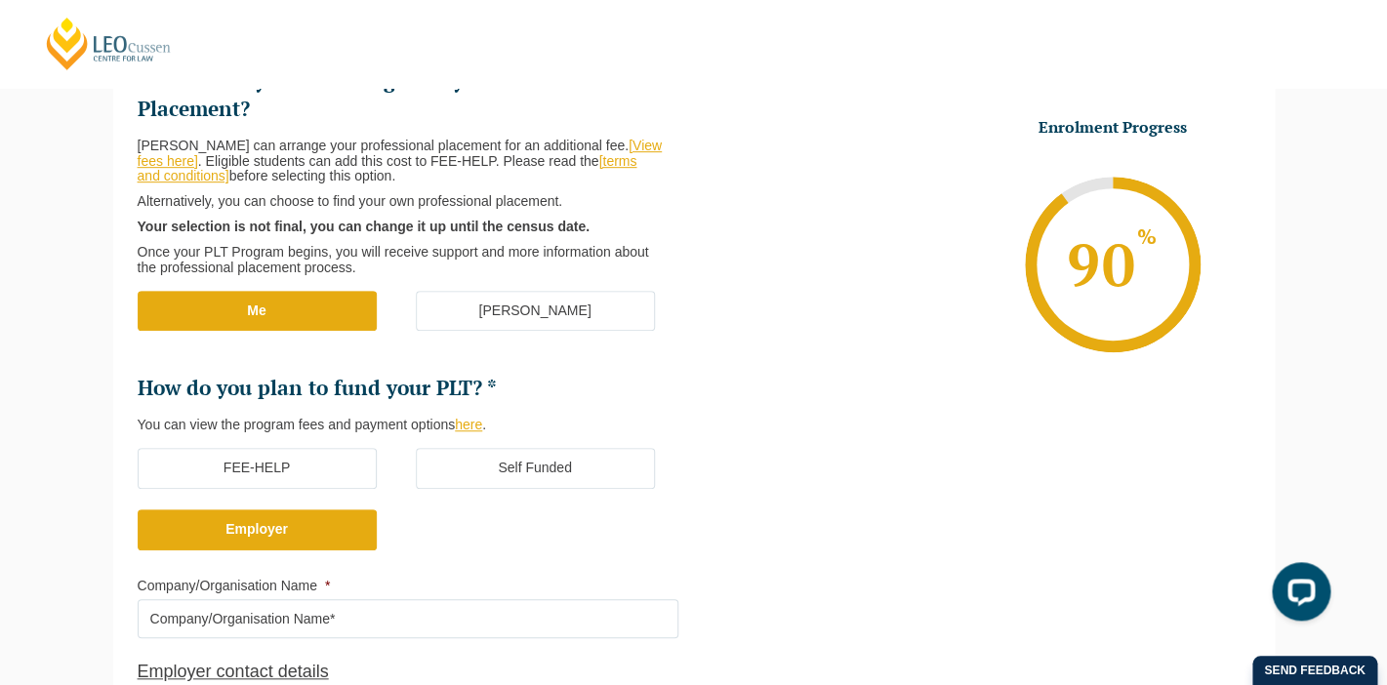
click at [308, 471] on label "FEE-HELP" at bounding box center [257, 468] width 239 height 41
click at [0, 0] on input "FEE-HELP" at bounding box center [0, 0] width 0 height 0
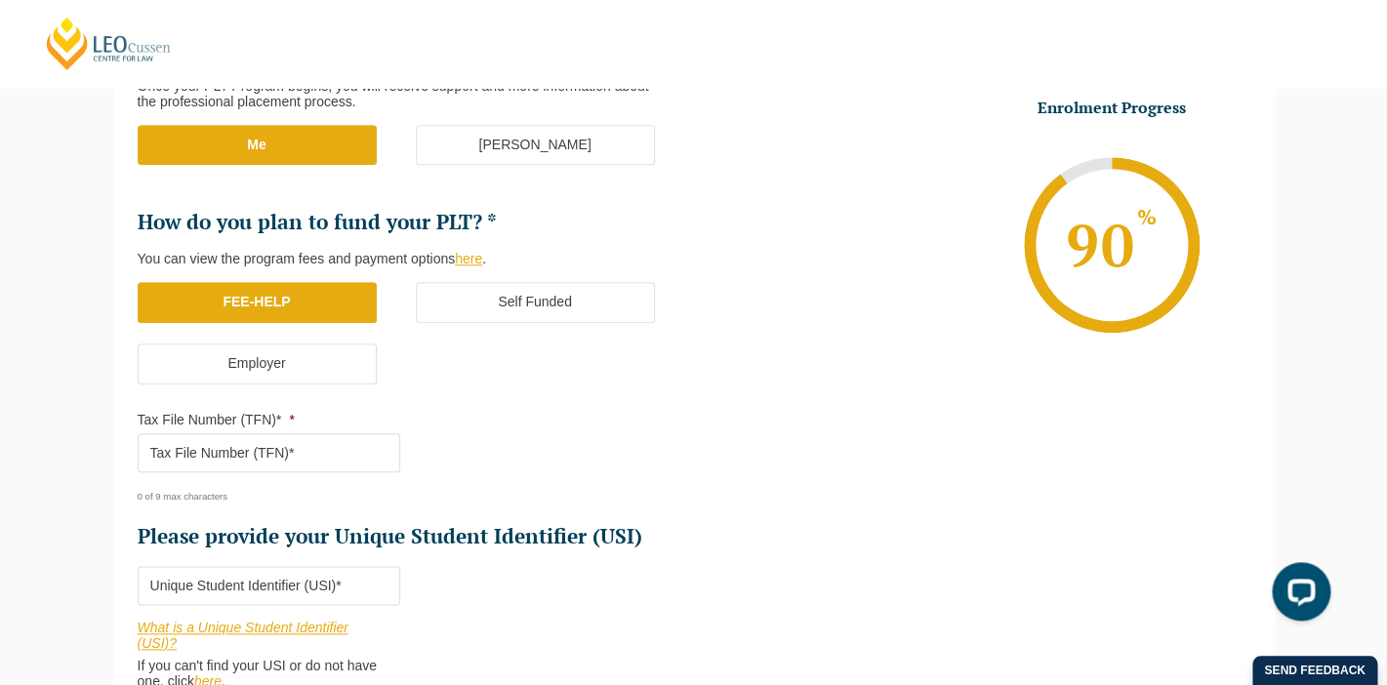
scroll to position [479, 0]
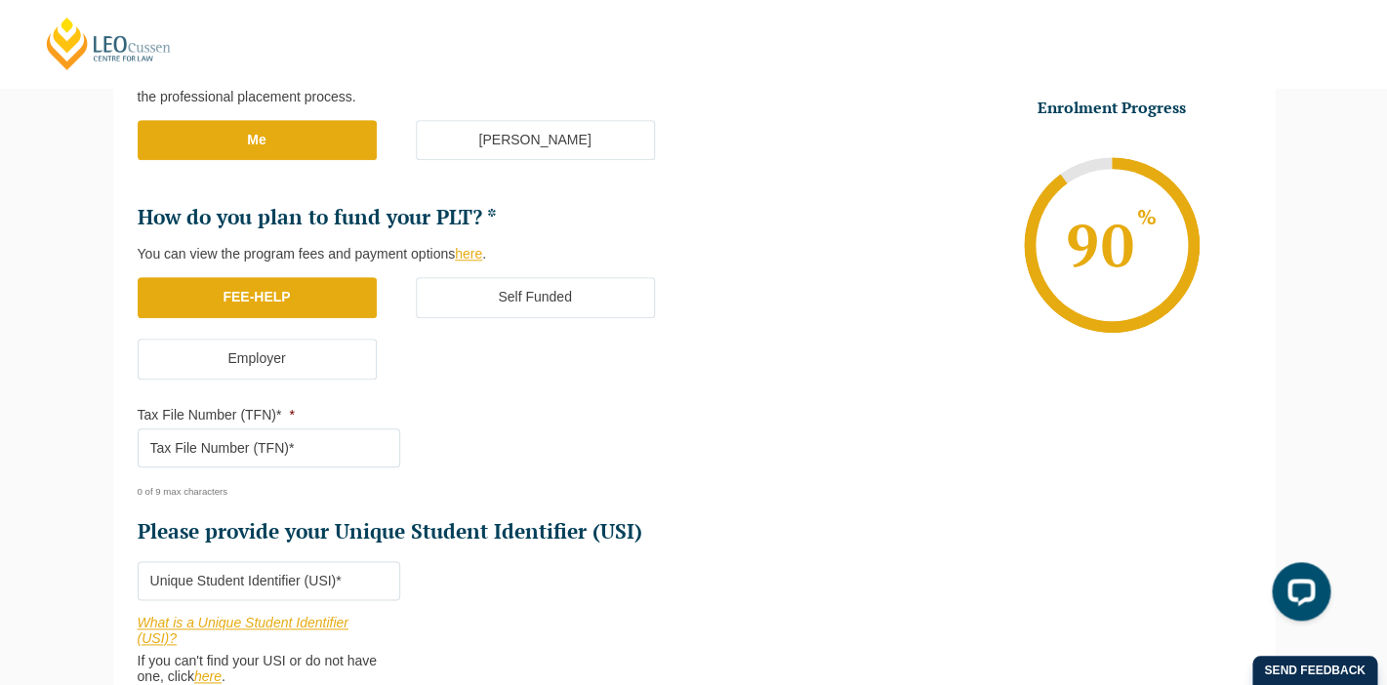
click at [604, 291] on label "Self Funded" at bounding box center [535, 297] width 239 height 41
click at [0, 0] on input "Self Funded" at bounding box center [0, 0] width 0 height 0
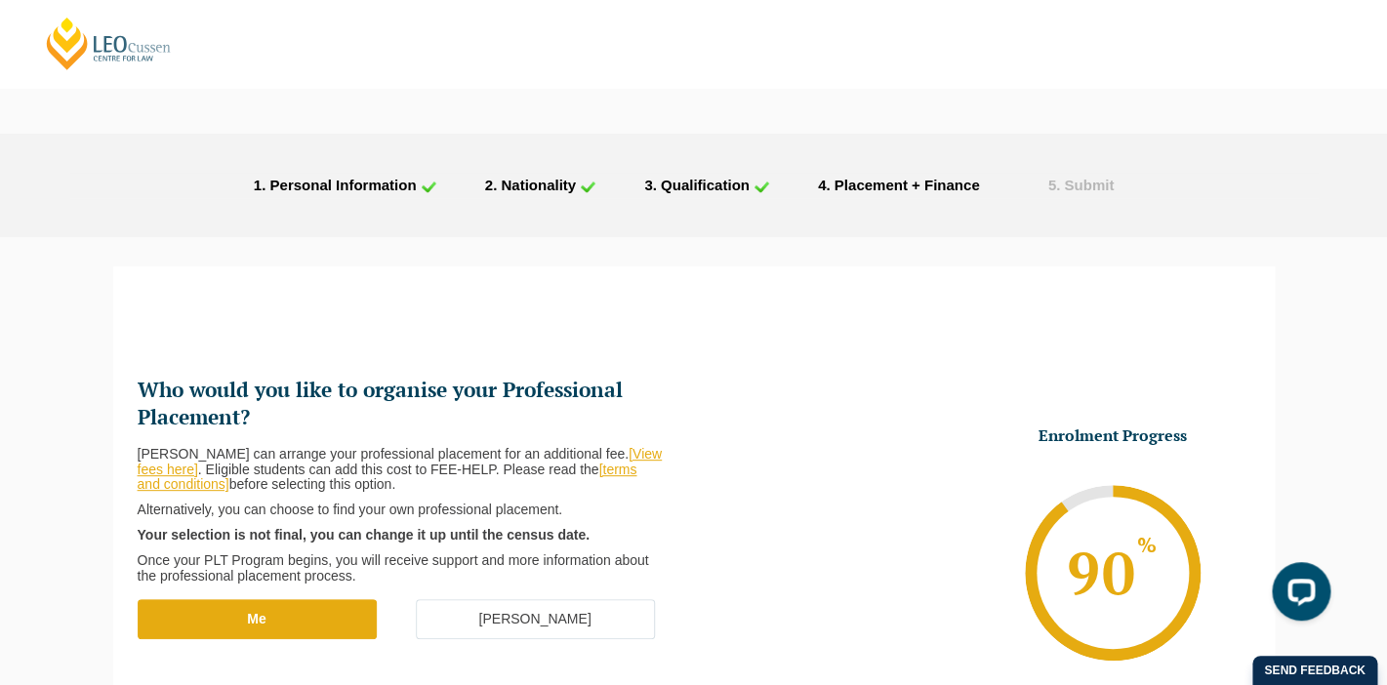
scroll to position [865, 0]
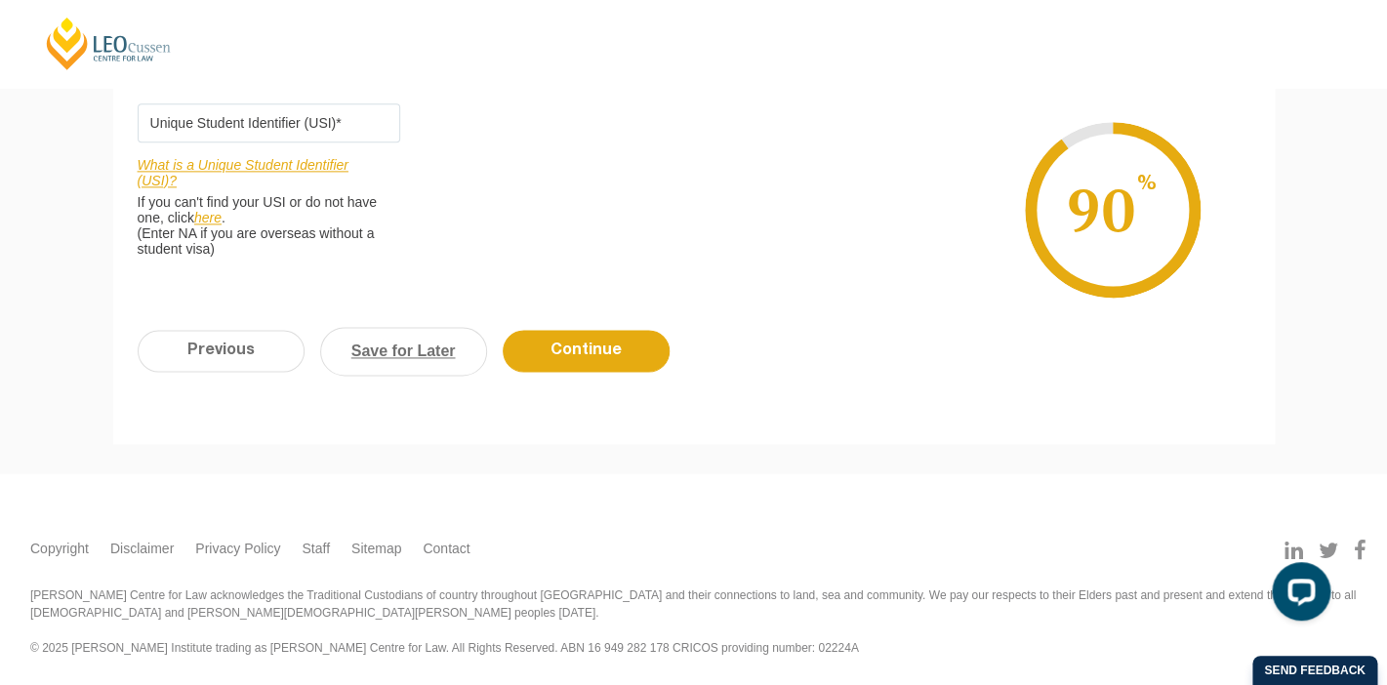
click at [419, 356] on link "Save for Later" at bounding box center [403, 351] width 167 height 49
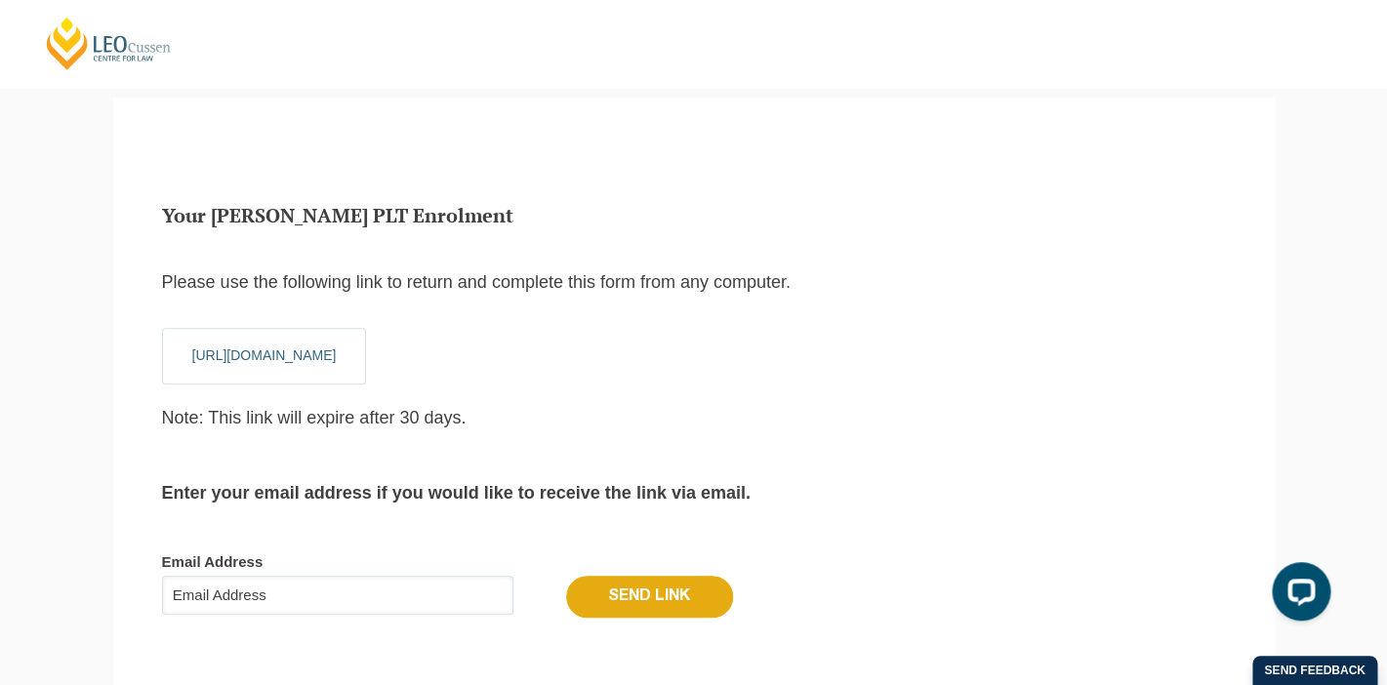
scroll to position [184, 0]
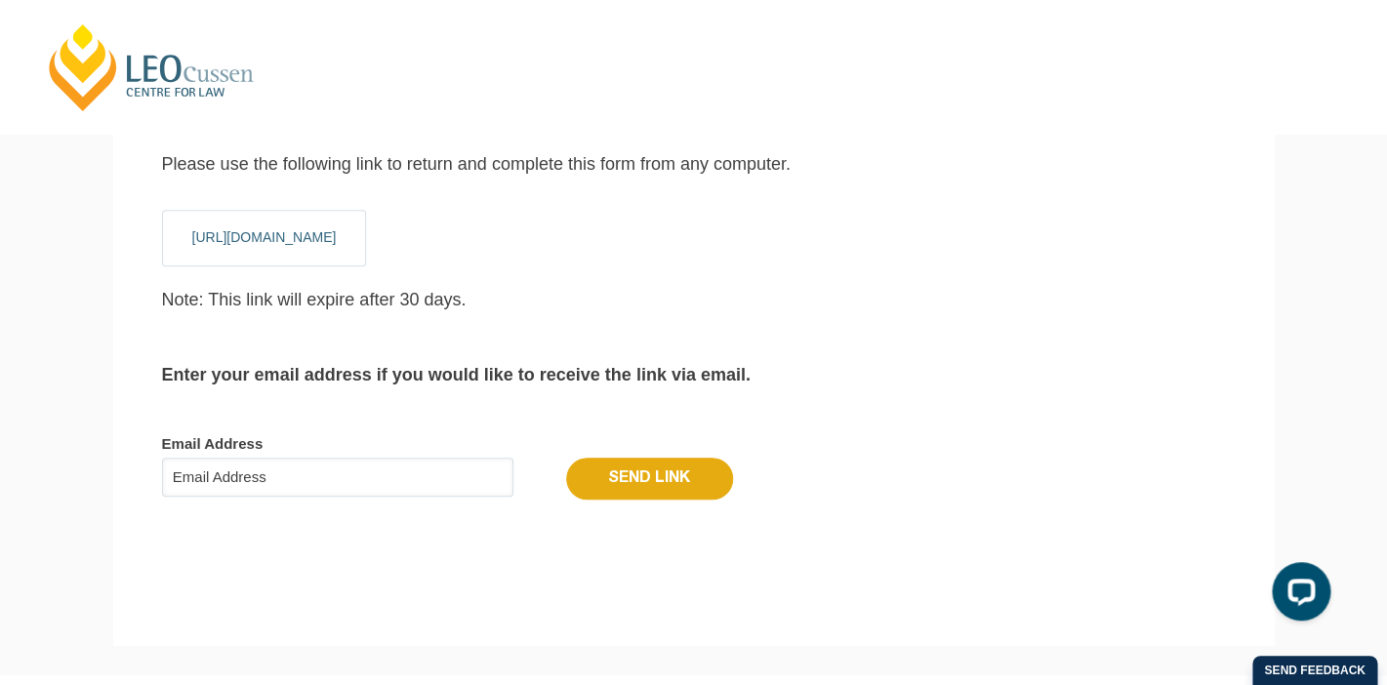
click at [63, 77] on link "[PERSON_NAME] Centre for Law" at bounding box center [152, 67] width 216 height 92
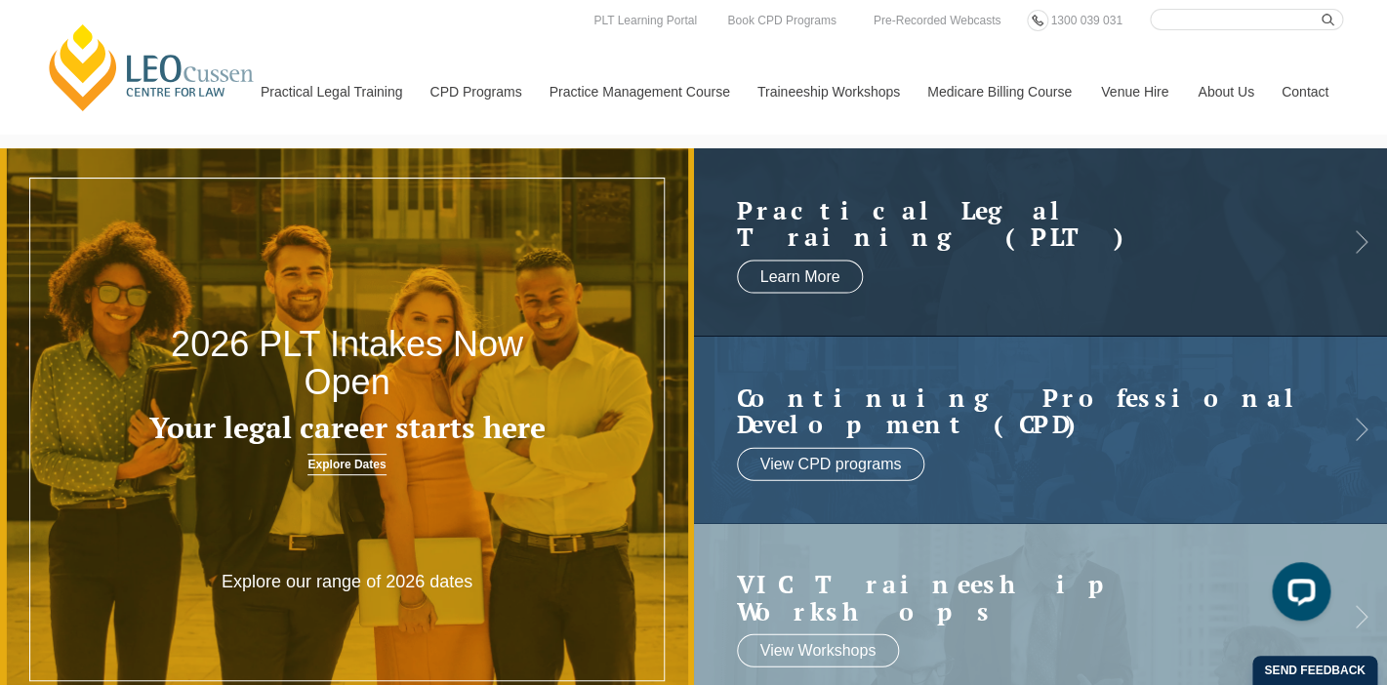
click at [335, 468] on link "Explore Dates" at bounding box center [346, 464] width 78 height 21
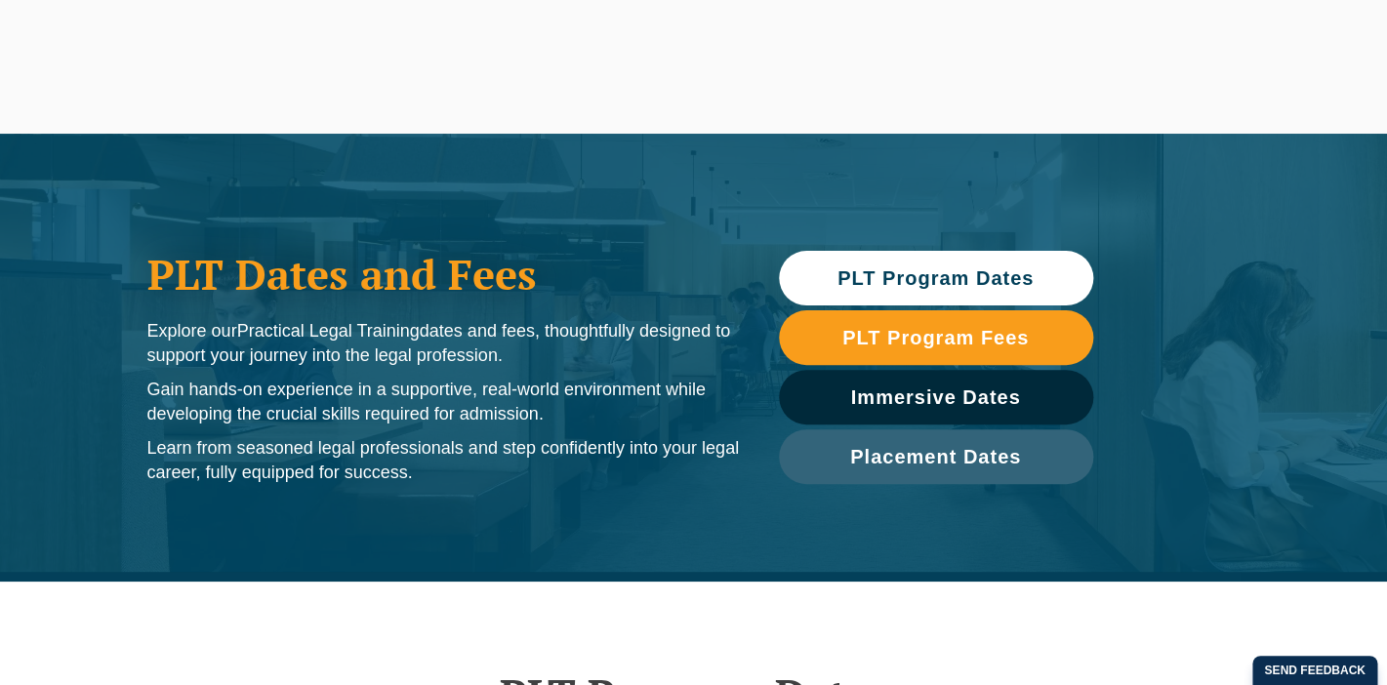
click at [898, 269] on span "PLT Program Dates" at bounding box center [936, 278] width 196 height 20
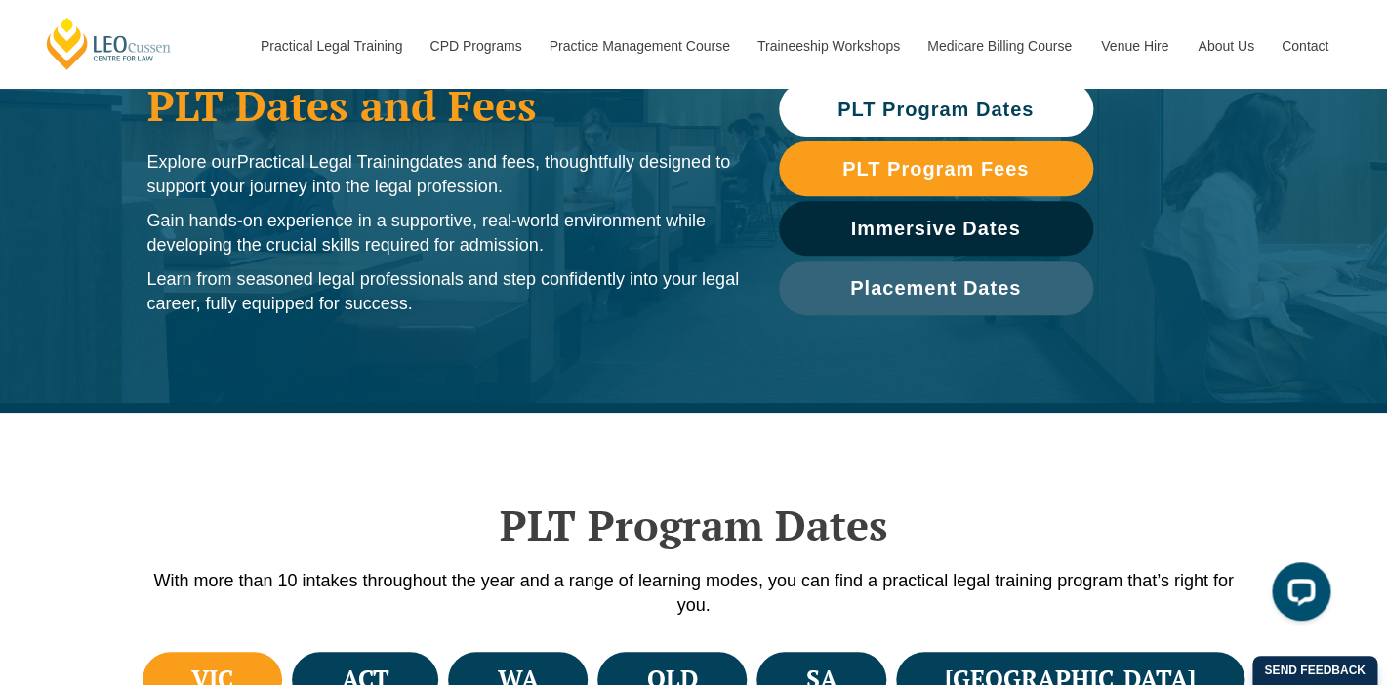
scroll to position [35, 0]
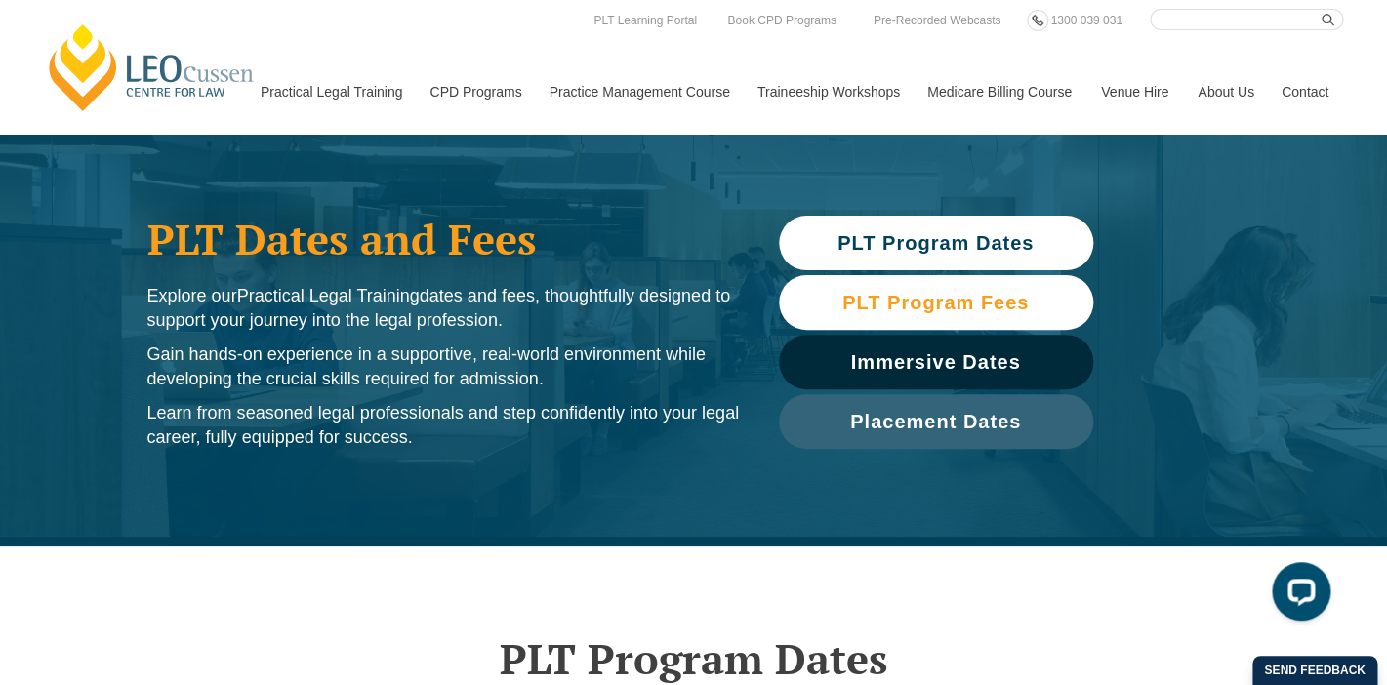
click at [859, 294] on span "PLT Program Fees" at bounding box center [935, 303] width 186 height 20
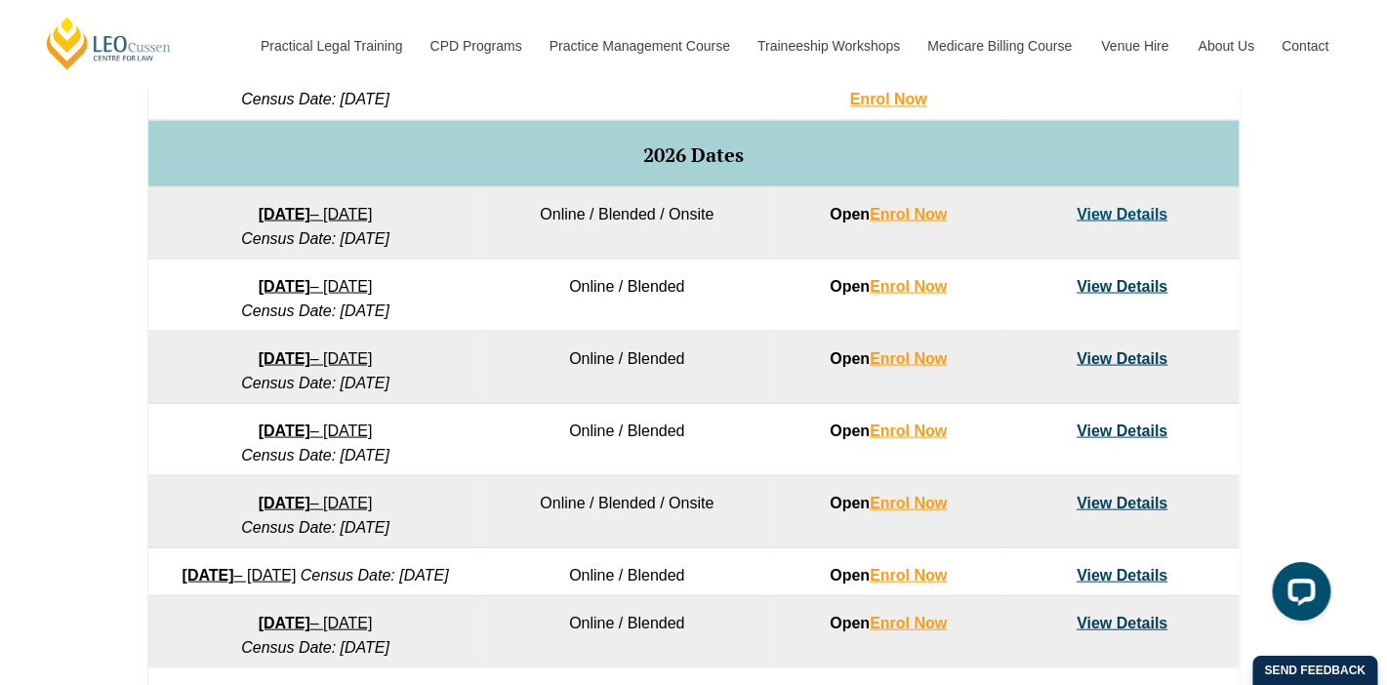
scroll to position [1195, 0]
click at [1119, 217] on link "View Details" at bounding box center [1122, 215] width 91 height 17
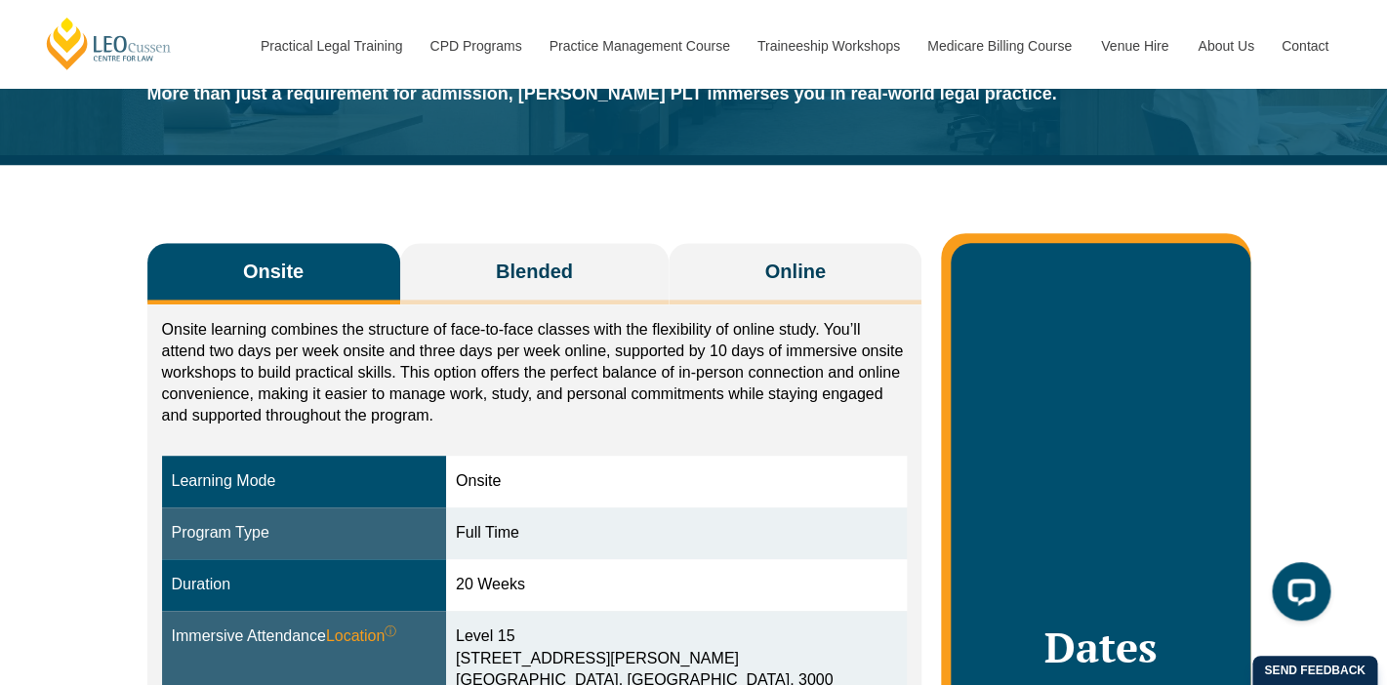
scroll to position [197, 0]
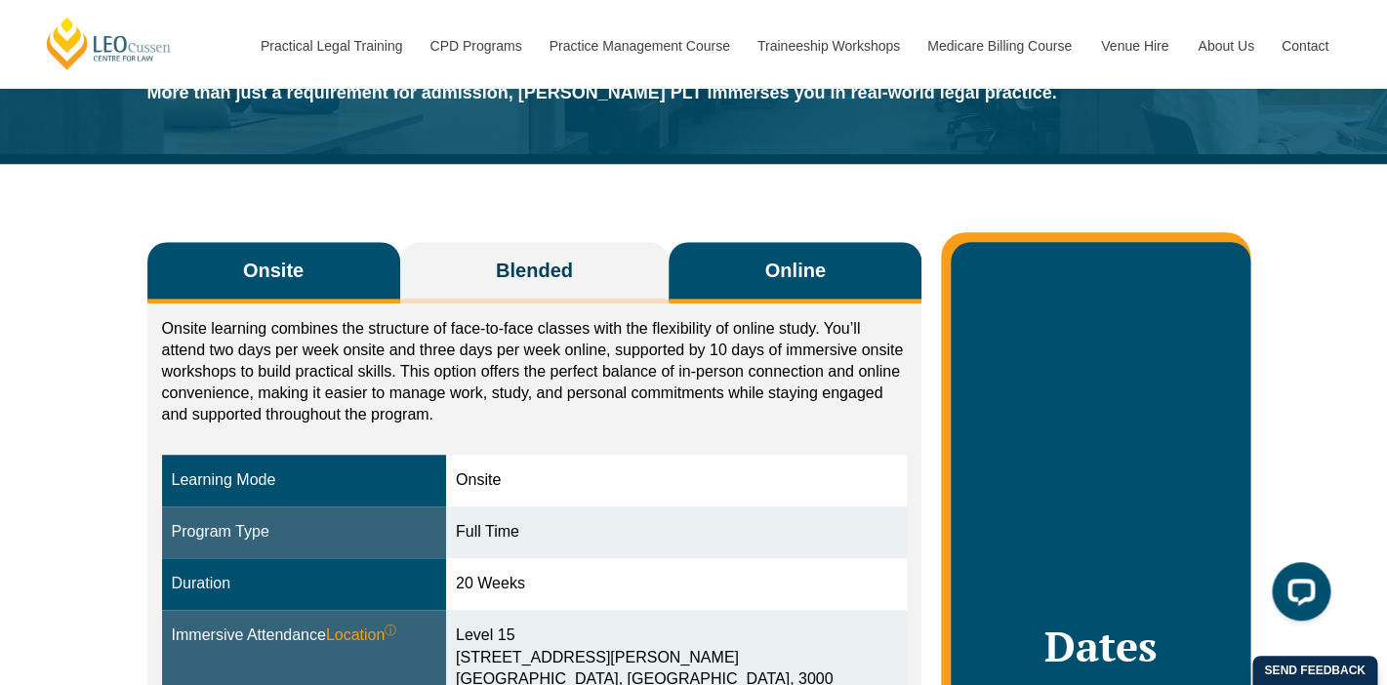
click at [836, 259] on button "Online" at bounding box center [795, 272] width 253 height 61
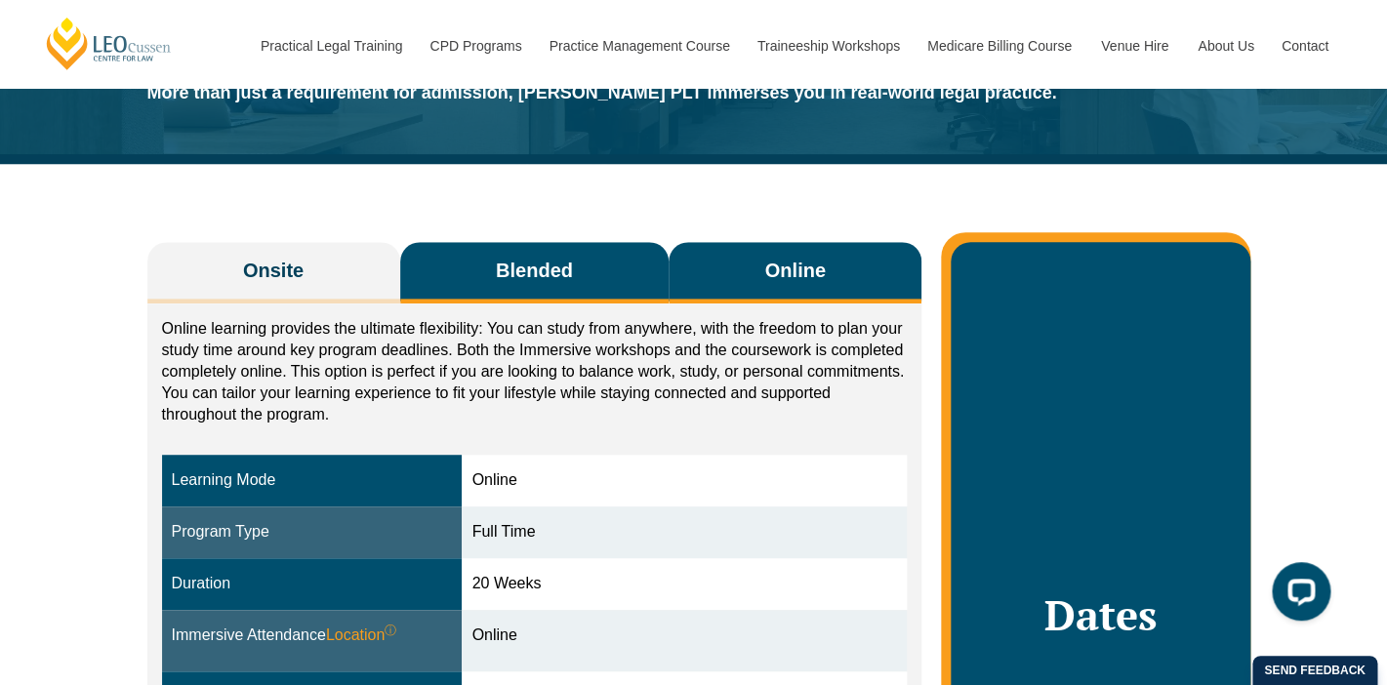
click at [568, 283] on span "Blended" at bounding box center [534, 270] width 77 height 27
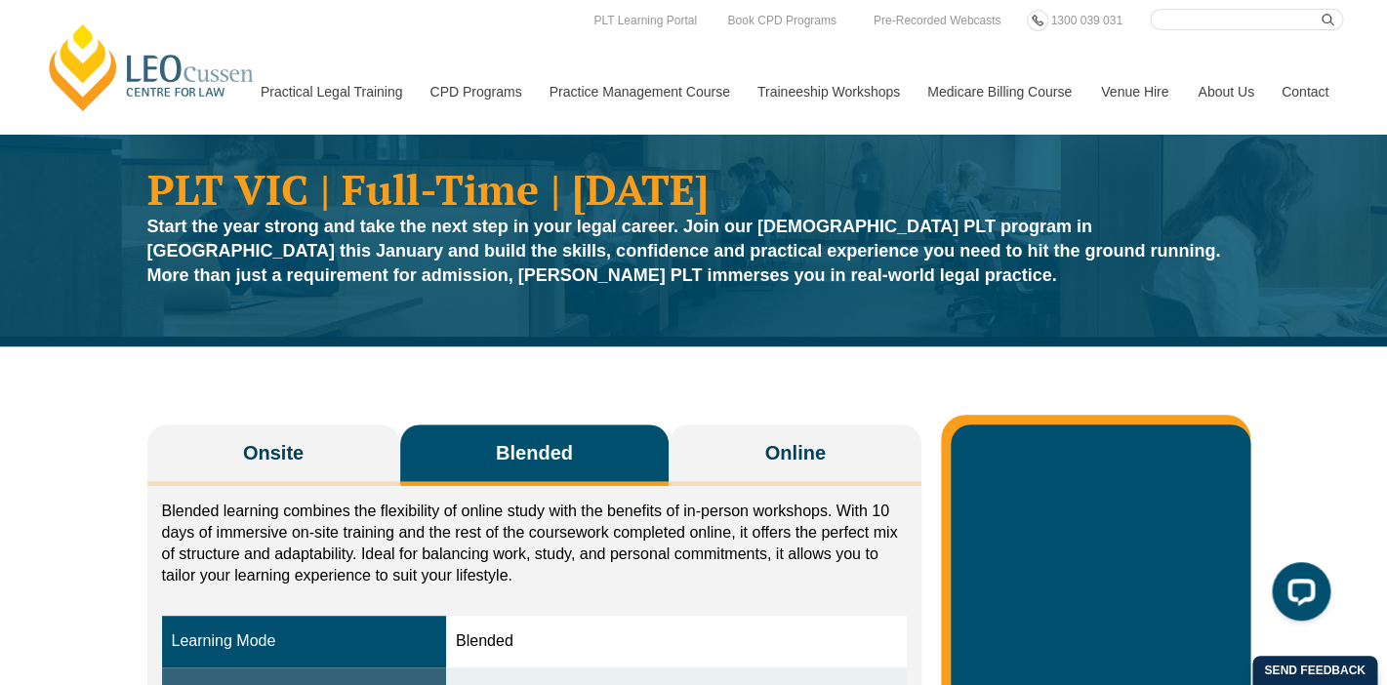
scroll to position [0, 0]
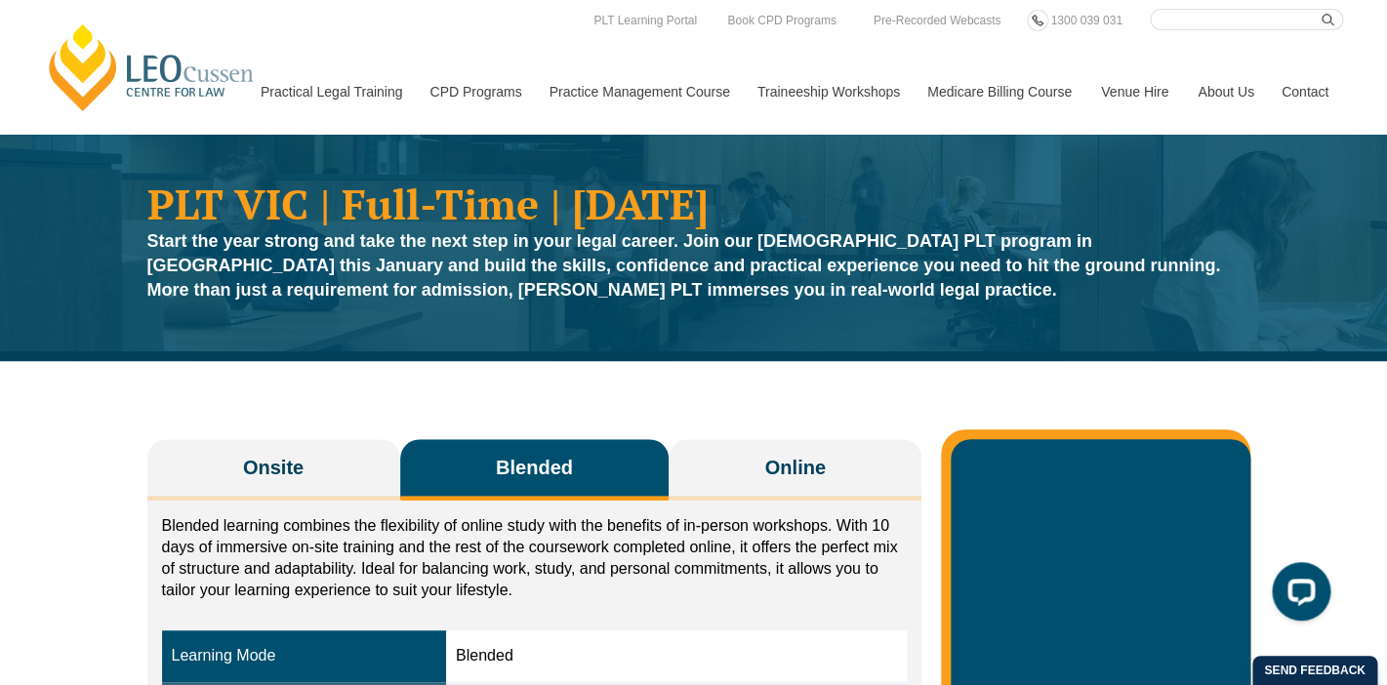
click at [162, 66] on link "[PERSON_NAME] Centre for Law" at bounding box center [152, 67] width 216 height 92
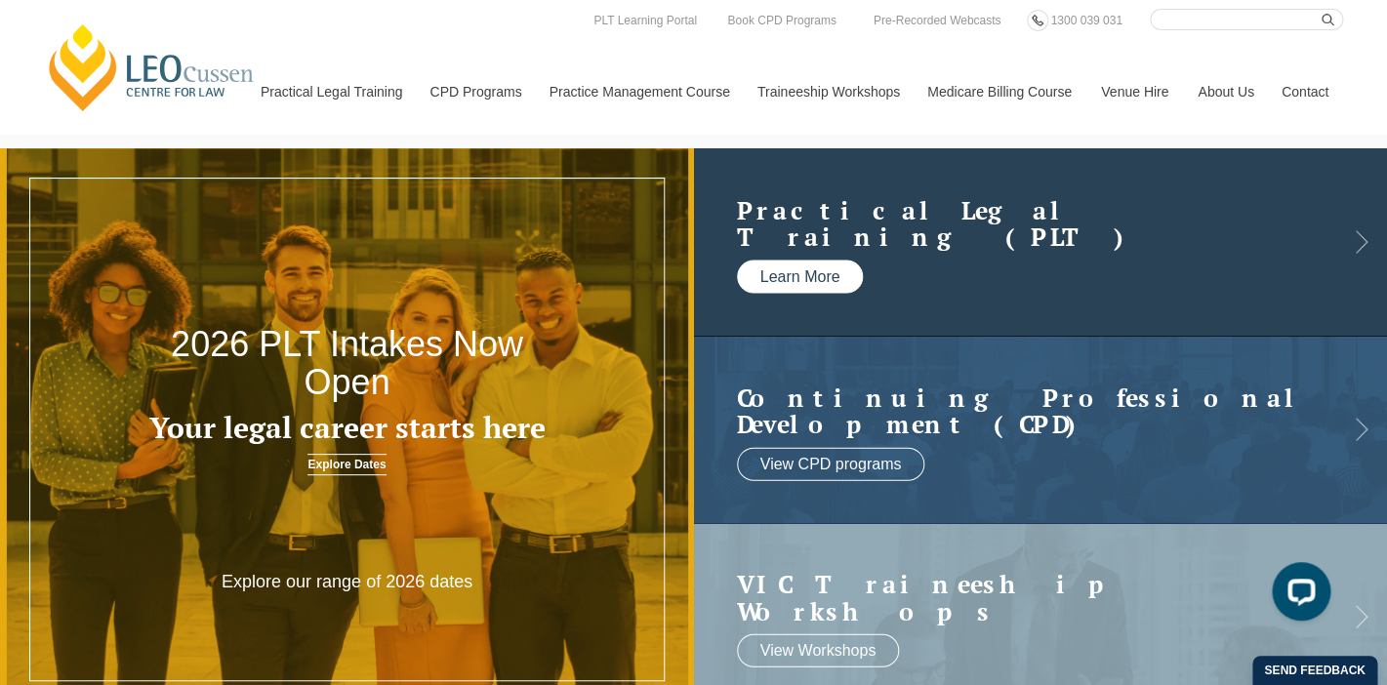
click at [800, 285] on link "Learn More" at bounding box center [800, 276] width 127 height 33
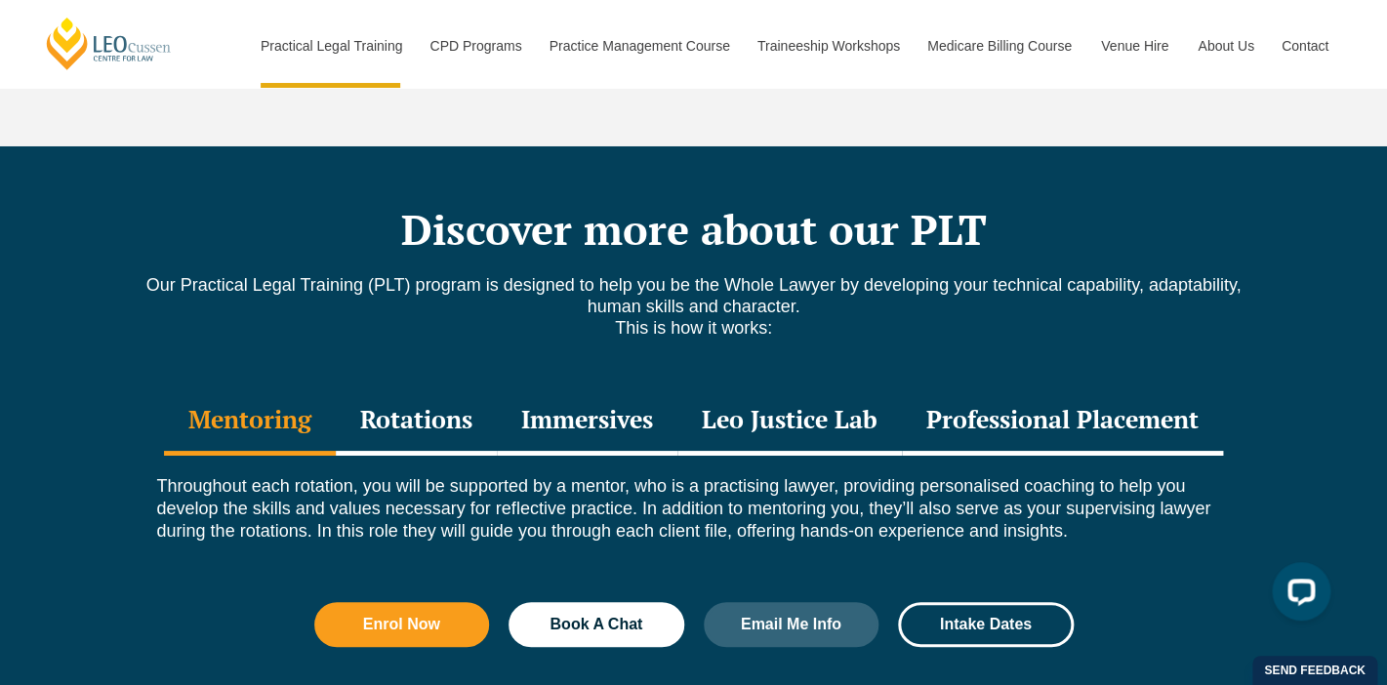
scroll to position [2574, 0]
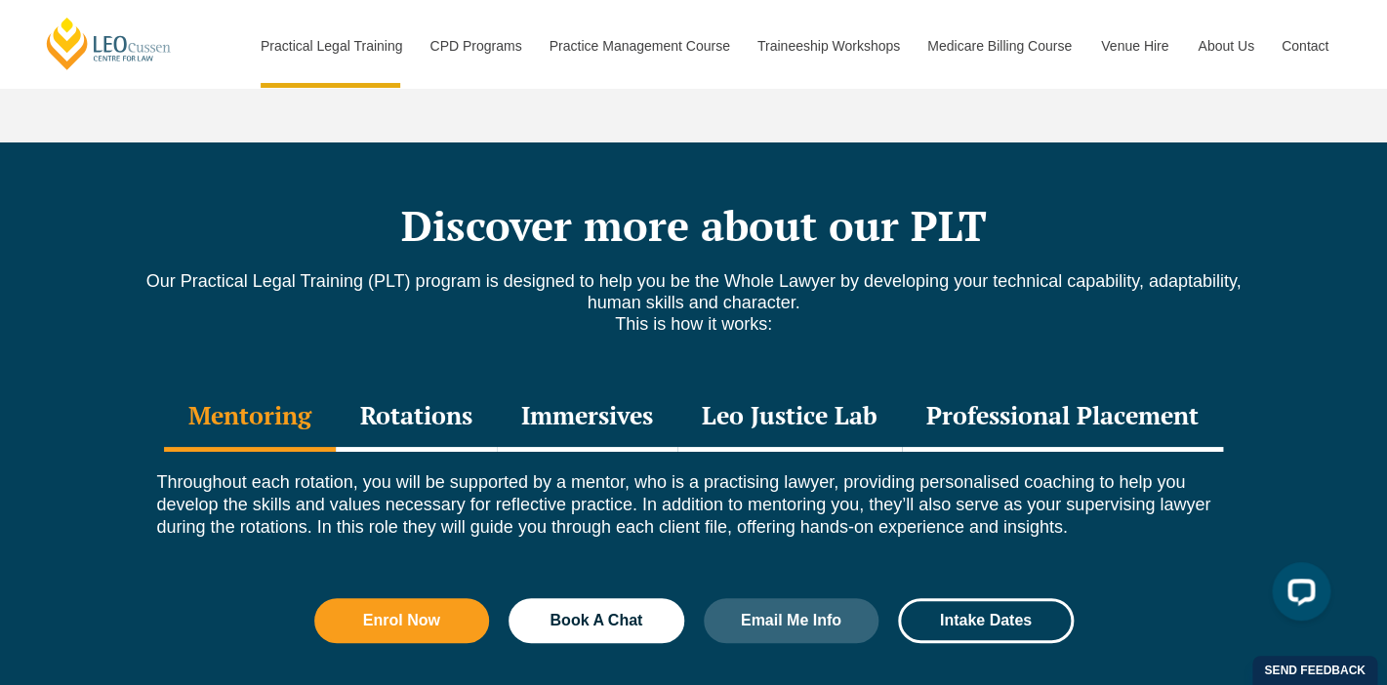
click at [955, 388] on div "Professional Placement" at bounding box center [1062, 418] width 321 height 68
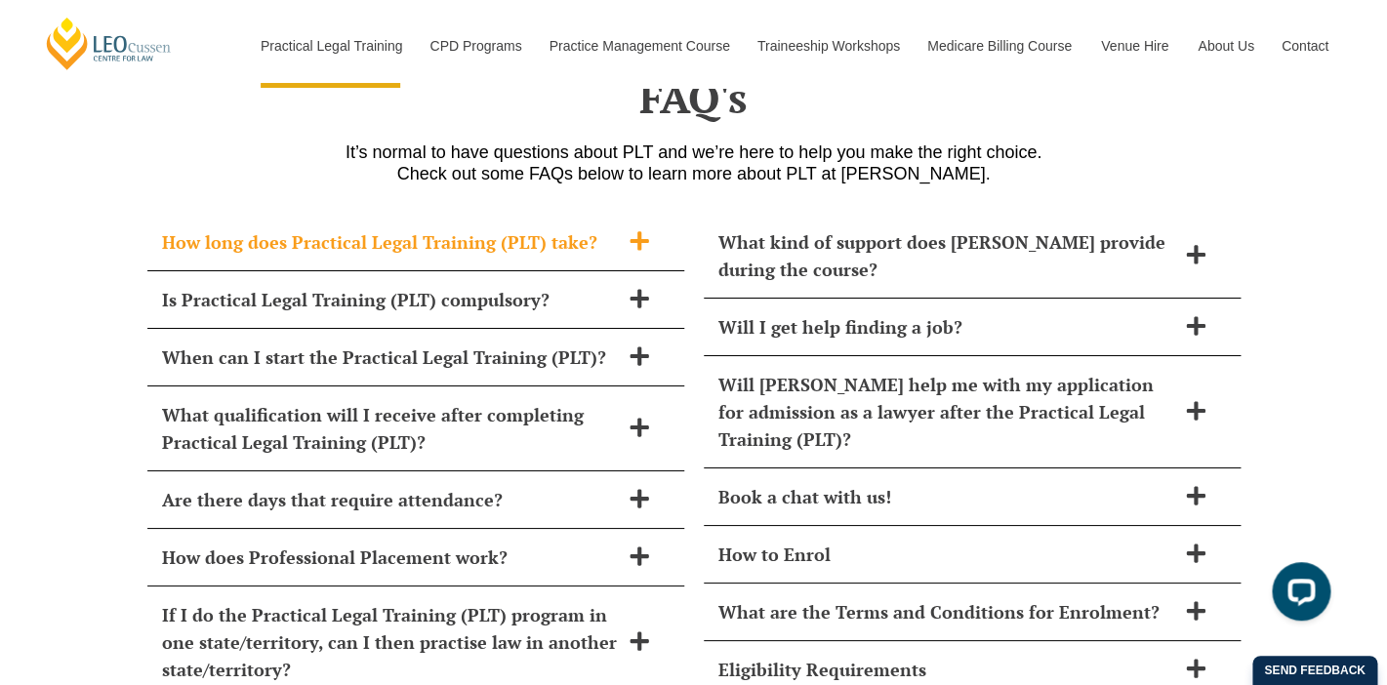
scroll to position [8042, 0]
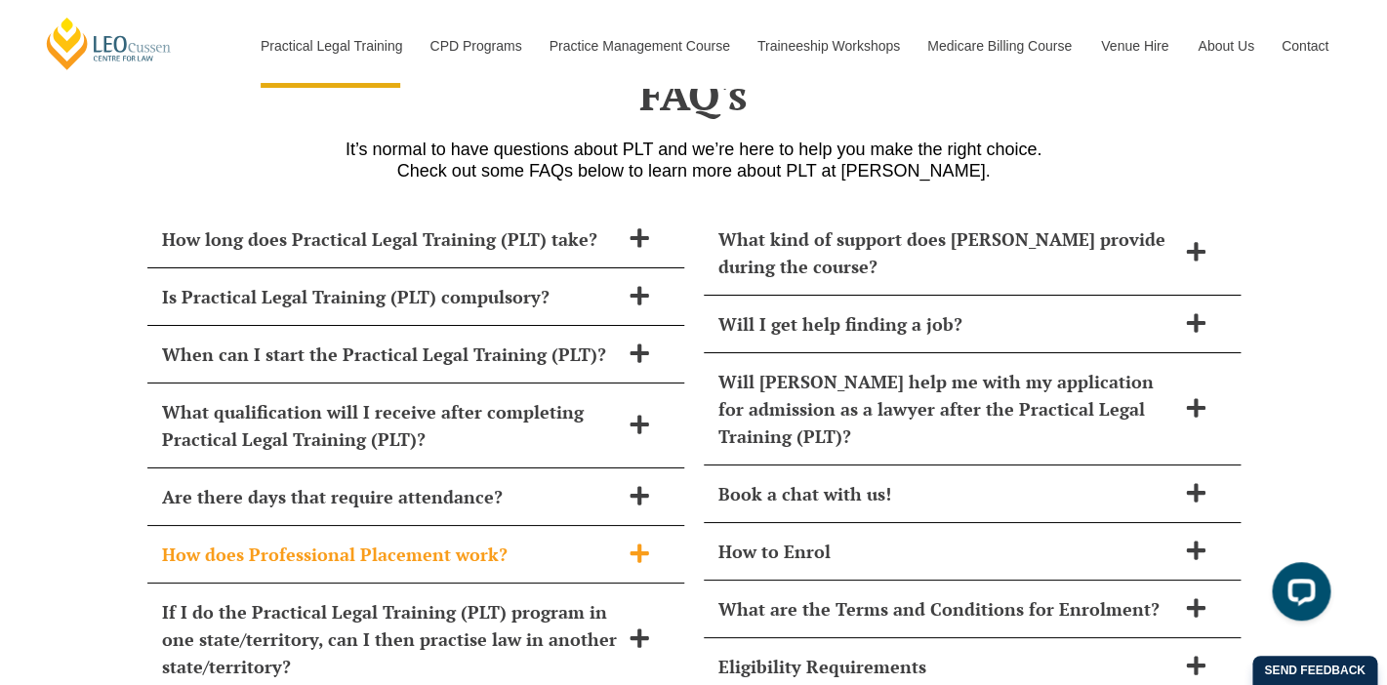
click at [451, 541] on h2 "How does Professional Placement work?" at bounding box center [390, 554] width 457 height 27
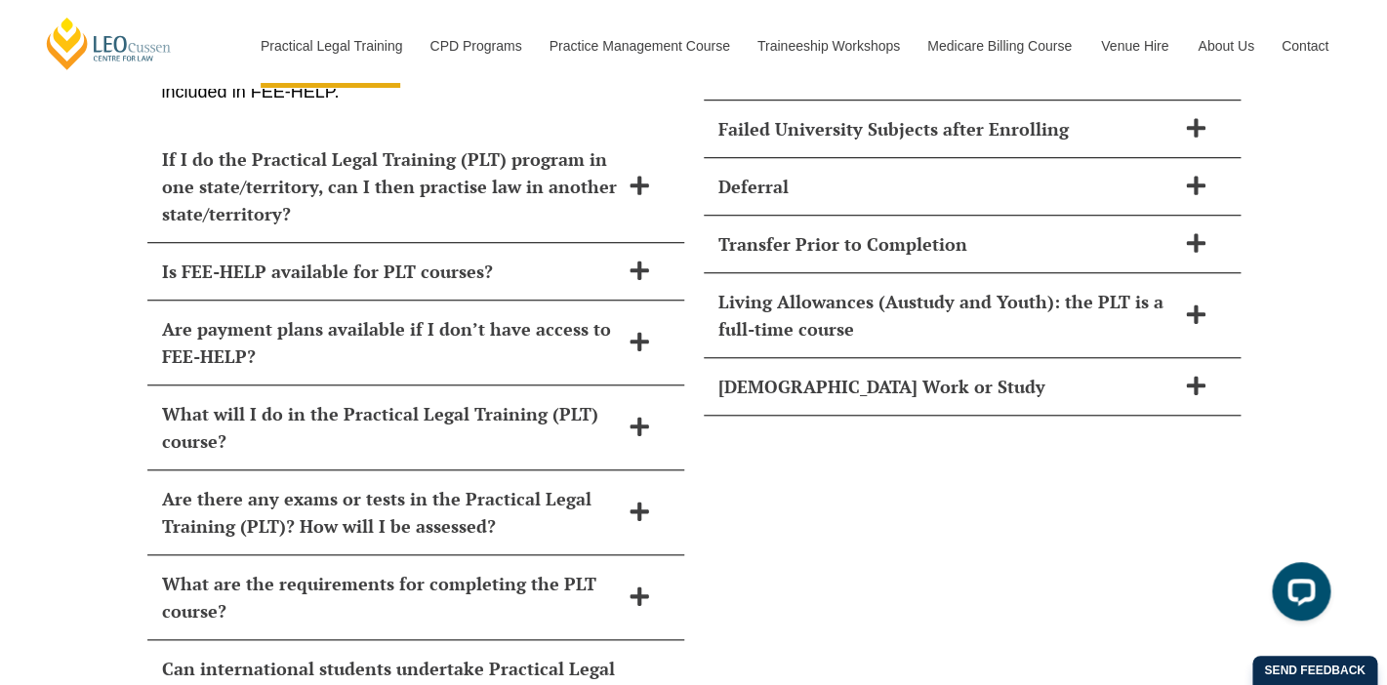
scroll to position [8753, 0]
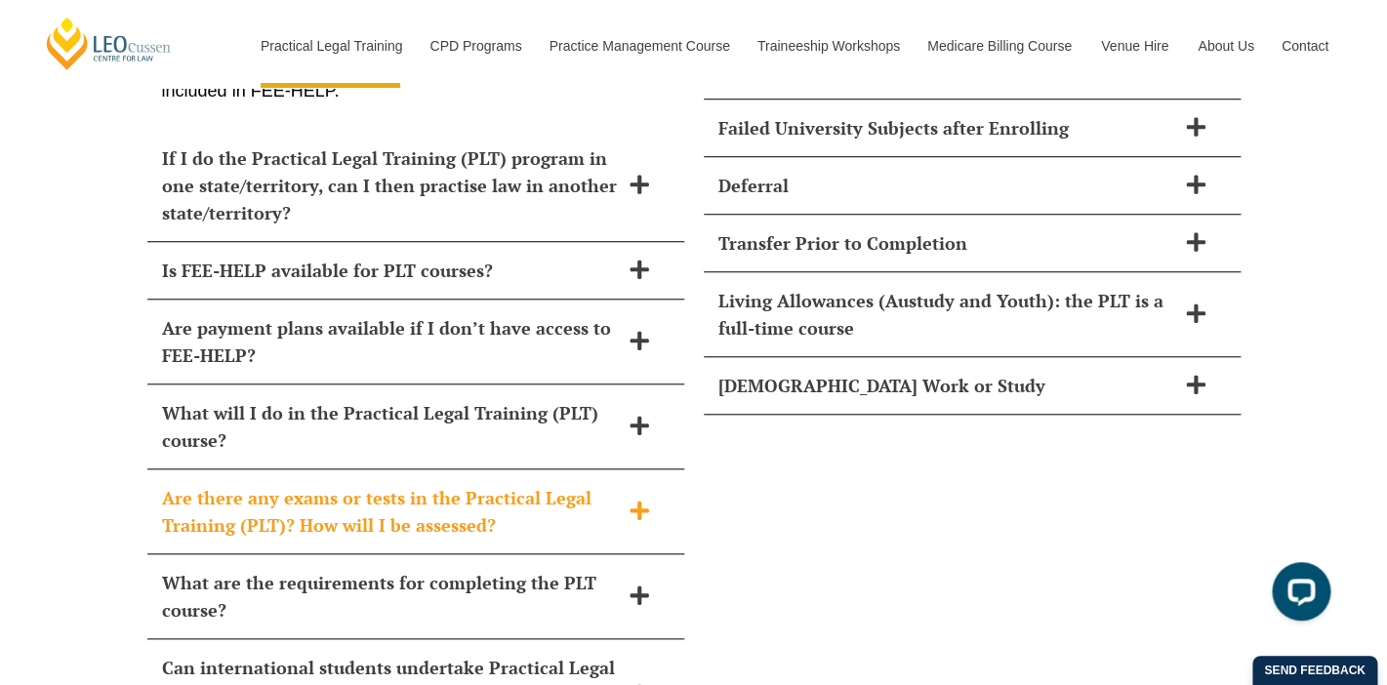
click at [515, 501] on h2 "Are there any exams or tests in the Practical Legal Training (PLT)? How will I …" at bounding box center [390, 511] width 457 height 55
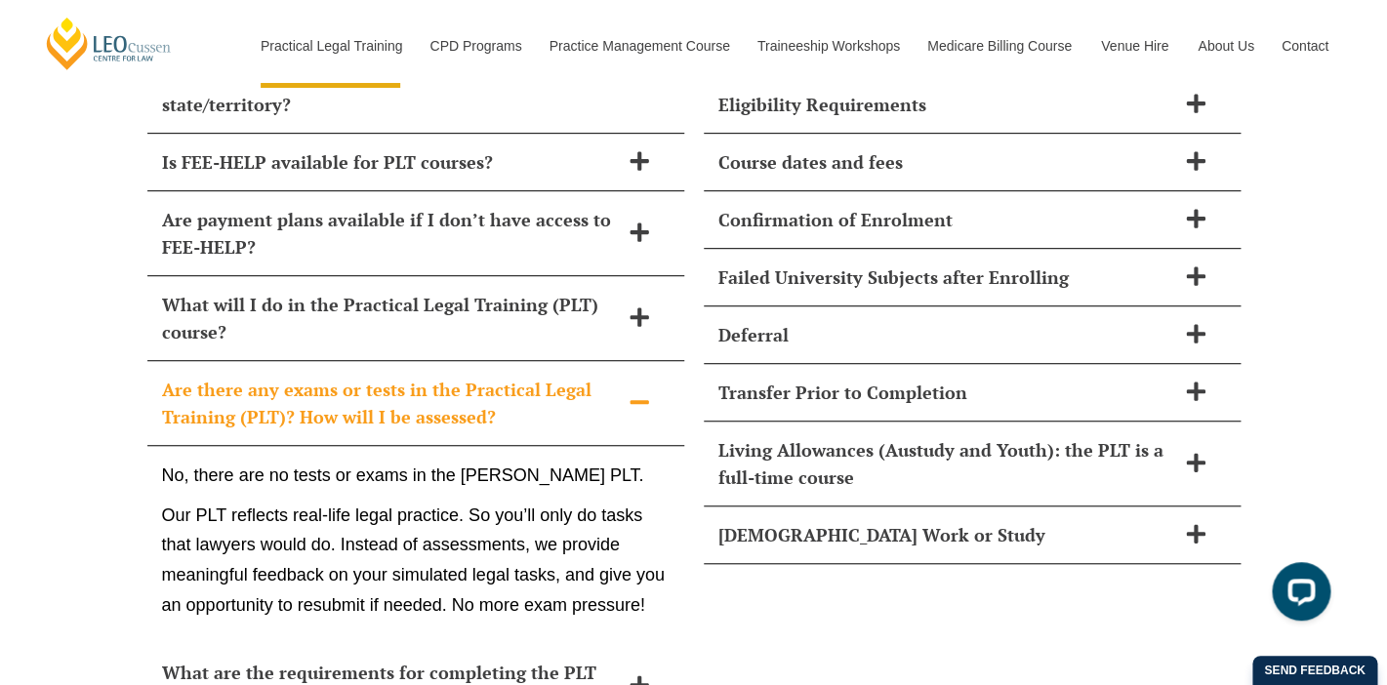
scroll to position [8607, 0]
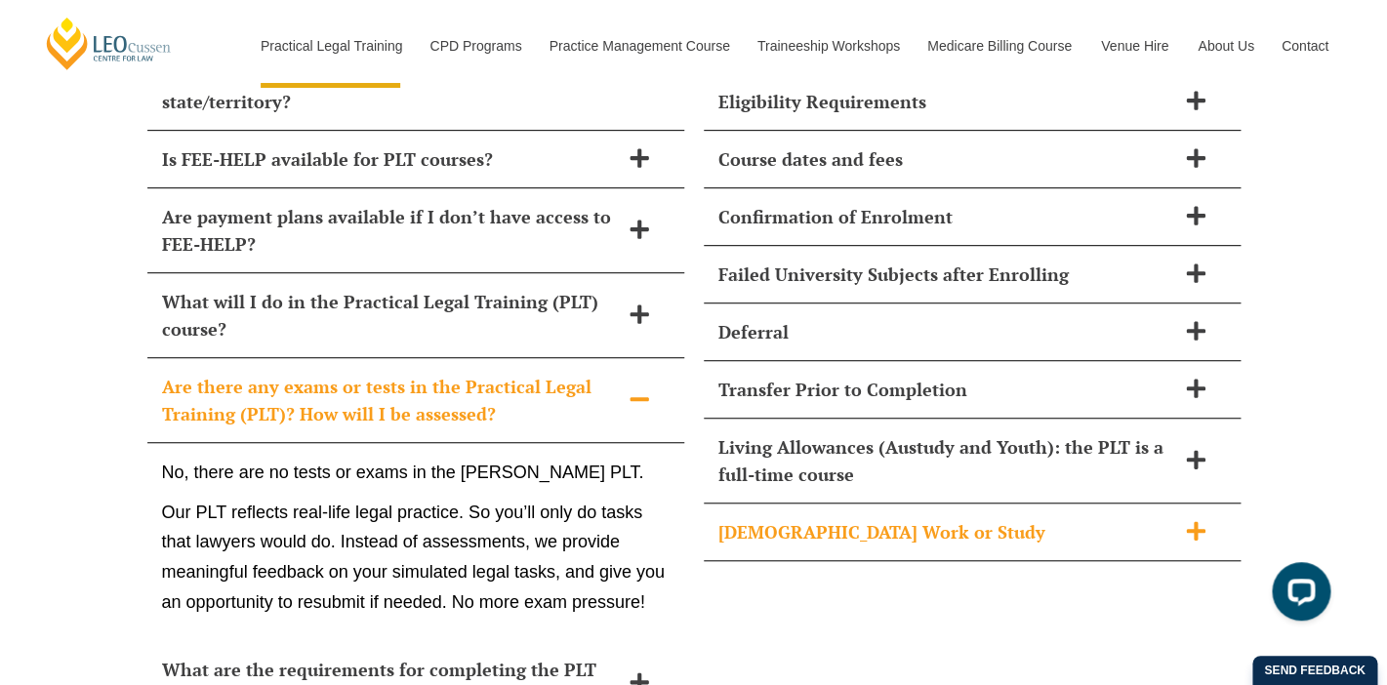
click at [890, 518] on h2 "Part-Time Work or Study" at bounding box center [946, 531] width 457 height 27
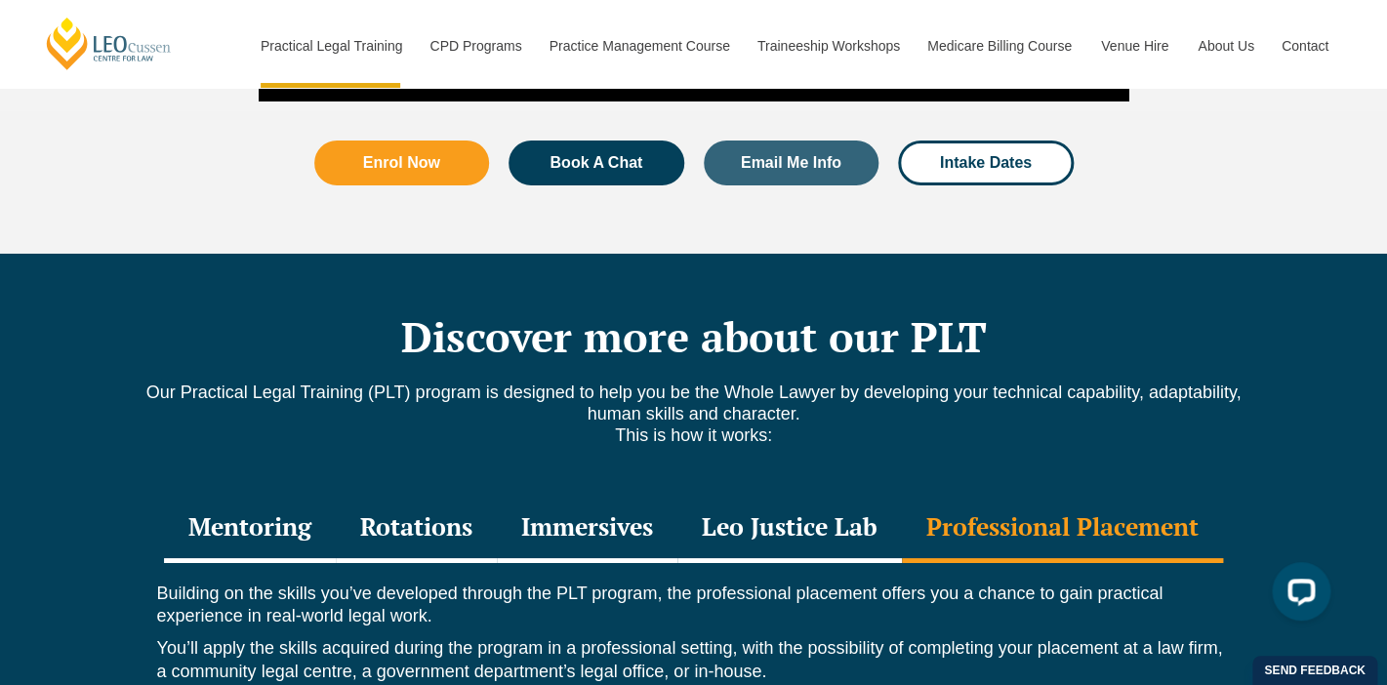
scroll to position [2459, 0]
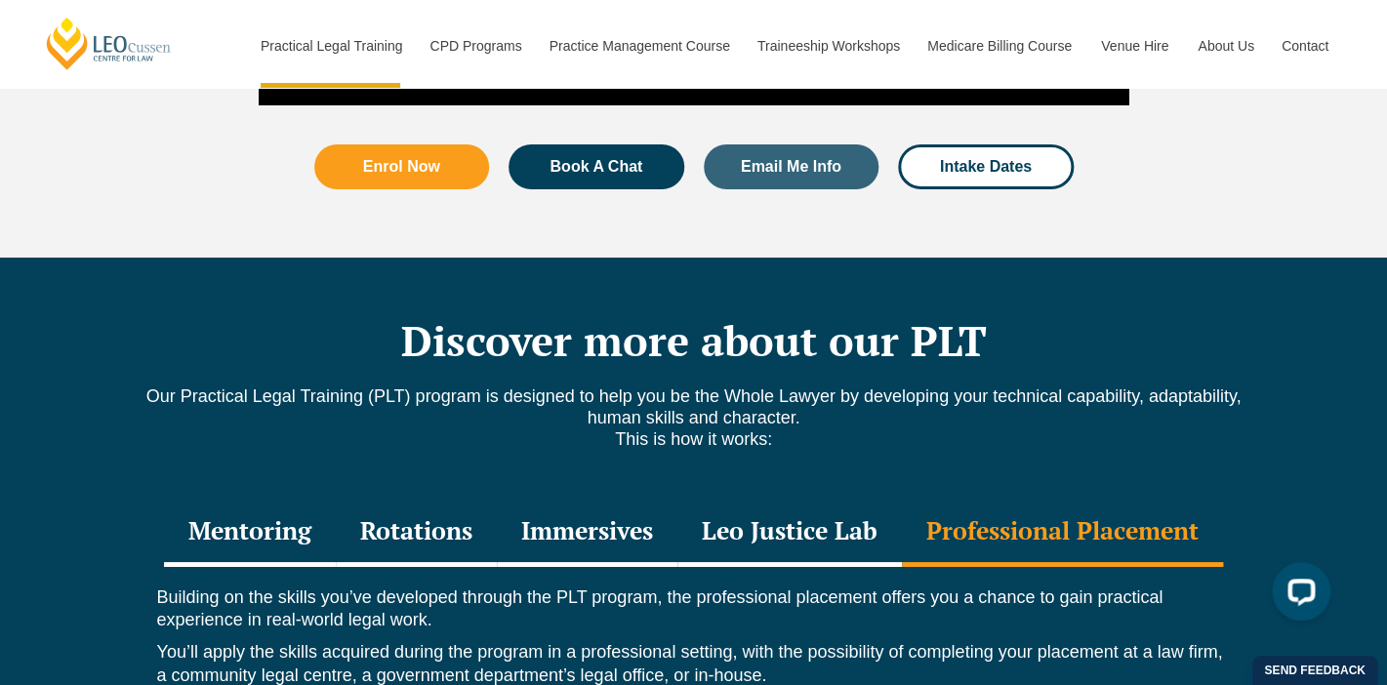
click at [226, 499] on div "Mentoring" at bounding box center [250, 533] width 172 height 68
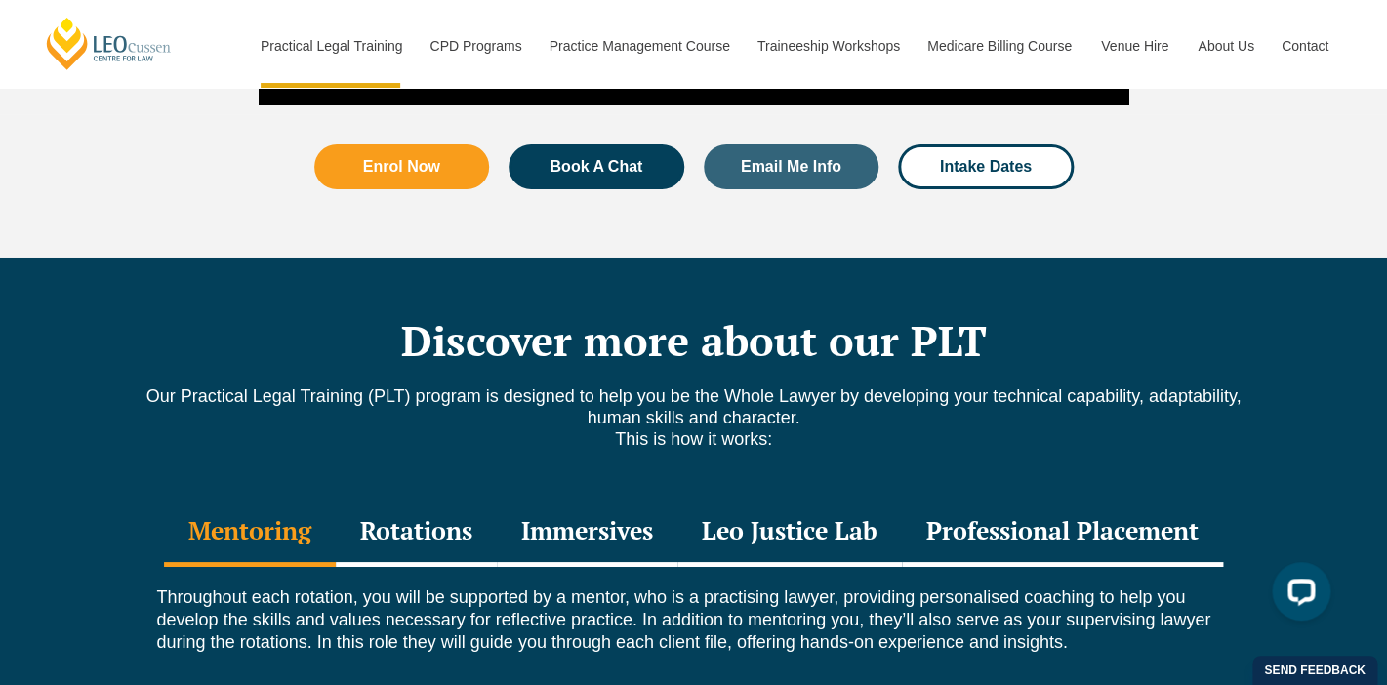
click at [413, 499] on div "Rotations" at bounding box center [416, 533] width 161 height 68
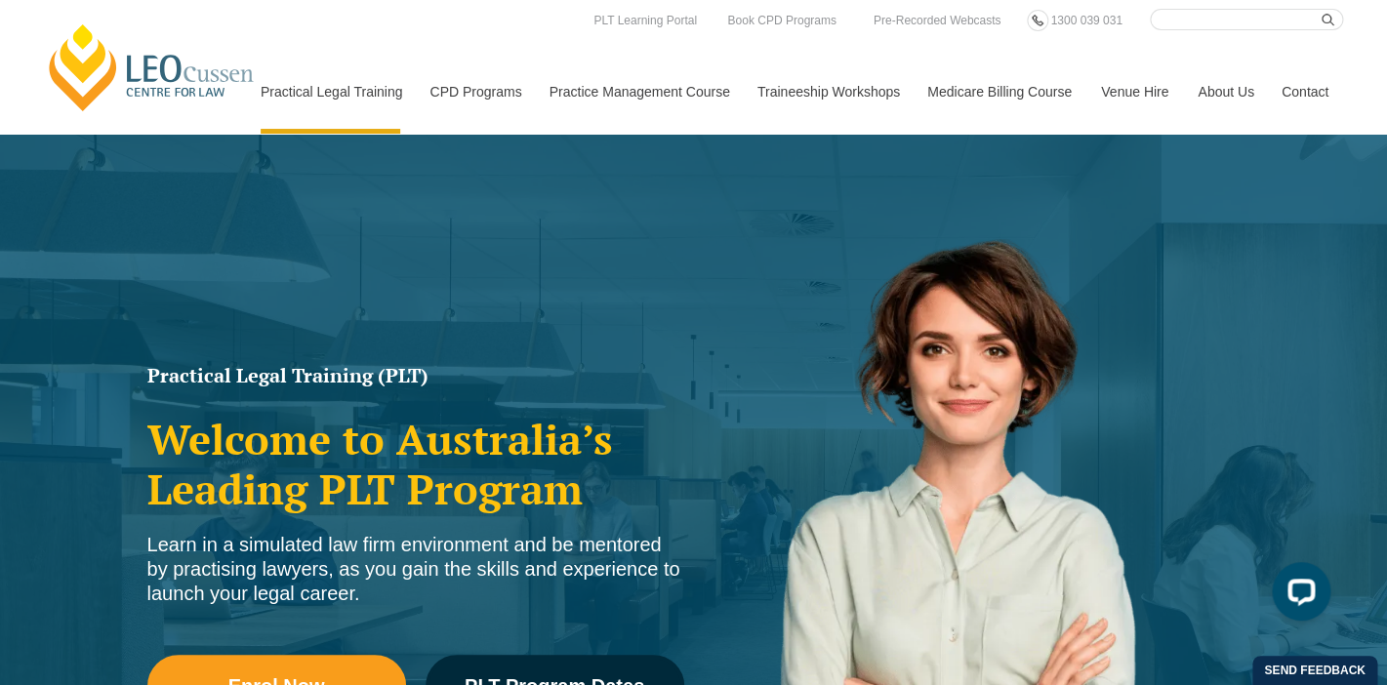
scroll to position [0, 0]
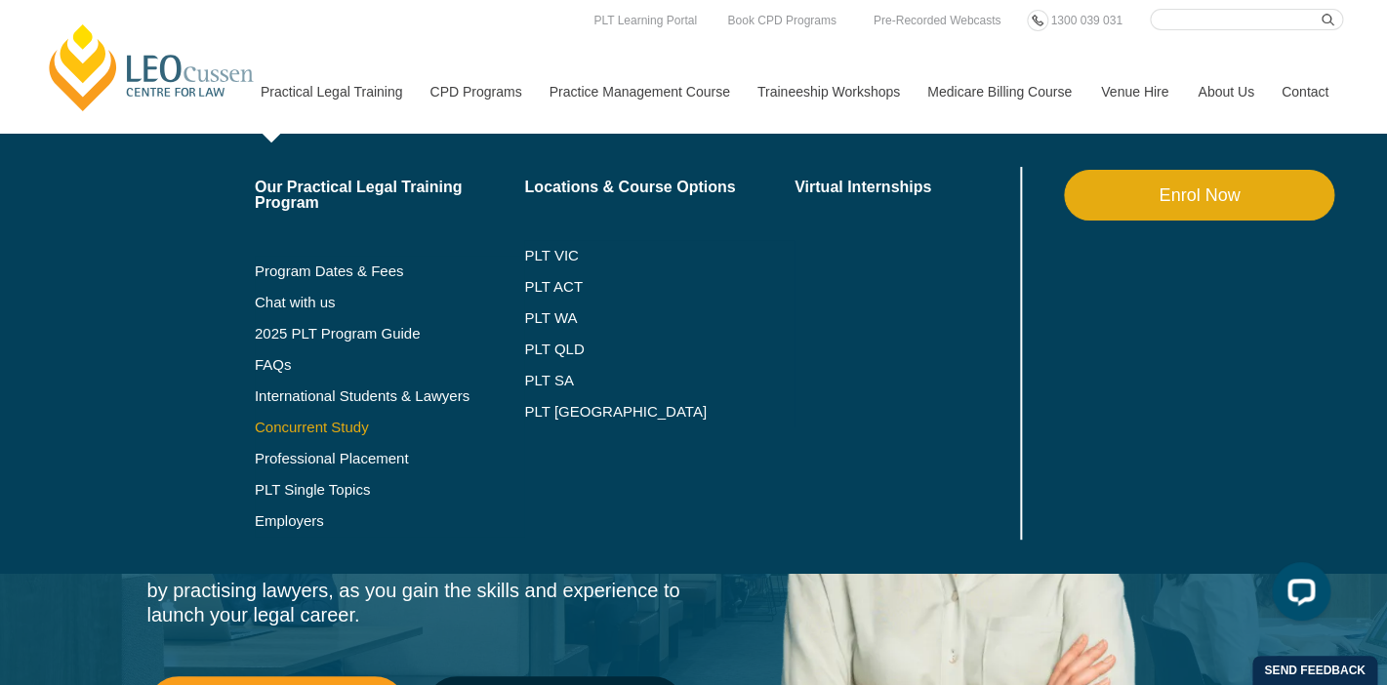
click at [261, 425] on link "Concurrent Study" at bounding box center [390, 428] width 270 height 16
